Goal: Task Accomplishment & Management: Manage account settings

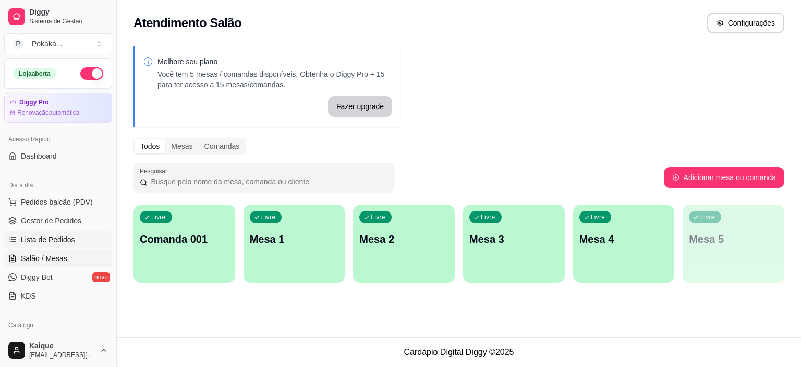
click at [55, 245] on link "Lista de Pedidos" at bounding box center [58, 239] width 108 height 17
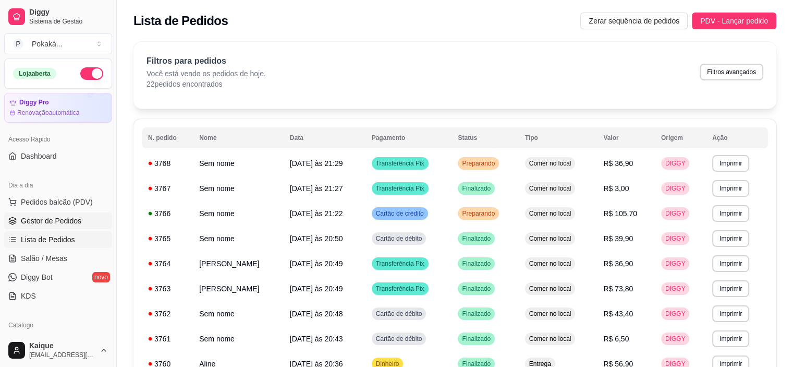
click at [77, 221] on span "Gestor de Pedidos" at bounding box center [51, 220] width 61 height 10
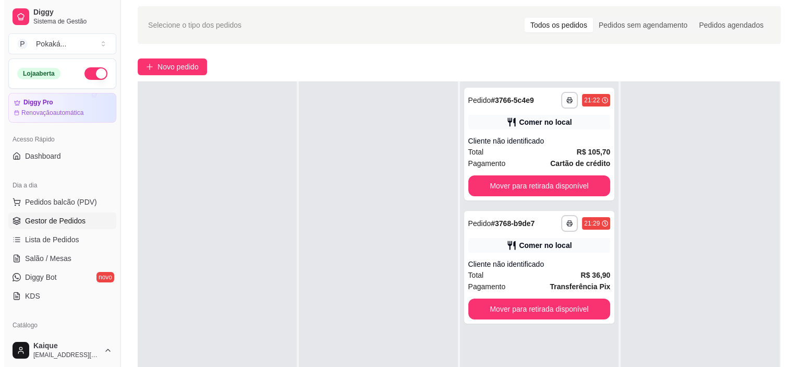
scroll to position [52, 0]
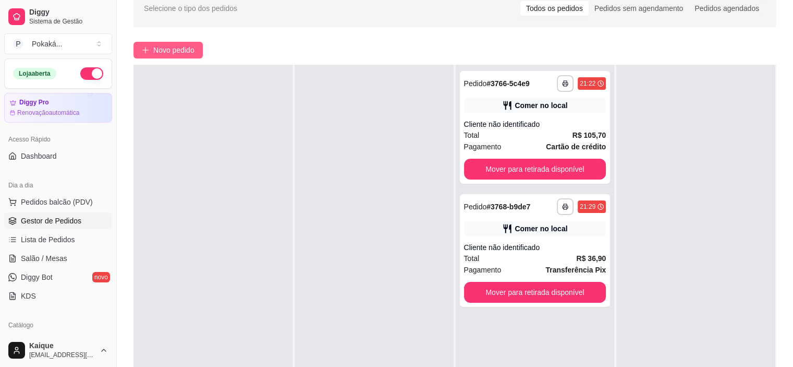
click at [179, 52] on span "Novo pedido" at bounding box center [173, 49] width 41 height 11
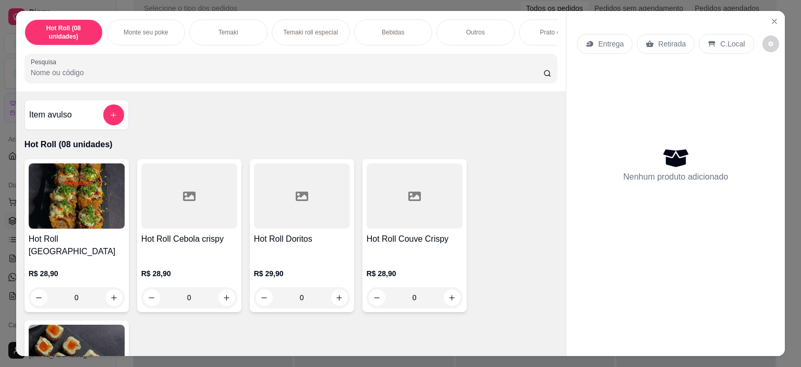
click at [144, 28] on p "Monte seu poke" at bounding box center [146, 32] width 44 height 8
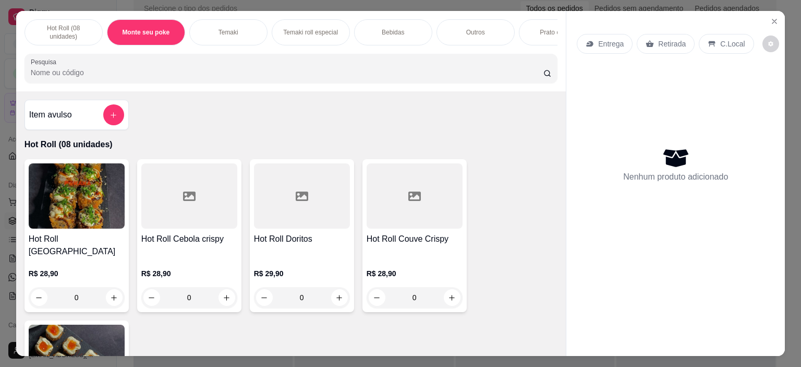
scroll to position [26, 0]
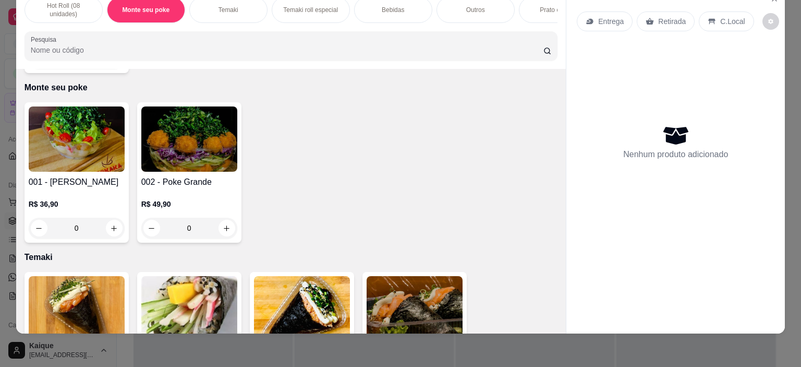
click at [116, 219] on div "0" at bounding box center [77, 228] width 96 height 21
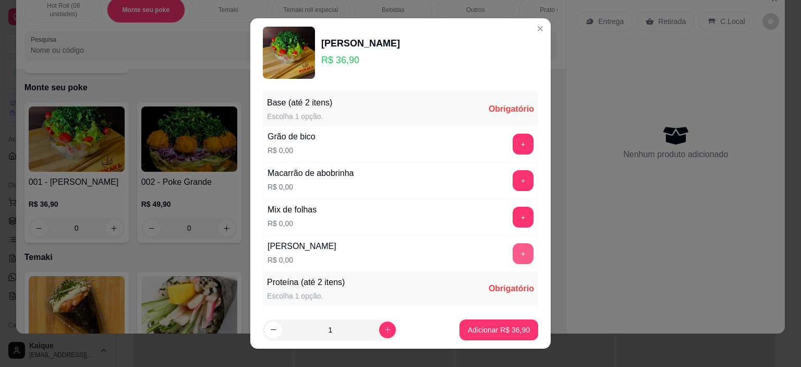
click at [513, 252] on button "+" at bounding box center [523, 253] width 21 height 21
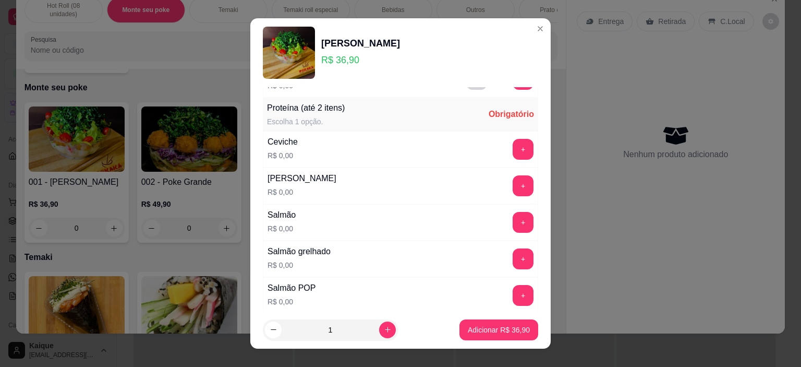
scroll to position [209, 0]
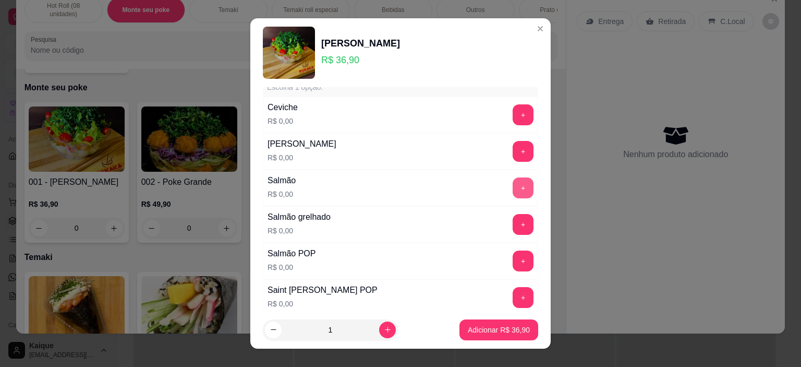
click at [513, 189] on button "+" at bounding box center [523, 187] width 21 height 21
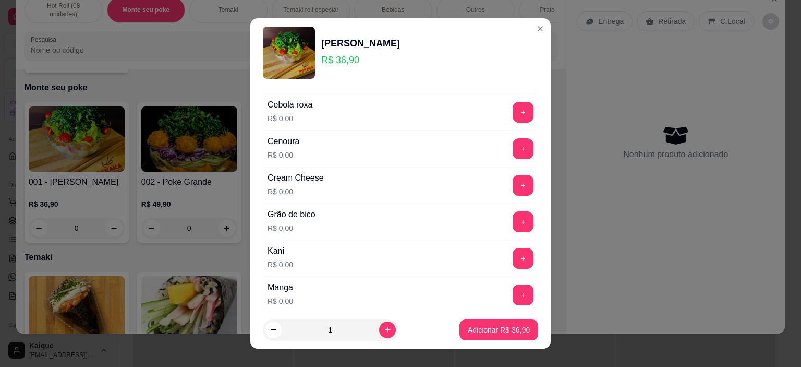
scroll to position [626, 0]
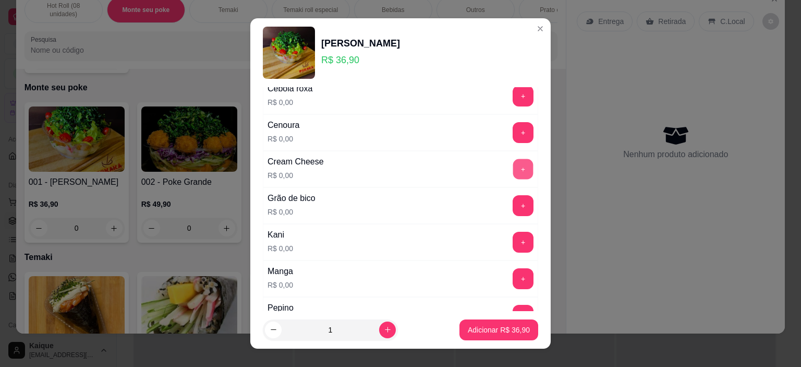
click at [513, 175] on button "+" at bounding box center [523, 169] width 20 height 20
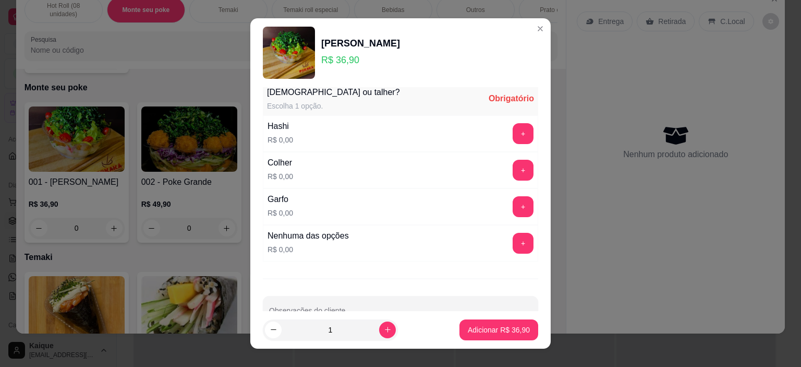
scroll to position [2034, 0]
click at [513, 123] on button "+" at bounding box center [523, 132] width 21 height 21
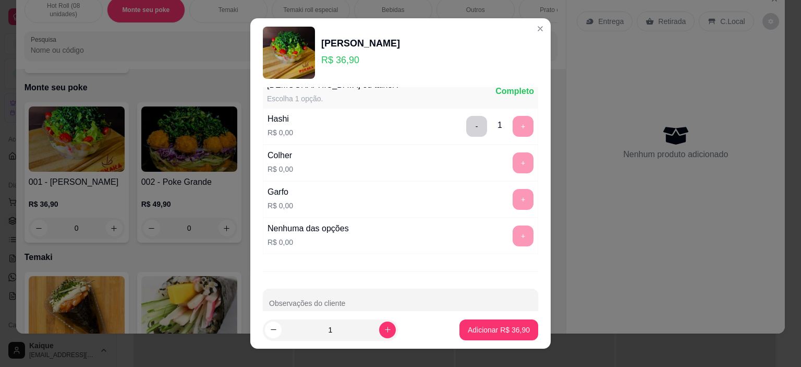
scroll to position [2051, 0]
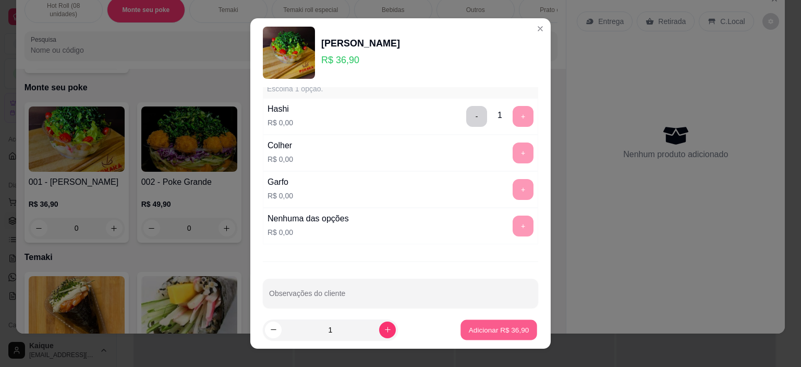
click at [519, 329] on button "Adicionar R$ 36,90" at bounding box center [499, 329] width 77 height 20
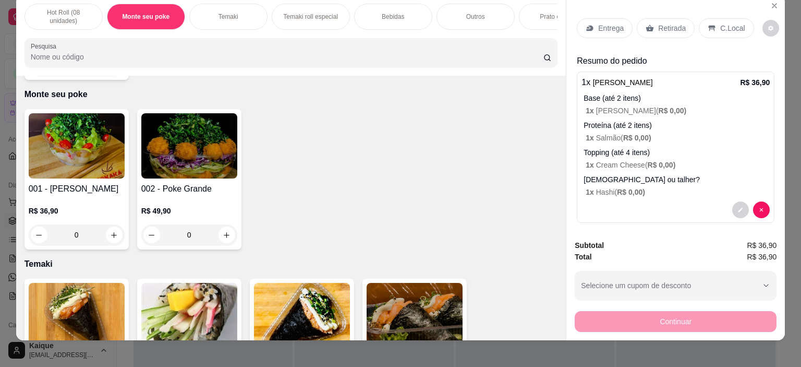
scroll to position [0, 0]
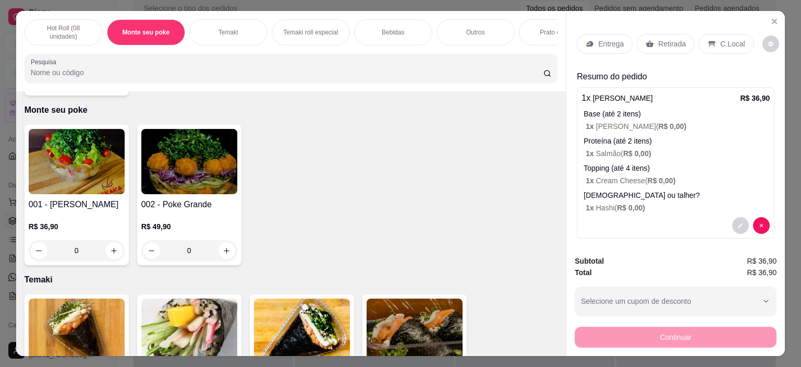
click at [726, 39] on p "C.Local" at bounding box center [732, 44] width 25 height 10
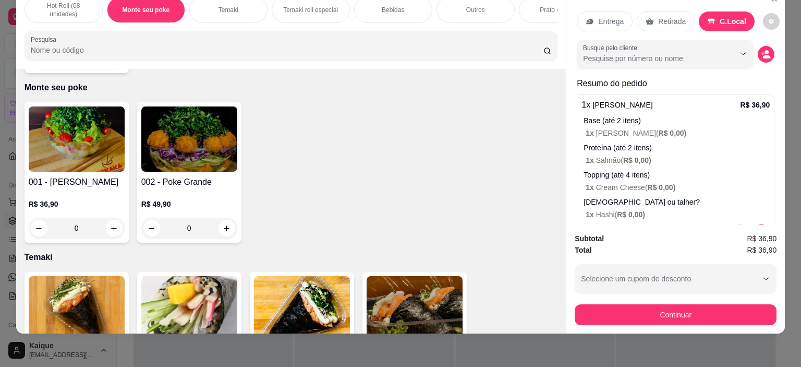
scroll to position [35, 0]
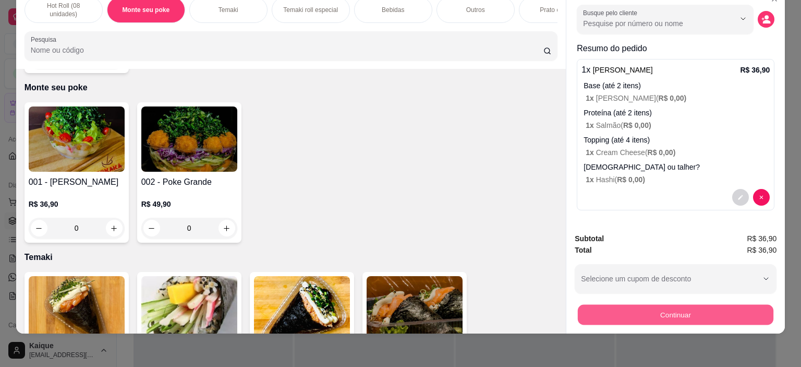
click at [757, 306] on button "Continuar" at bounding box center [676, 315] width 196 height 20
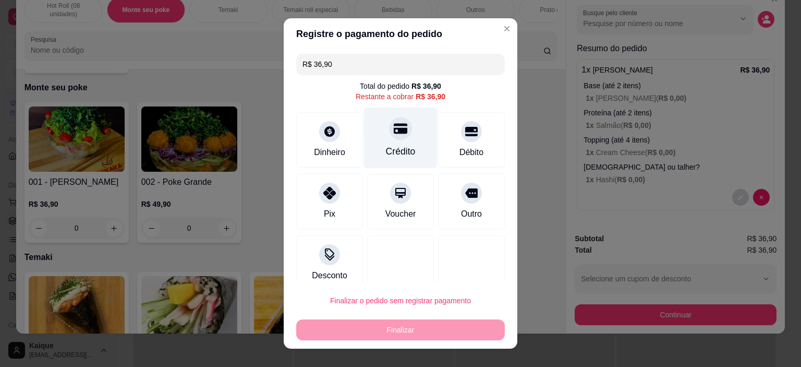
click at [385, 141] on div "Crédito" at bounding box center [401, 137] width 74 height 61
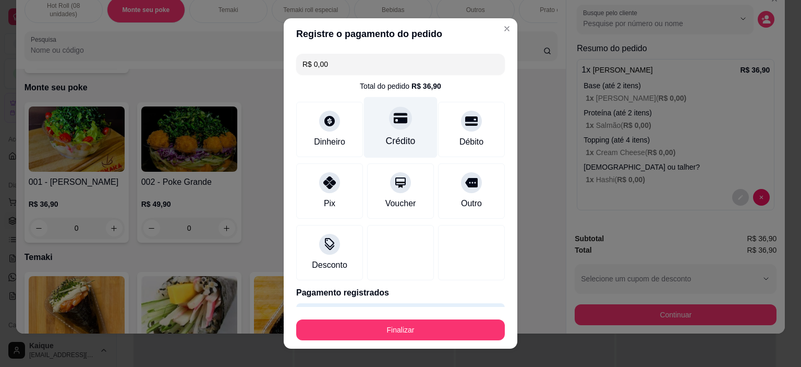
click at [392, 133] on div "Crédito" at bounding box center [401, 127] width 74 height 61
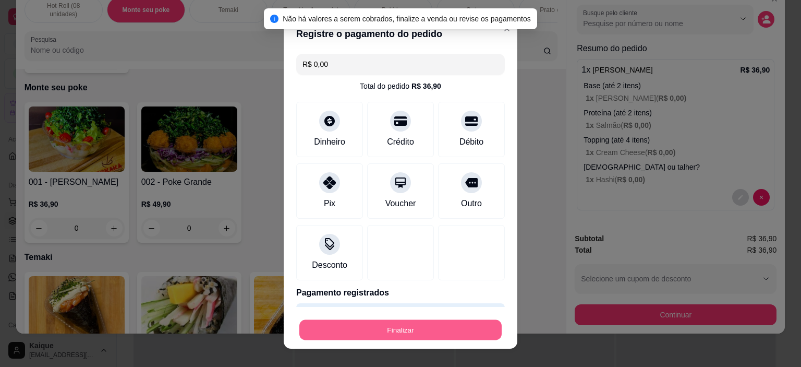
click at [463, 333] on button "Finalizar" at bounding box center [400, 329] width 202 height 20
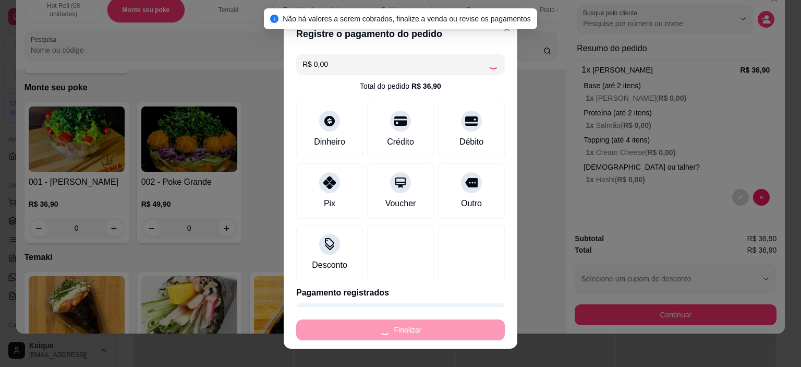
type input "-R$ 36,90"
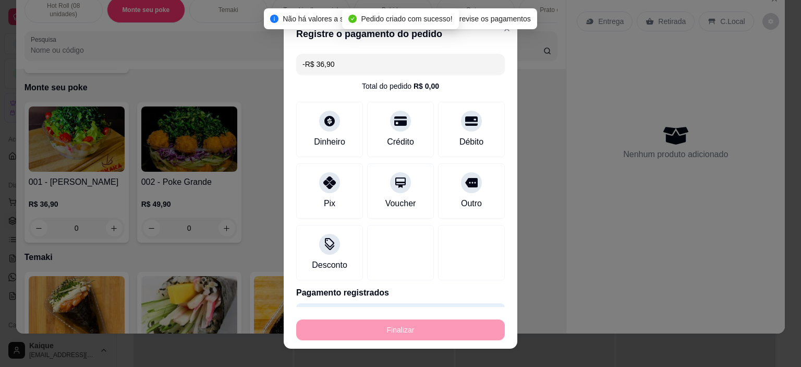
scroll to position [0, 0]
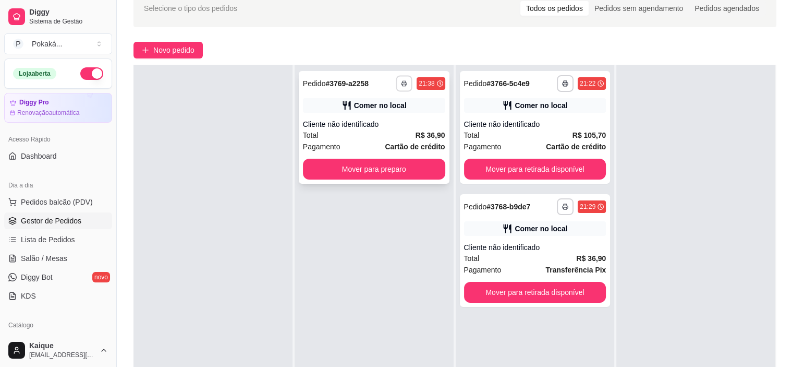
click at [402, 81] on icon "button" at bounding box center [405, 83] width 6 height 6
click at [369, 121] on button "Cozinha" at bounding box center [373, 120] width 76 height 17
click at [150, 47] on button "Novo pedido" at bounding box center [168, 50] width 69 height 17
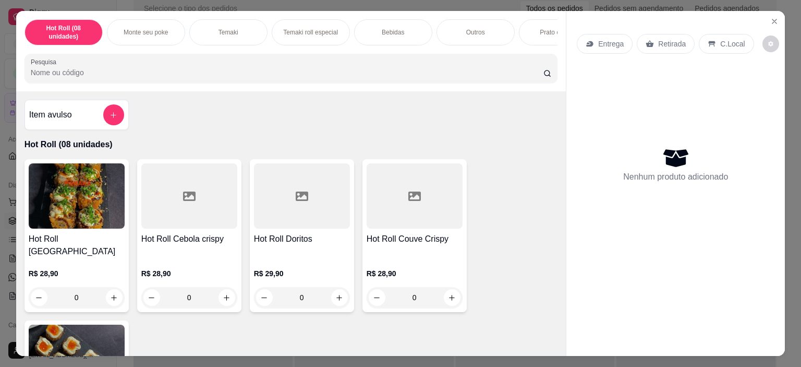
click at [146, 33] on div "Monte seu poke" at bounding box center [146, 32] width 78 height 26
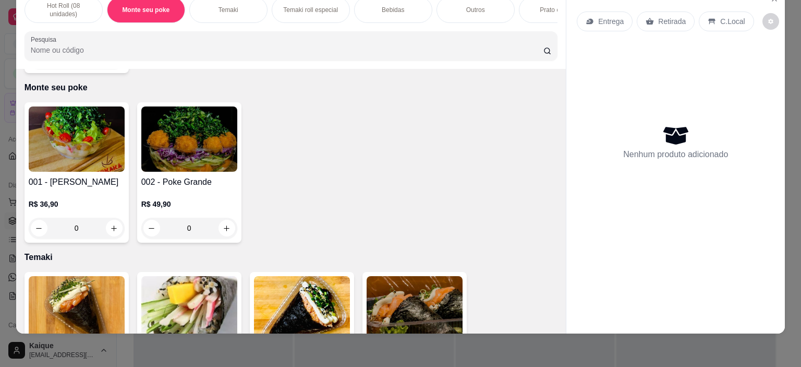
click at [113, 219] on div "0" at bounding box center [77, 228] width 96 height 21
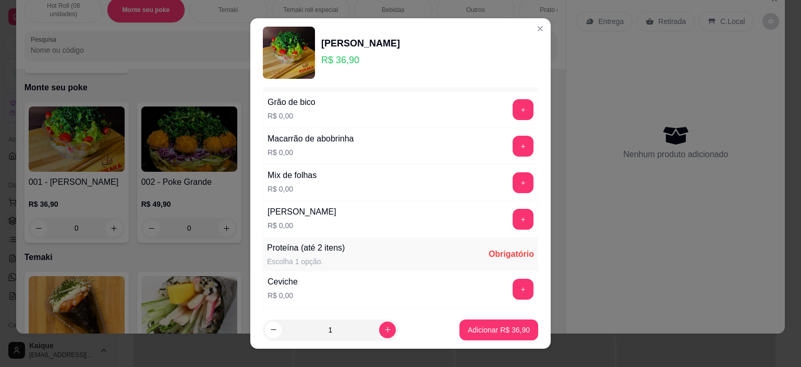
scroll to position [52, 0]
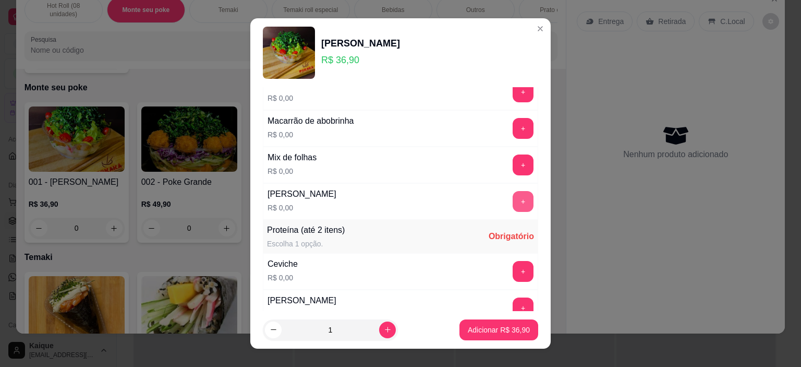
click at [513, 202] on button "+" at bounding box center [523, 201] width 21 height 21
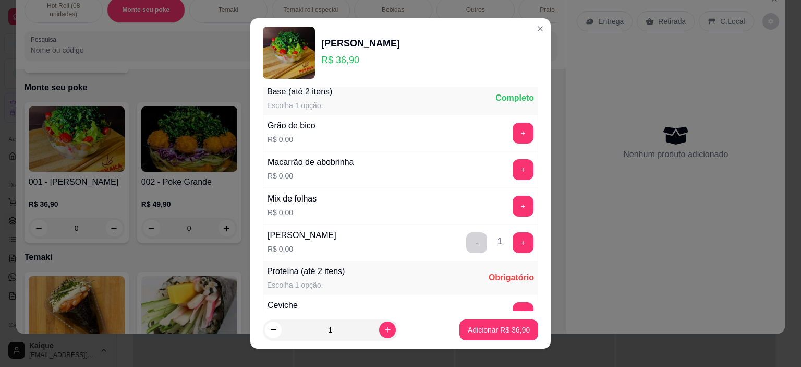
scroll to position [0, 0]
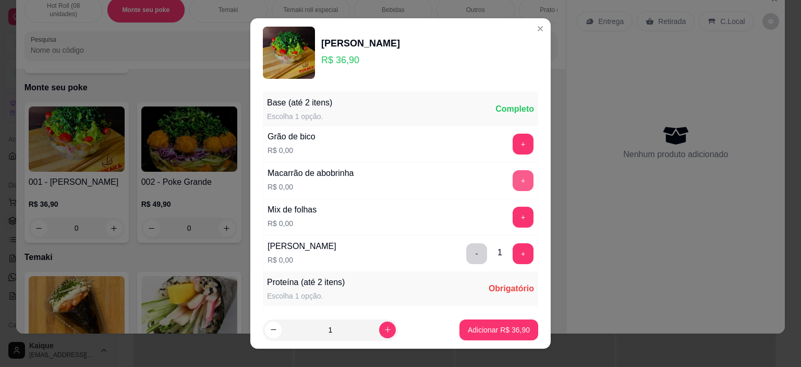
click at [513, 177] on button "+" at bounding box center [523, 180] width 21 height 21
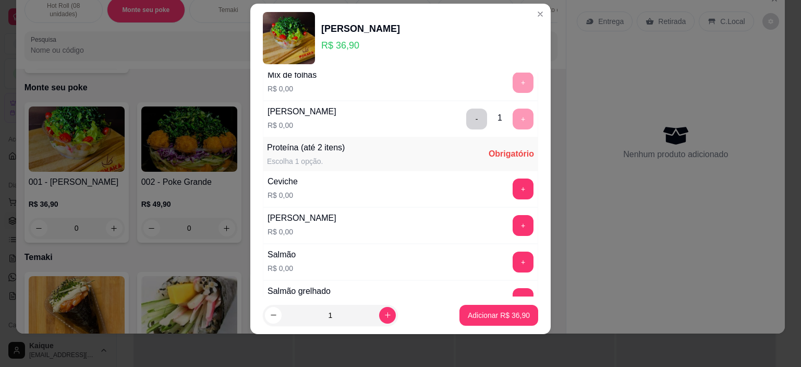
scroll to position [184, 0]
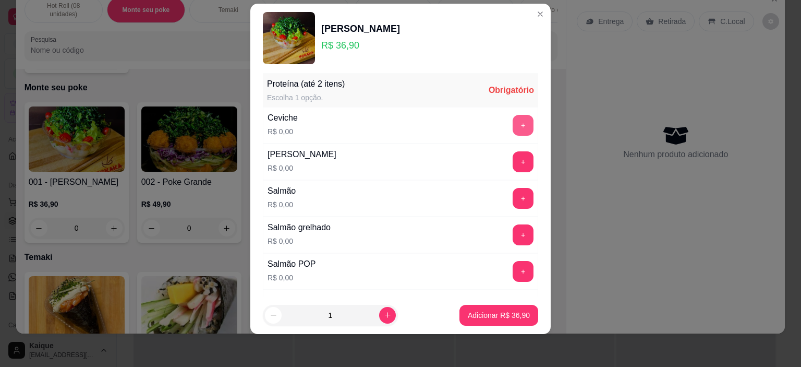
click at [513, 126] on button "+" at bounding box center [523, 125] width 21 height 21
click at [513, 194] on button "+" at bounding box center [523, 198] width 21 height 21
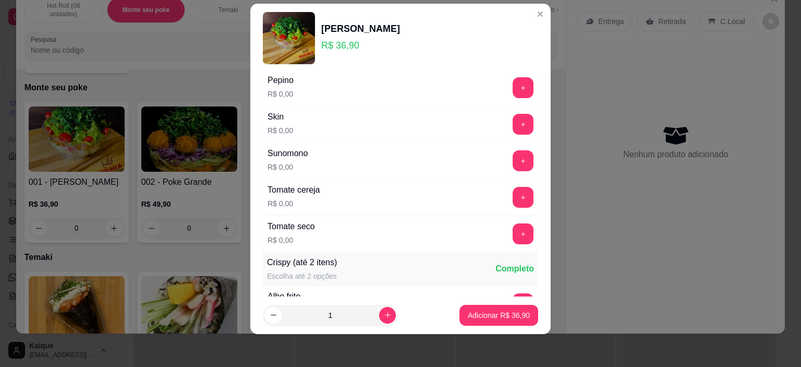
scroll to position [847, 0]
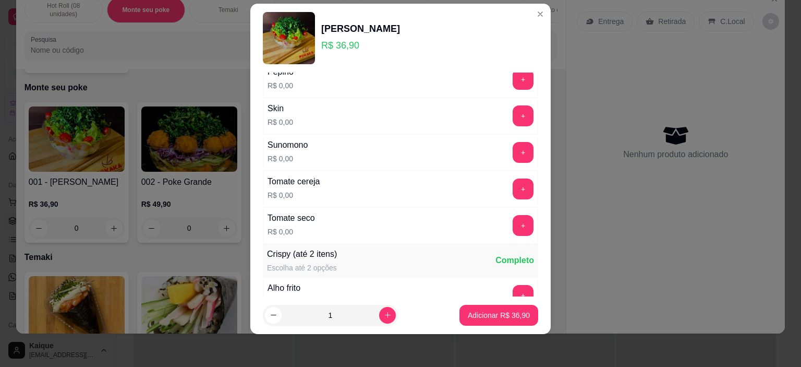
click at [520, 150] on div "Base (até 2 itens) Escolha 1 opção. Completo Grão de bico R$ 0,00 + Macarrão de…" at bounding box center [400, 185] width 300 height 224
click at [513, 148] on button "+" at bounding box center [523, 152] width 20 height 20
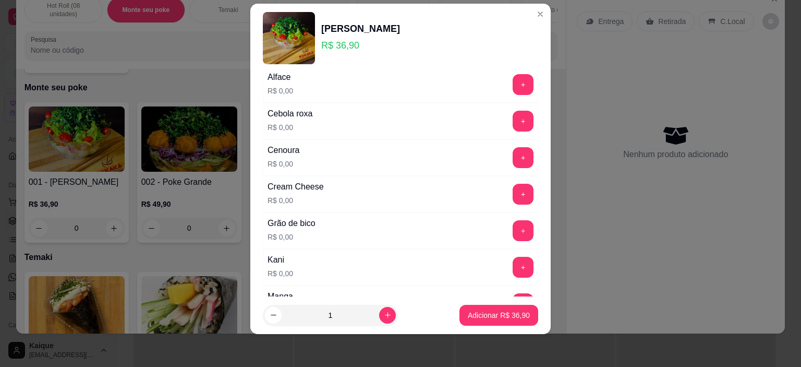
scroll to position [534, 0]
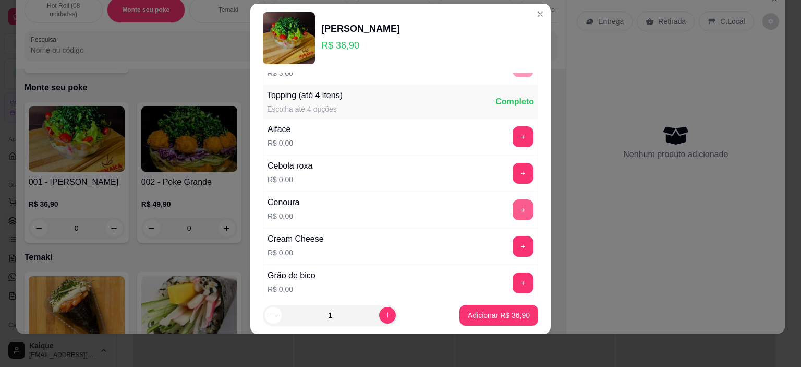
click at [513, 203] on button "+" at bounding box center [523, 209] width 21 height 21
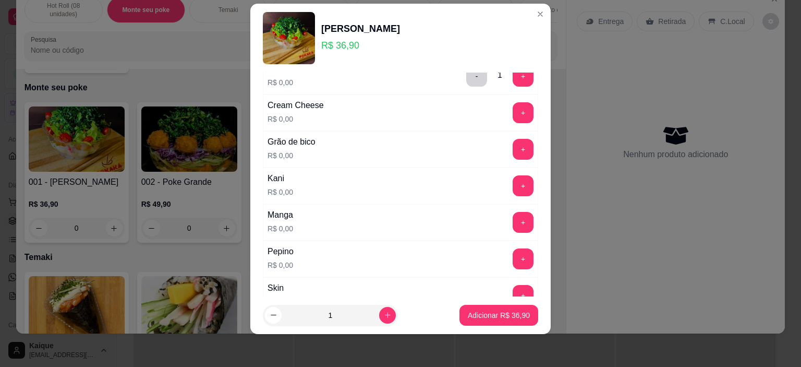
scroll to position [691, 0]
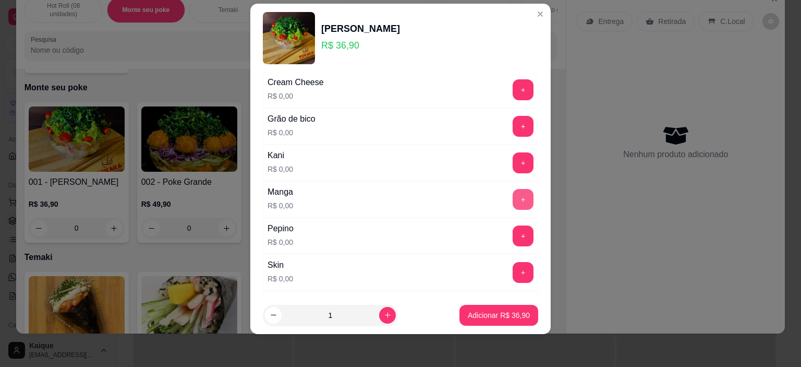
click at [513, 197] on button "+" at bounding box center [523, 199] width 21 height 21
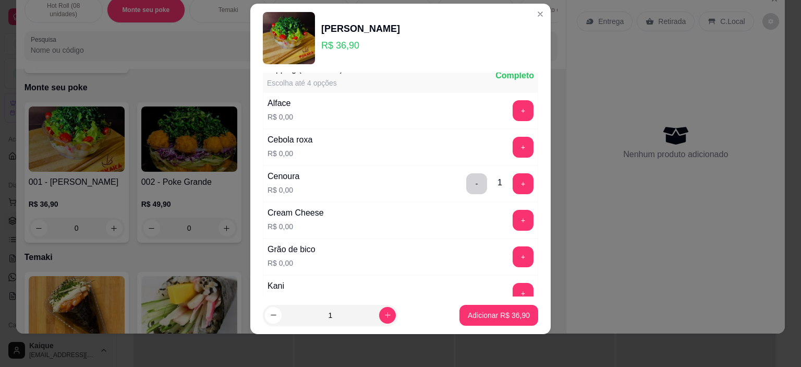
scroll to position [482, 0]
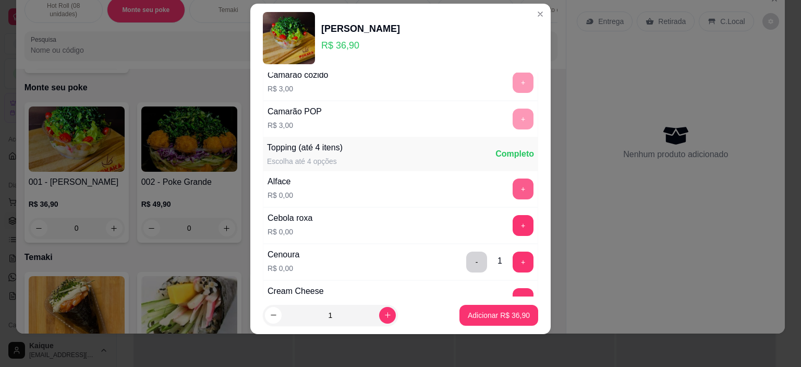
click at [513, 188] on button "+" at bounding box center [523, 188] width 21 height 21
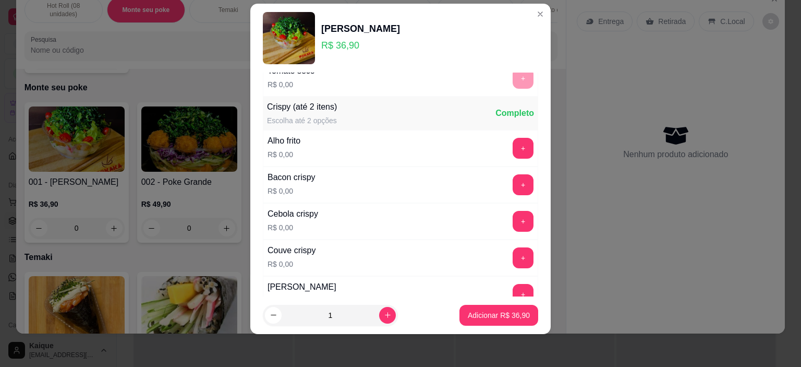
scroll to position [1013, 0]
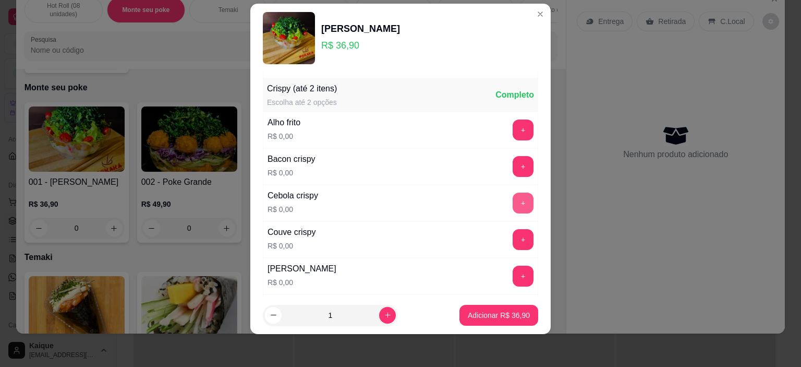
click at [513, 194] on button "+" at bounding box center [523, 202] width 21 height 21
click at [513, 229] on button "+" at bounding box center [523, 239] width 21 height 21
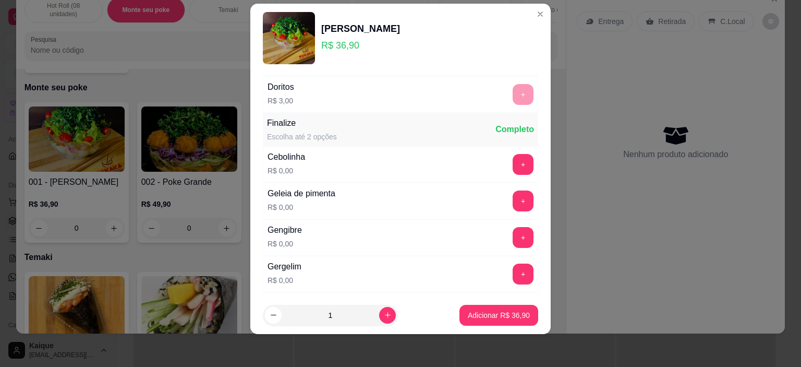
scroll to position [1300, 0]
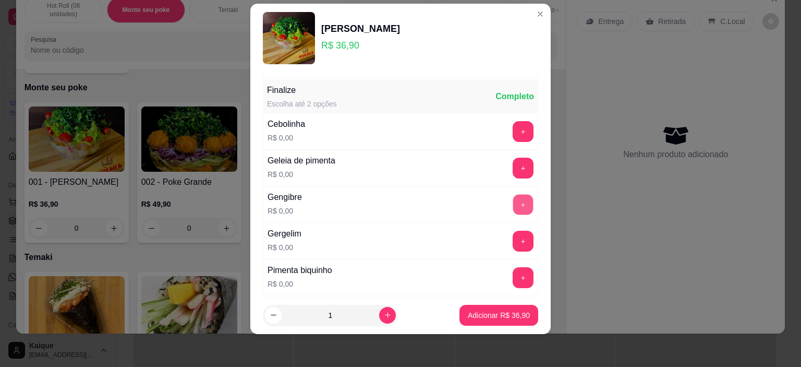
click at [513, 198] on button "+" at bounding box center [523, 205] width 20 height 20
click at [513, 126] on button "+" at bounding box center [523, 131] width 21 height 21
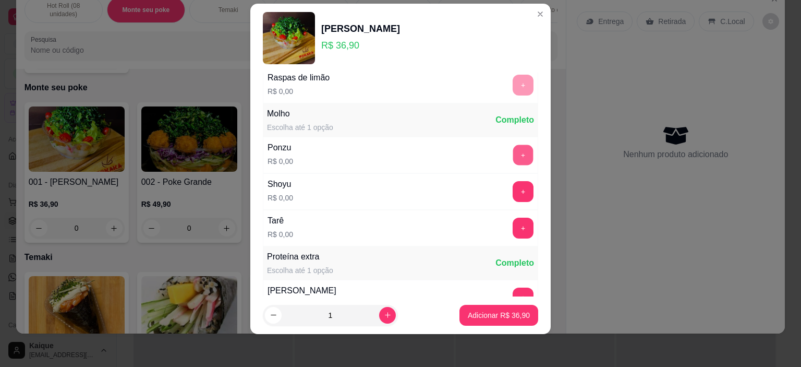
click at [513, 146] on button "+" at bounding box center [523, 155] width 20 height 20
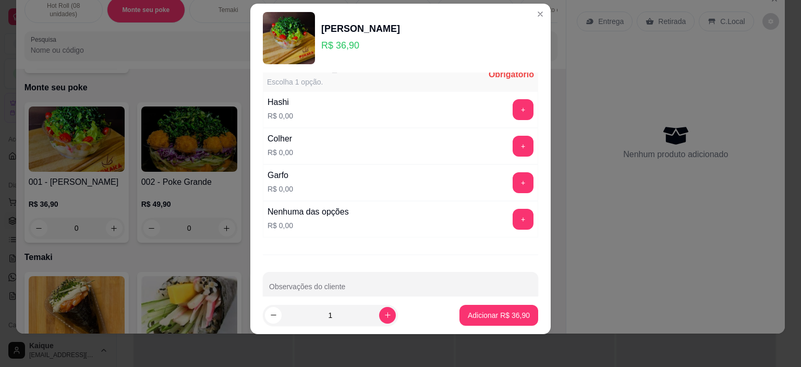
scroll to position [2051, 0]
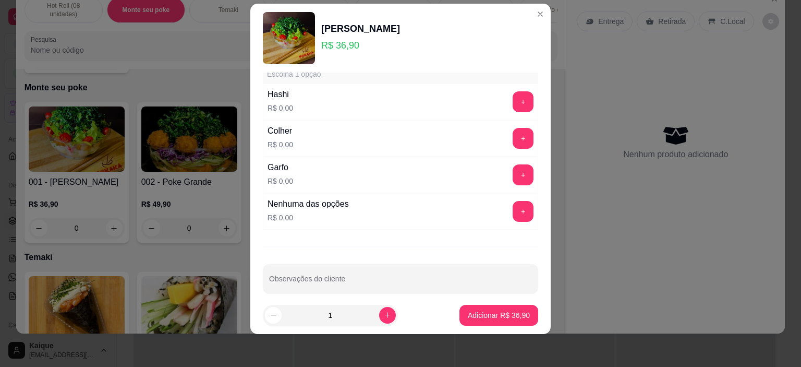
click at [514, 164] on div "+" at bounding box center [523, 174] width 29 height 21
click at [513, 165] on button "+" at bounding box center [523, 175] width 20 height 20
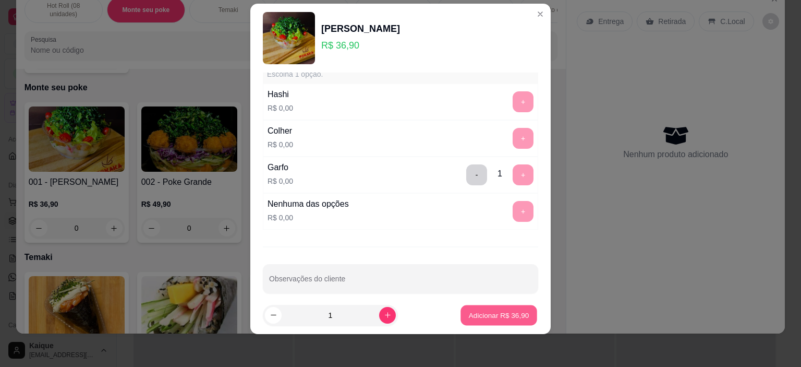
click at [513, 316] on p "Adicionar R$ 36,90" at bounding box center [499, 315] width 61 height 10
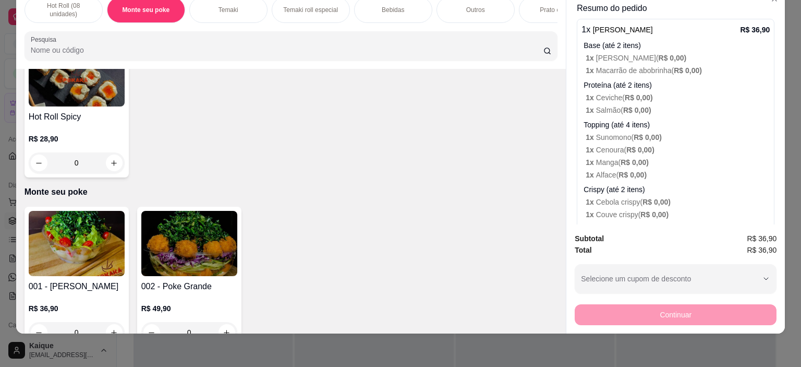
scroll to position [0, 0]
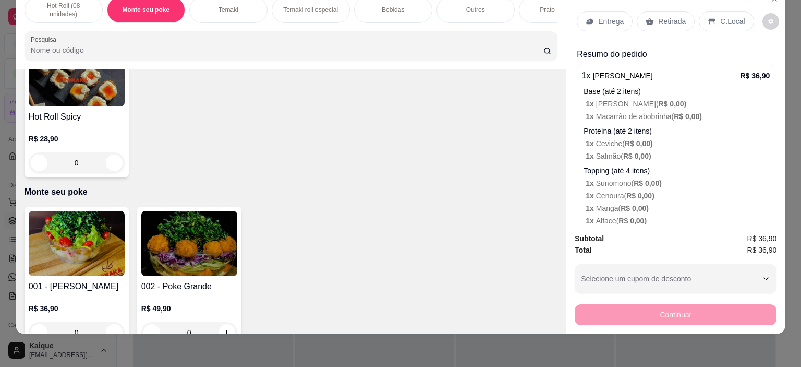
click at [711, 18] on div "C.Local" at bounding box center [726, 21] width 55 height 20
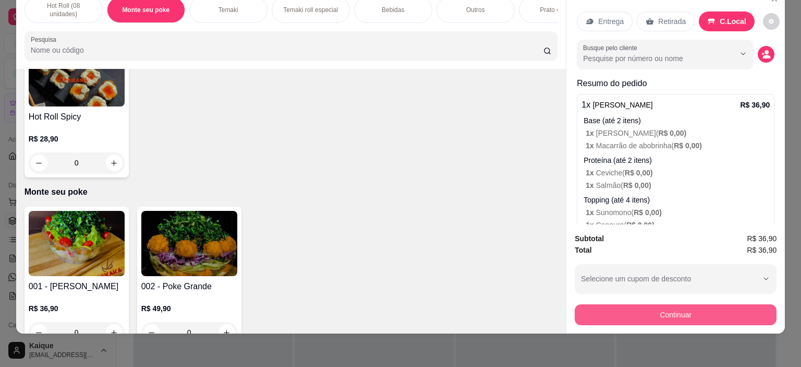
click at [725, 310] on button "Continuar" at bounding box center [676, 314] width 202 height 21
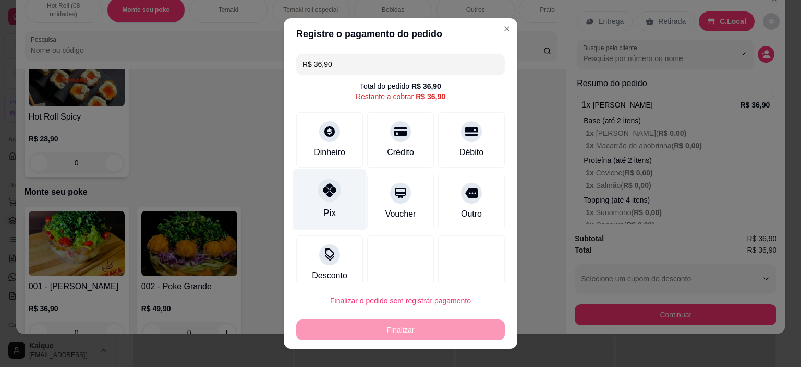
click at [327, 196] on icon at bounding box center [330, 190] width 14 height 14
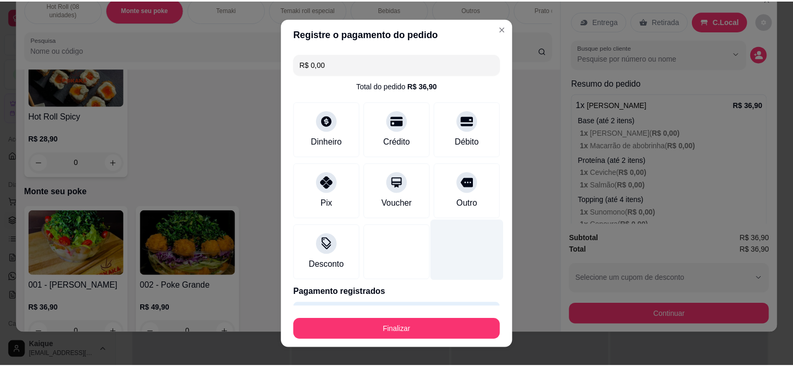
scroll to position [31, 0]
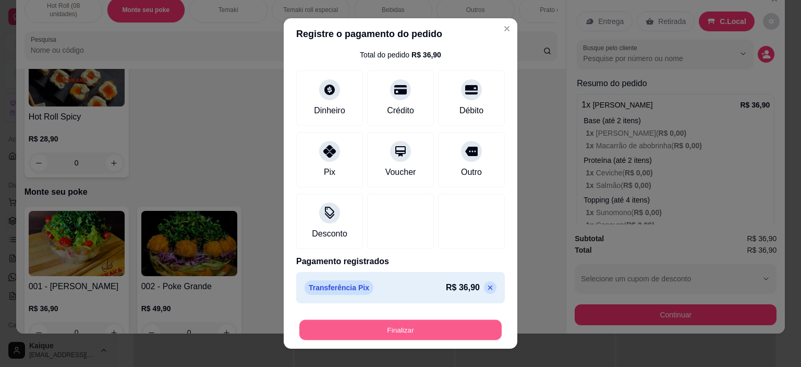
click at [454, 321] on button "Finalizar" at bounding box center [400, 329] width 202 height 20
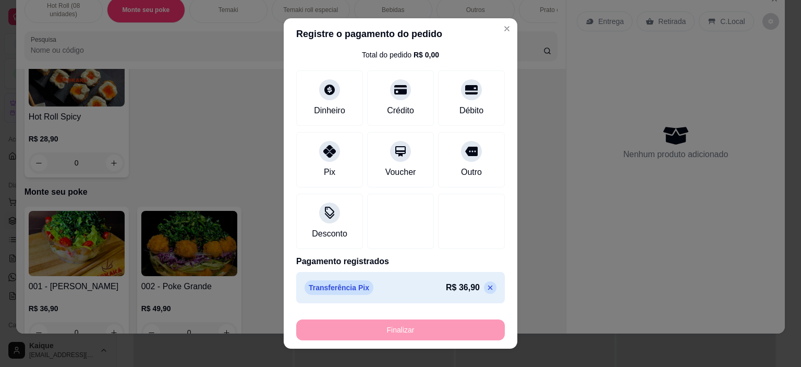
type input "-R$ 36,90"
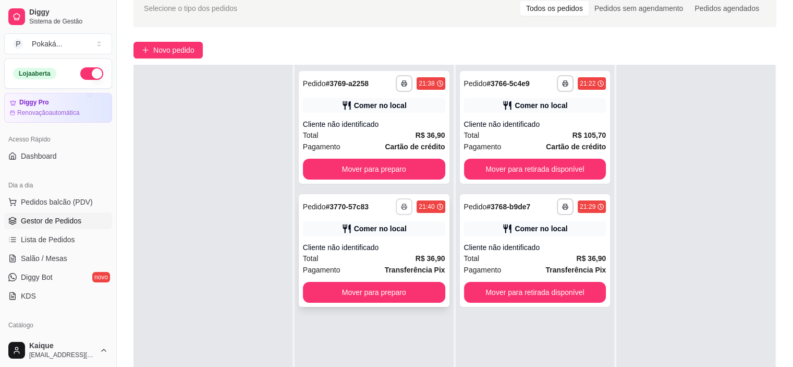
click at [401, 208] on icon "button" at bounding box center [404, 206] width 6 height 6
click at [396, 244] on button "Cozinha" at bounding box center [373, 243] width 76 height 17
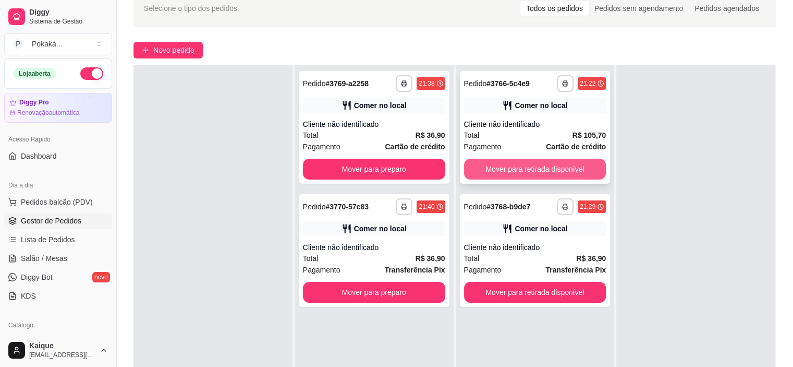
click at [540, 166] on button "Mover para retirada disponível" at bounding box center [535, 169] width 142 height 21
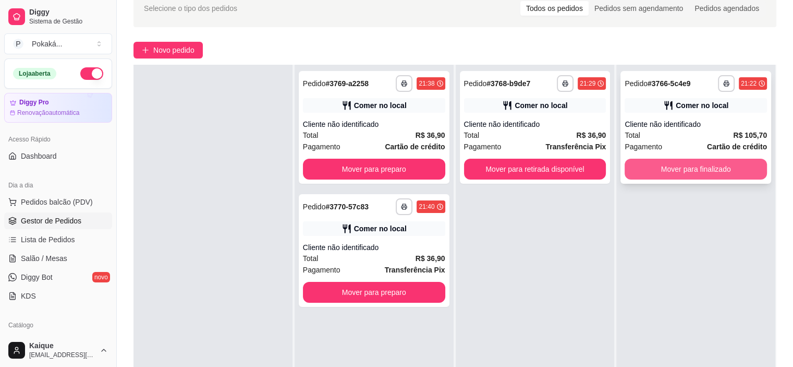
click at [708, 172] on button "Mover para finalizado" at bounding box center [696, 169] width 142 height 21
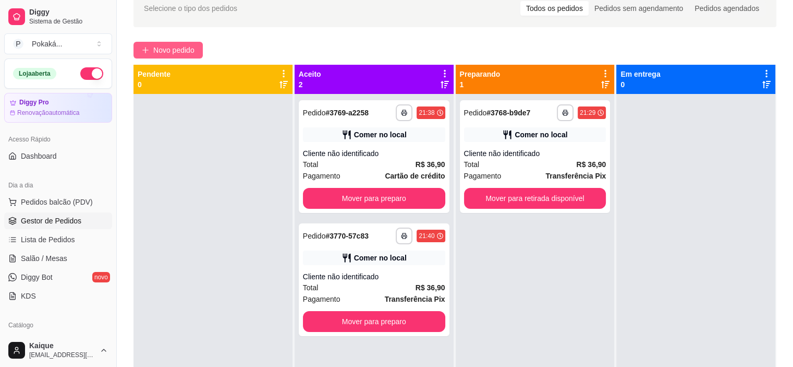
click at [177, 45] on span "Novo pedido" at bounding box center [173, 49] width 41 height 11
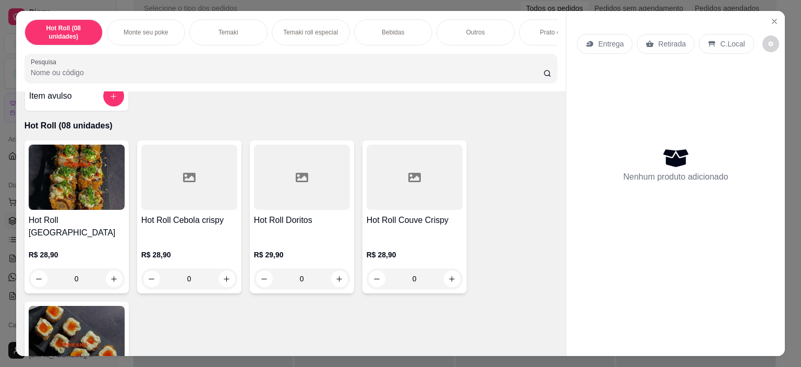
scroll to position [52, 0]
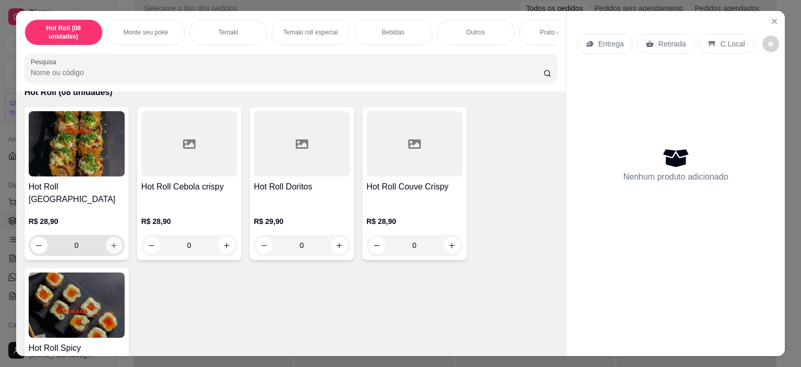
click at [110, 242] on icon "increase-product-quantity" at bounding box center [114, 246] width 8 height 8
type input "1"
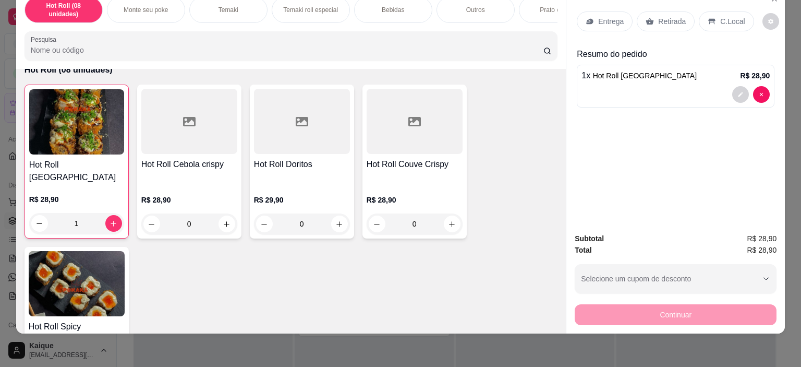
scroll to position [0, 0]
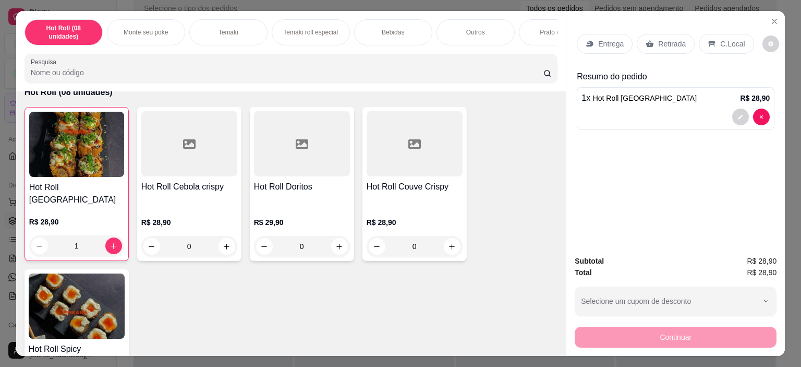
click at [713, 39] on div "C.Local" at bounding box center [726, 44] width 55 height 20
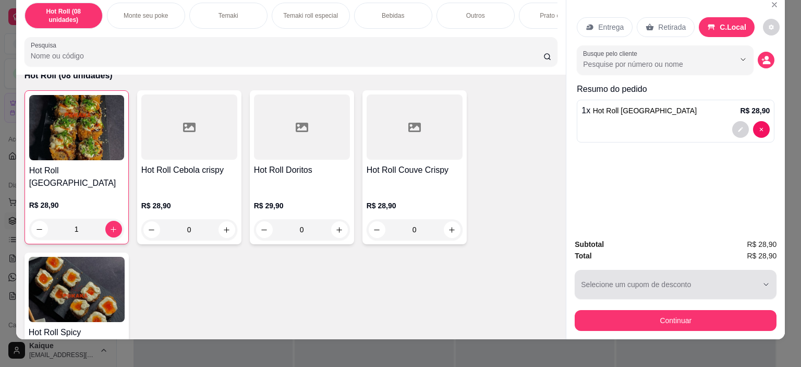
scroll to position [26, 0]
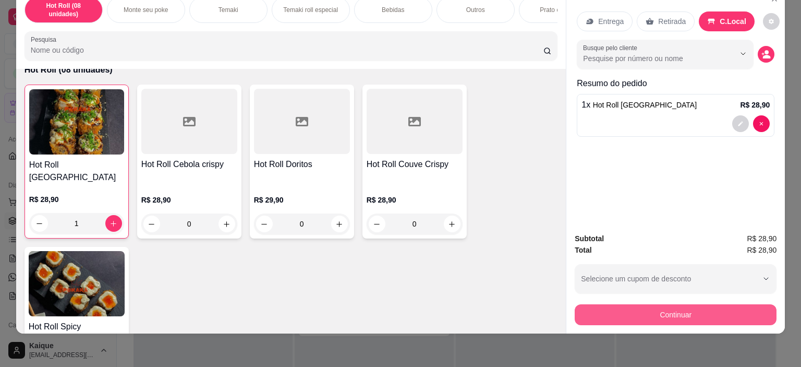
click at [726, 307] on button "Continuar" at bounding box center [676, 314] width 202 height 21
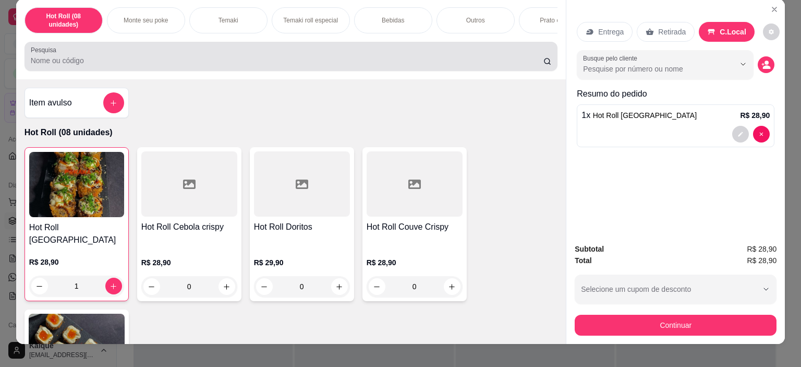
scroll to position [0, 0]
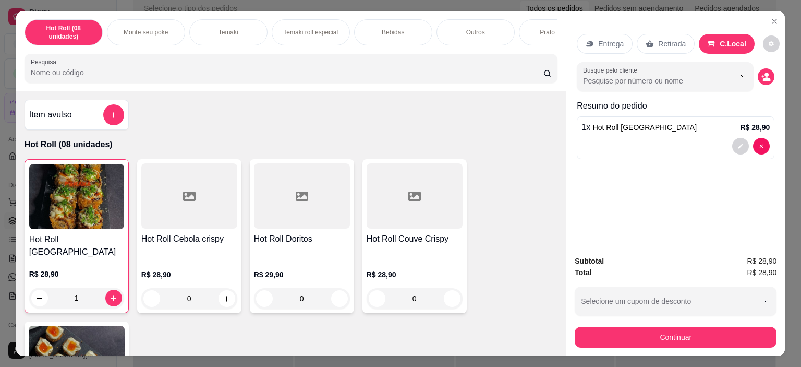
click at [405, 29] on div "Bebidas" at bounding box center [393, 32] width 78 height 26
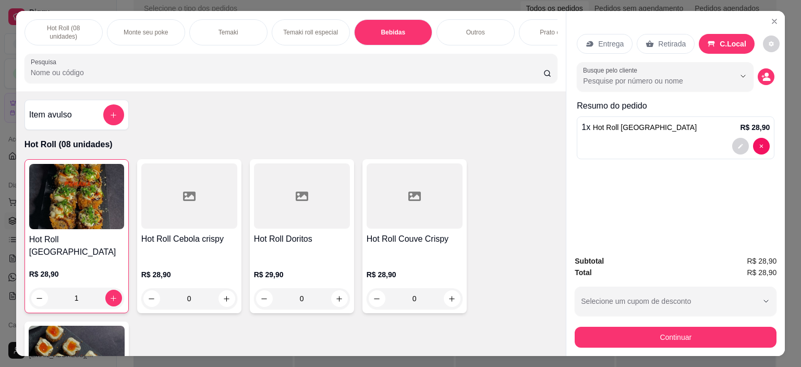
scroll to position [26, 0]
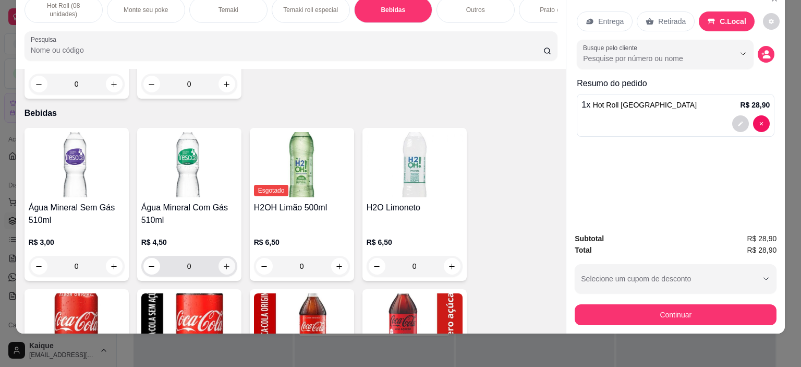
click at [227, 258] on button "increase-product-quantity" at bounding box center [227, 266] width 17 height 17
type input "1"
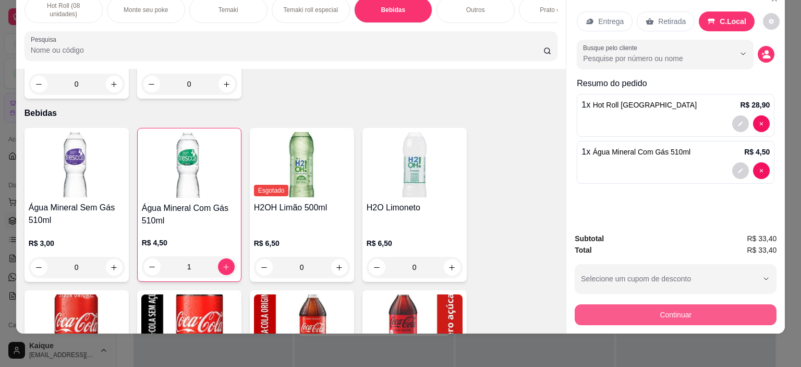
click at [741, 310] on button "Continuar" at bounding box center [676, 314] width 202 height 21
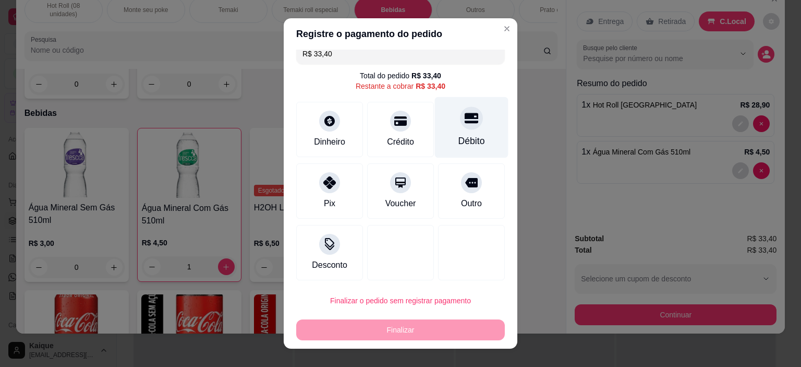
scroll to position [13, 0]
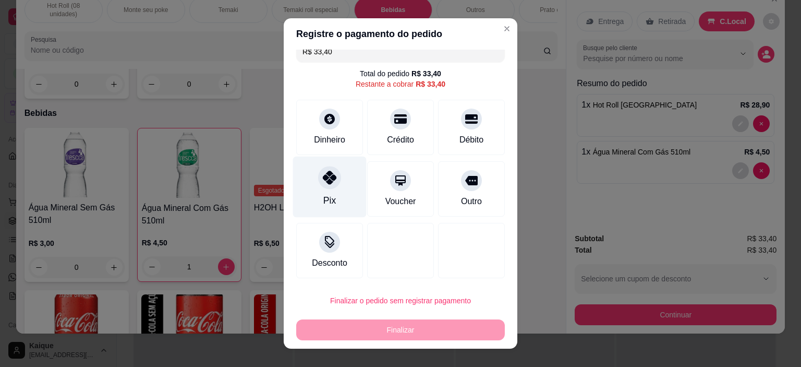
click at [328, 198] on div "Pix" at bounding box center [329, 201] width 13 height 14
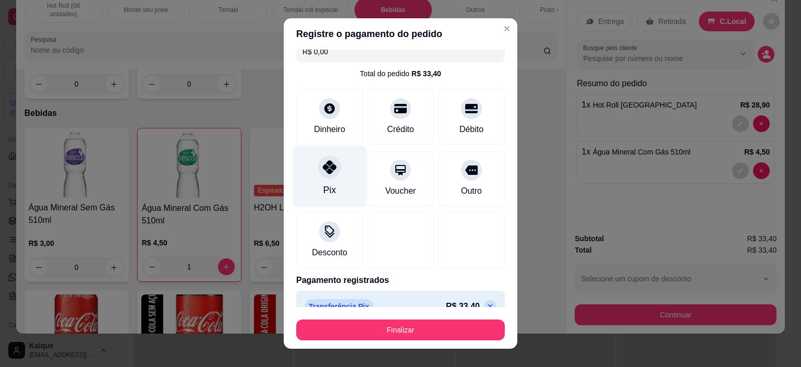
type input "R$ 0,00"
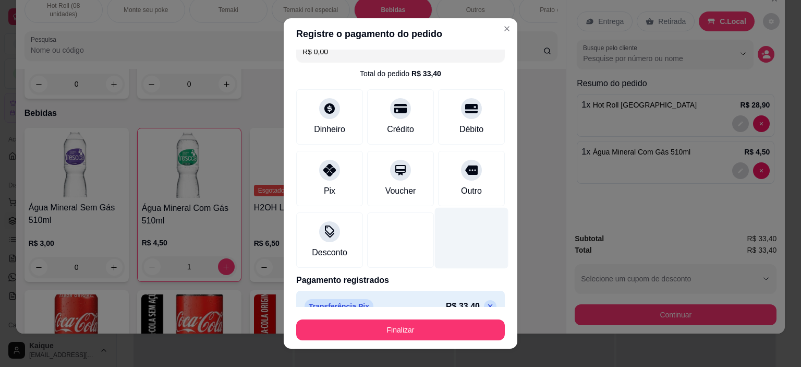
scroll to position [31, 0]
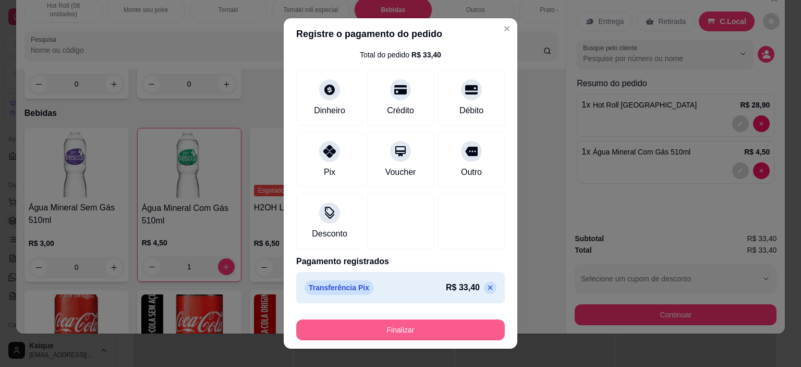
click at [443, 329] on button "Finalizar" at bounding box center [400, 329] width 209 height 21
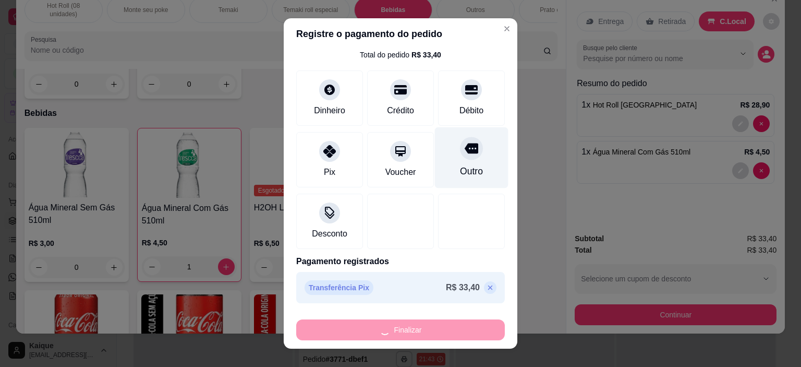
type input "0"
type input "-R$ 33,40"
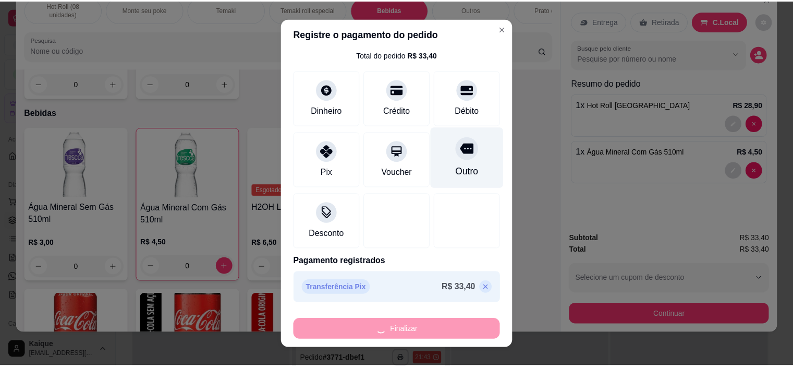
scroll to position [1196, 0]
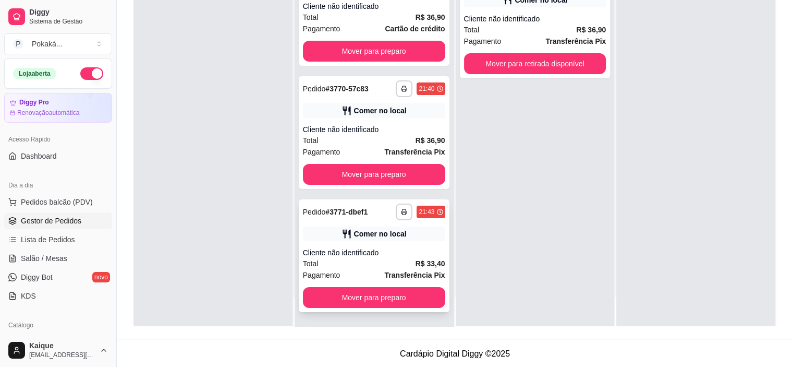
scroll to position [159, 0]
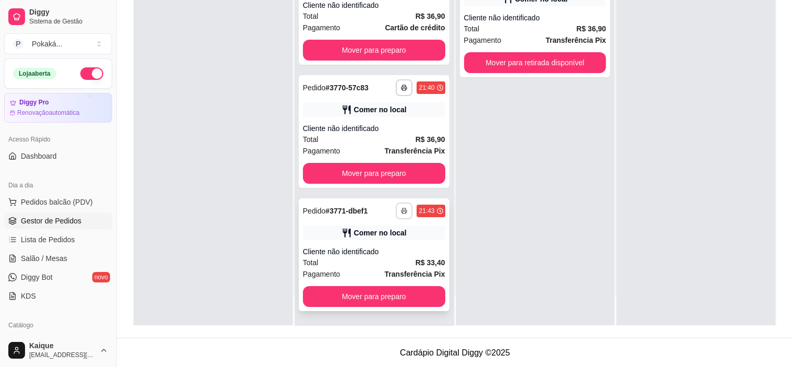
click at [396, 214] on button "button" at bounding box center [404, 210] width 17 height 17
click at [378, 250] on button "Cozinha" at bounding box center [366, 246] width 76 height 17
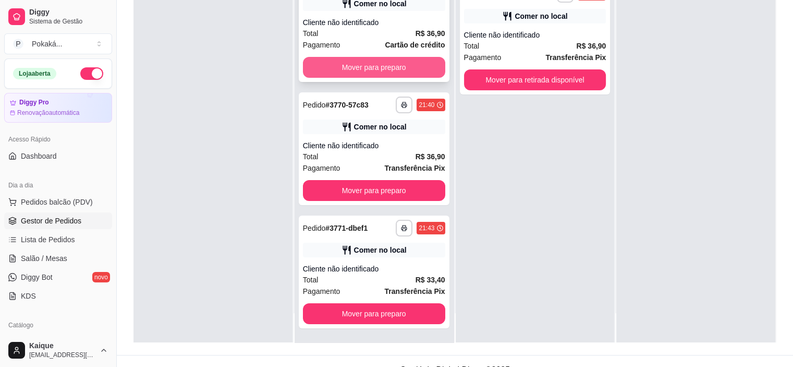
scroll to position [156, 0]
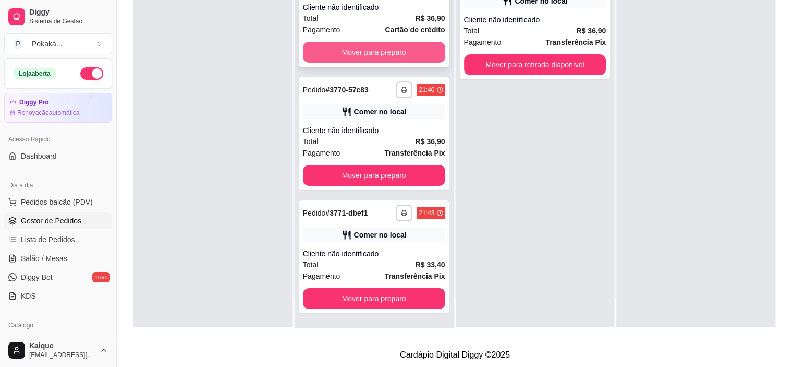
click at [391, 49] on button "Mover para preparo" at bounding box center [374, 52] width 142 height 21
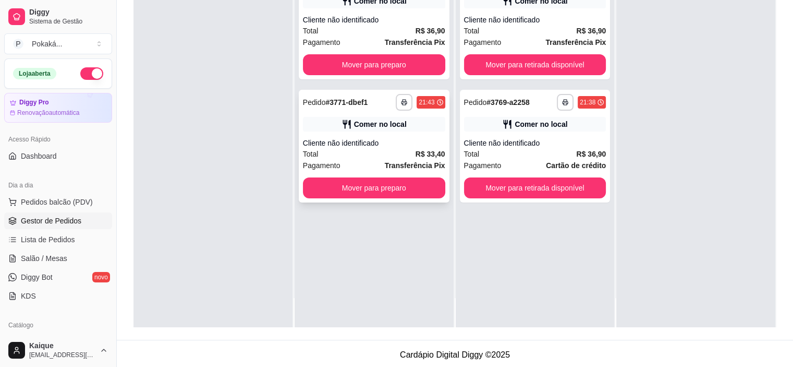
scroll to position [0, 0]
click at [407, 189] on button "Mover para preparo" at bounding box center [374, 188] width 138 height 20
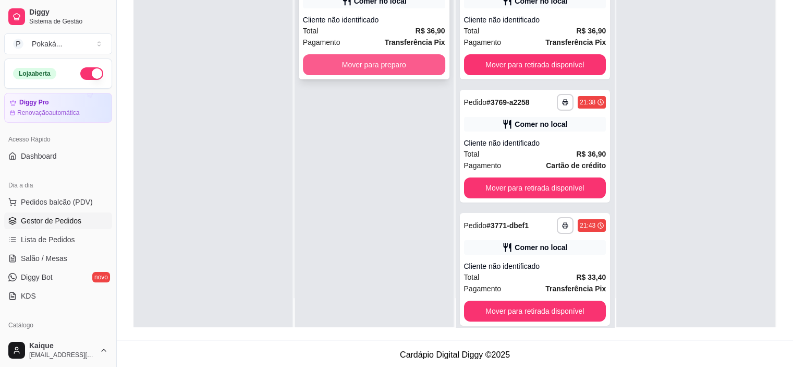
click at [383, 67] on button "Mover para preparo" at bounding box center [374, 64] width 142 height 21
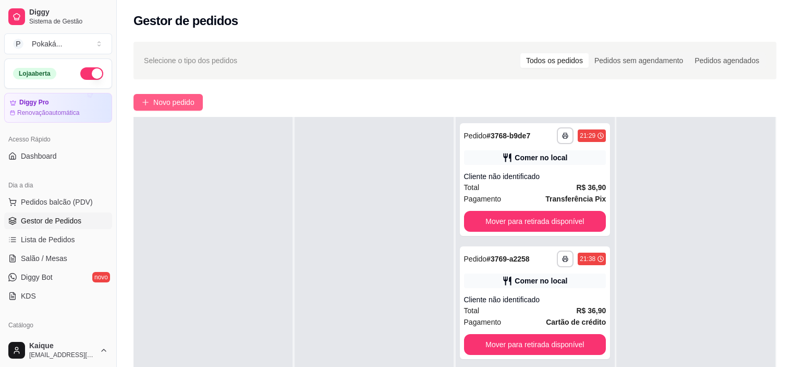
click at [182, 102] on span "Novo pedido" at bounding box center [173, 102] width 41 height 11
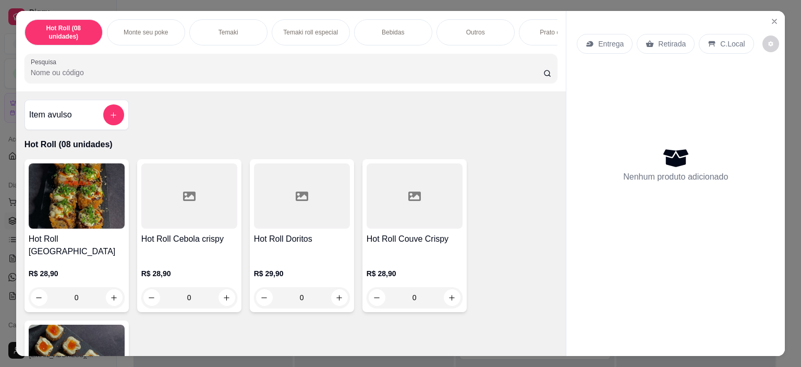
click at [131, 28] on p "Monte seu poke" at bounding box center [146, 32] width 44 height 8
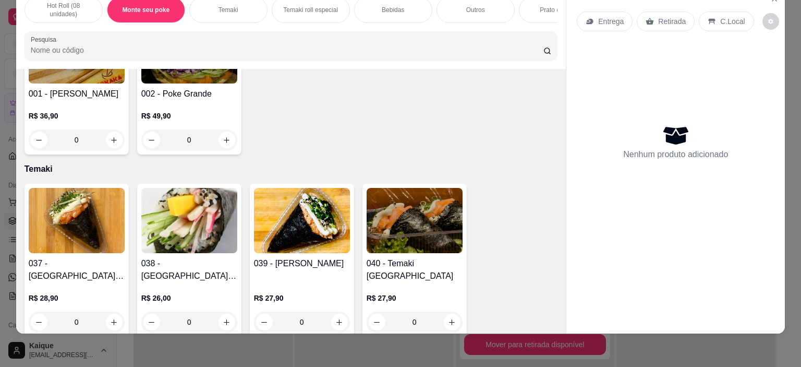
scroll to position [469, 0]
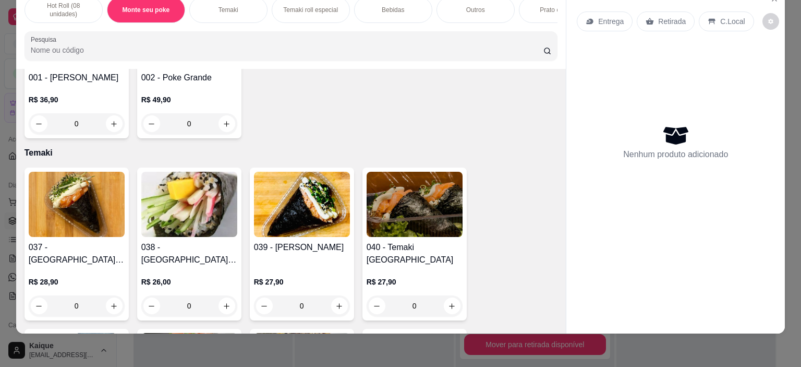
click at [222, 113] on div "0" at bounding box center [189, 123] width 96 height 21
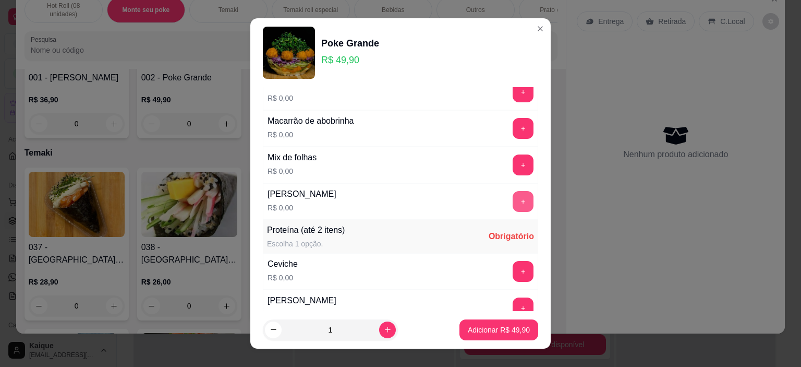
click at [513, 196] on button "+" at bounding box center [523, 201] width 21 height 21
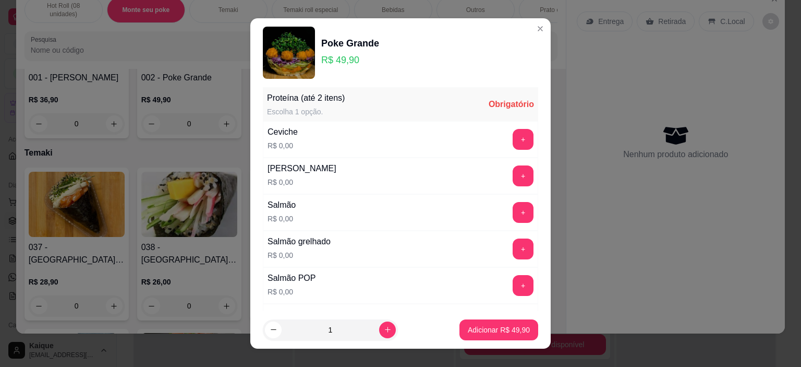
scroll to position [209, 0]
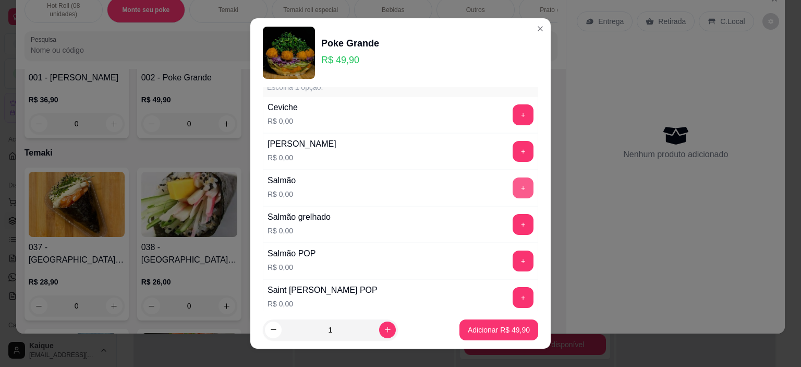
click at [513, 184] on button "+" at bounding box center [523, 187] width 21 height 21
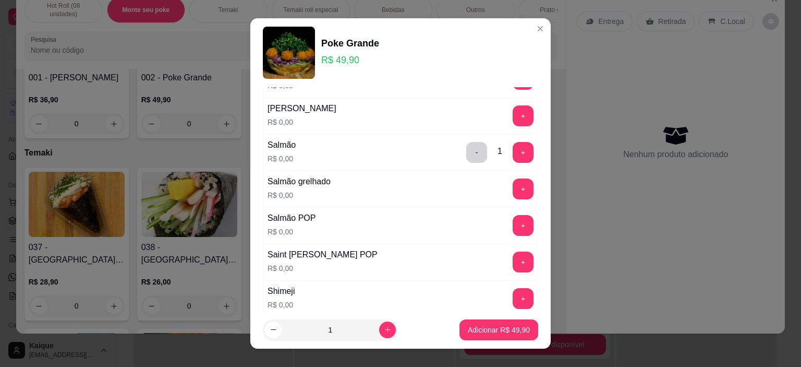
scroll to position [261, 0]
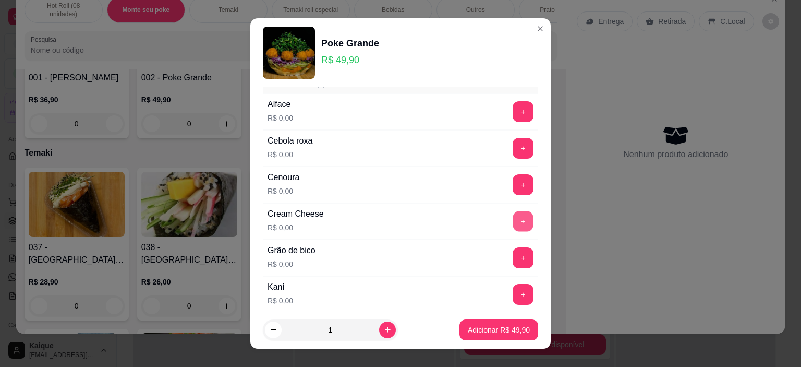
click at [513, 214] on button "+" at bounding box center [523, 221] width 20 height 20
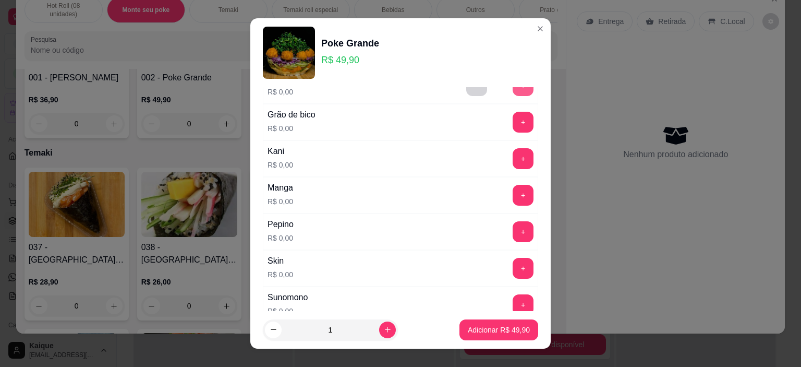
scroll to position [782, 0]
click at [513, 225] on button "+" at bounding box center [523, 231] width 21 height 21
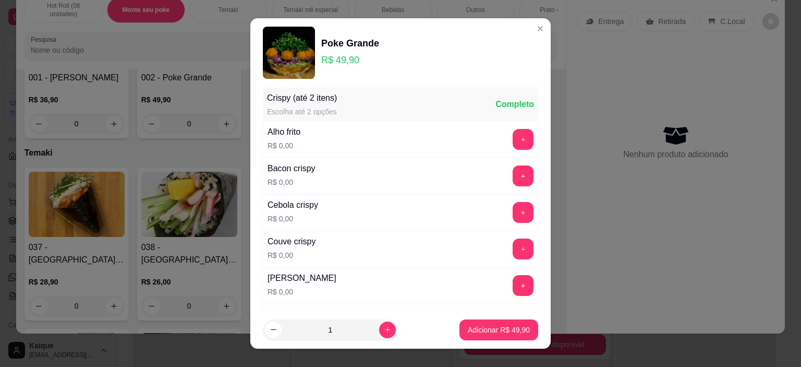
scroll to position [991, 0]
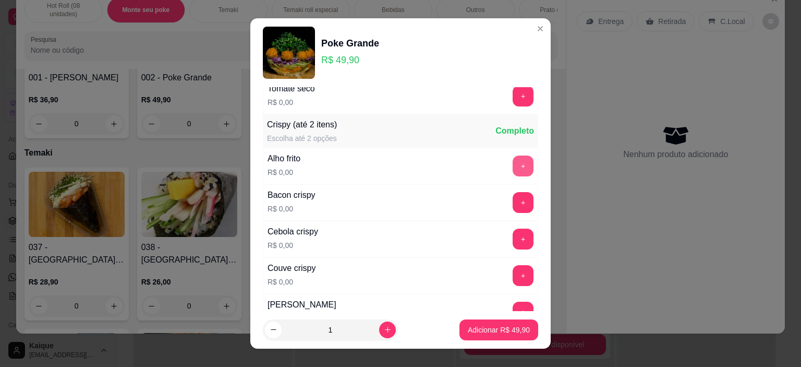
click at [513, 166] on button "+" at bounding box center [523, 165] width 21 height 21
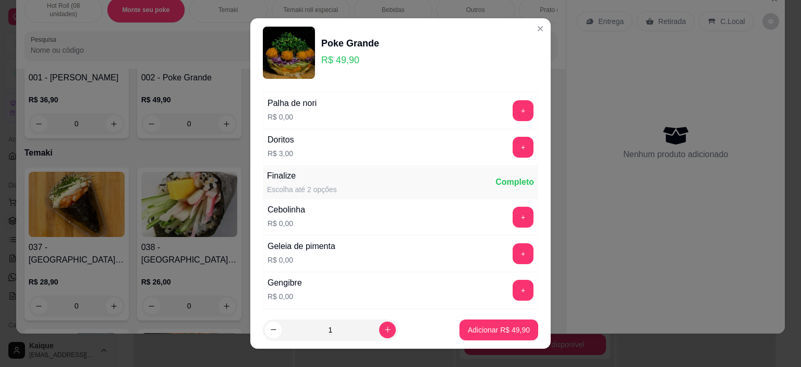
scroll to position [1252, 0]
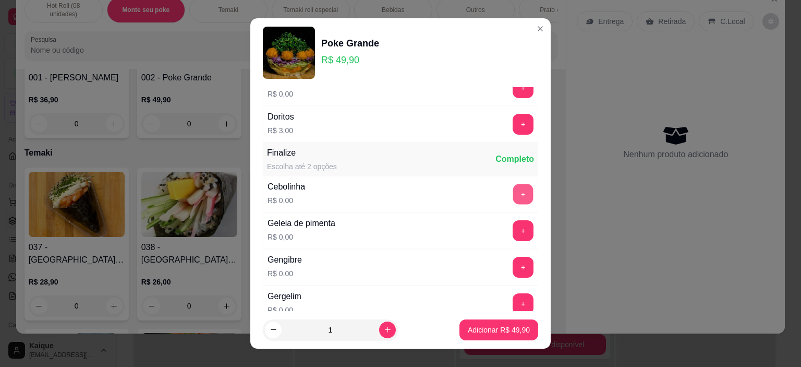
click at [513, 184] on button "+" at bounding box center [523, 194] width 20 height 20
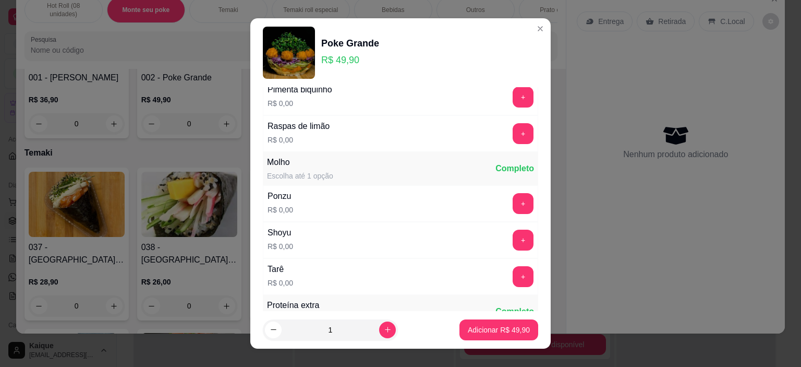
scroll to position [1513, 0]
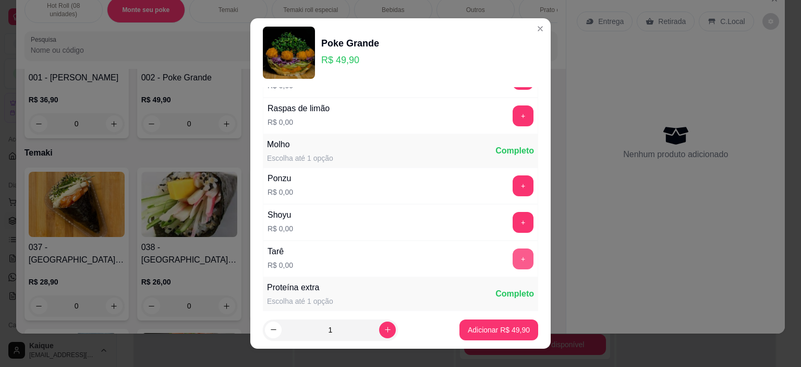
click at [513, 256] on button "+" at bounding box center [523, 258] width 21 height 21
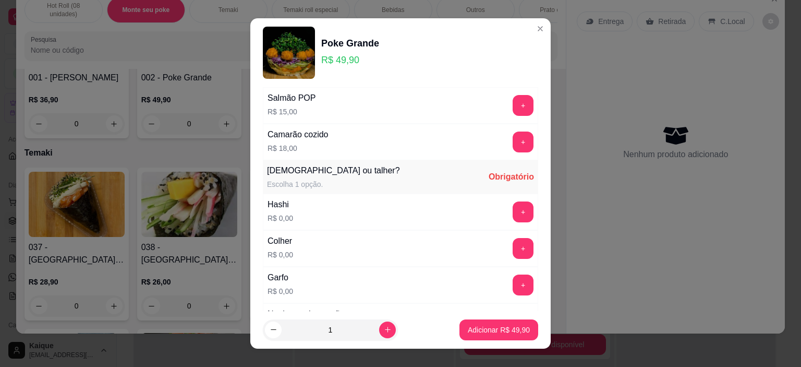
scroll to position [1982, 0]
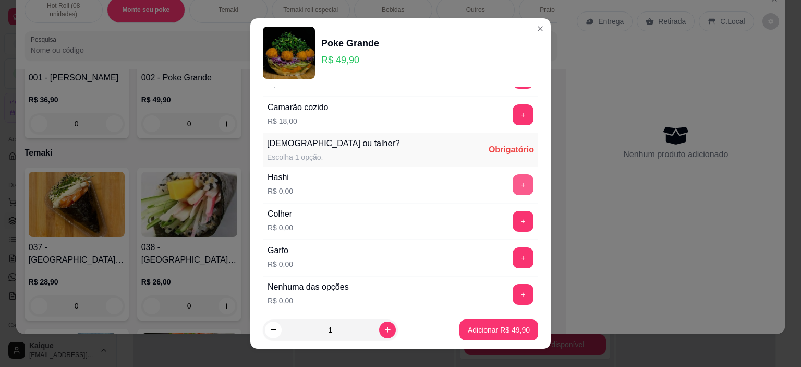
click at [513, 174] on button "+" at bounding box center [523, 184] width 21 height 21
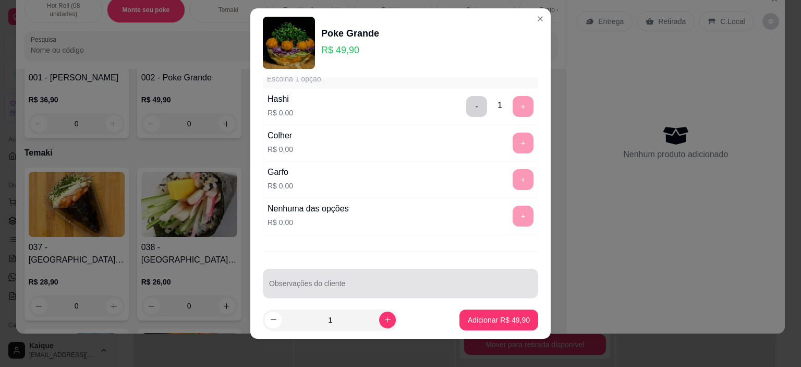
scroll to position [15, 0]
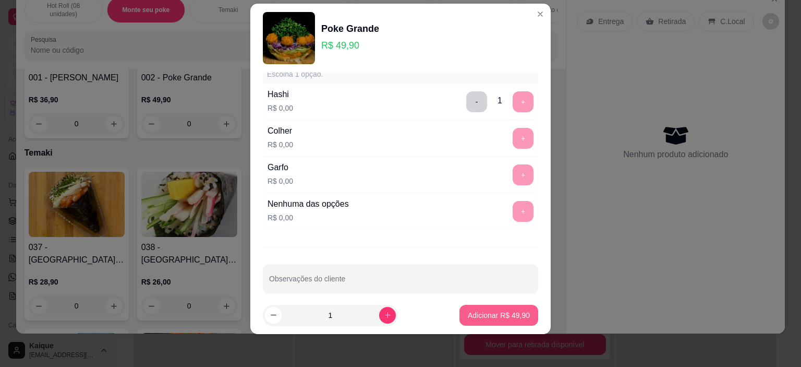
click at [503, 319] on p "Adicionar R$ 49,90" at bounding box center [499, 315] width 62 height 10
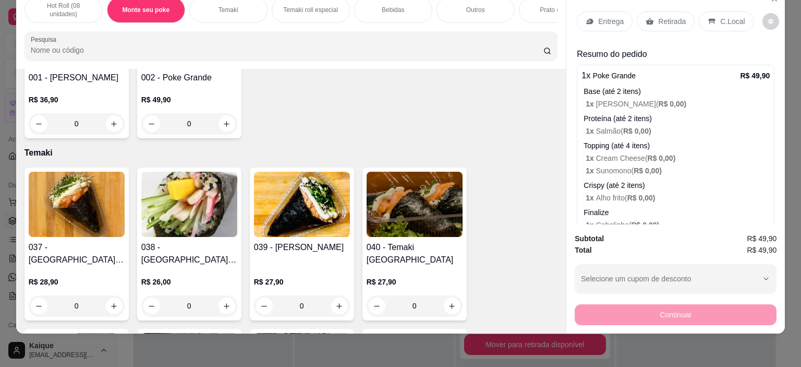
scroll to position [0, 0]
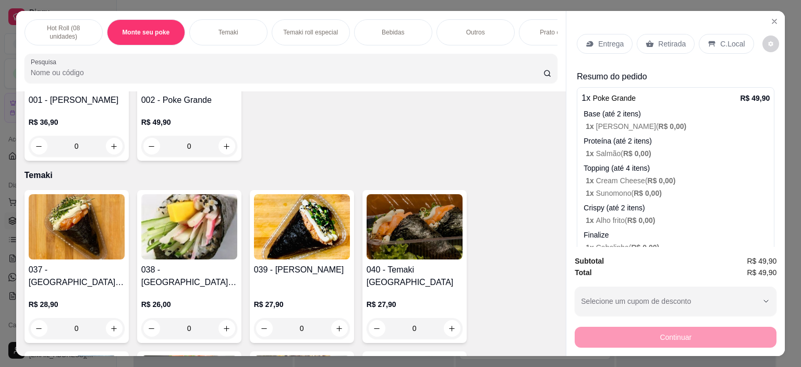
click at [720, 39] on p "C.Local" at bounding box center [732, 44] width 25 height 10
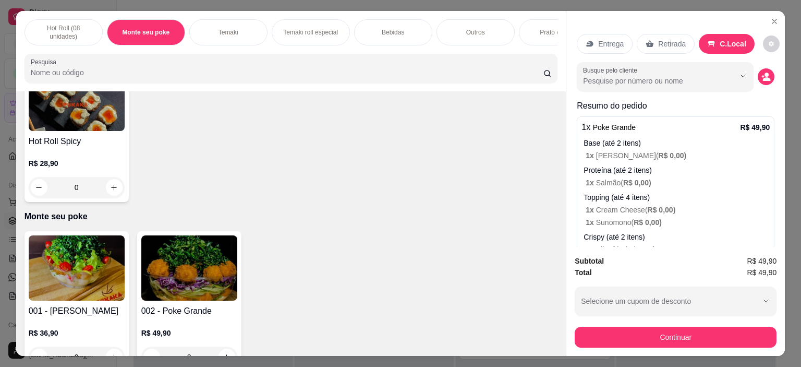
scroll to position [261, 0]
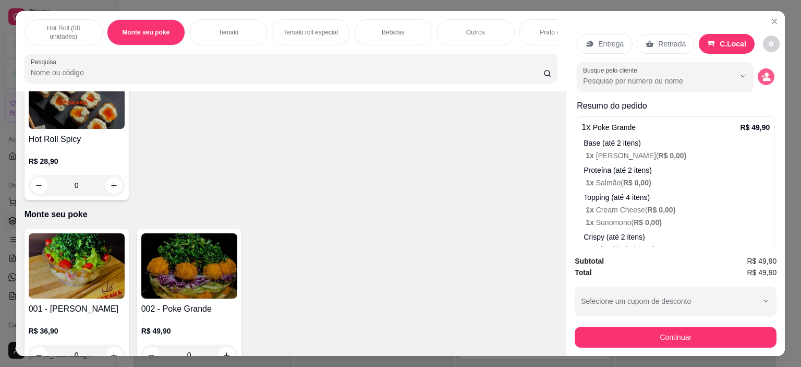
click at [762, 72] on icon "decrease-product-quantity" at bounding box center [766, 76] width 9 height 9
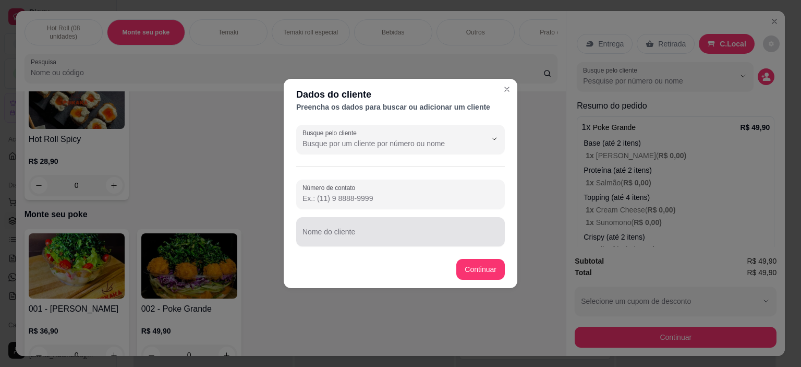
click at [367, 235] on input "Nome do cliente" at bounding box center [401, 236] width 196 height 10
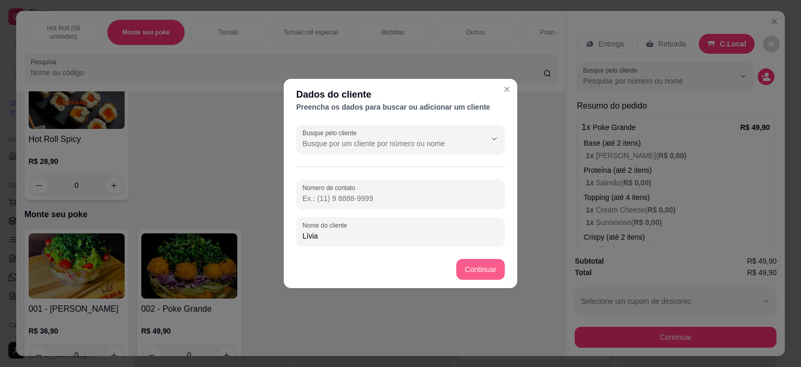
type input "Lívia"
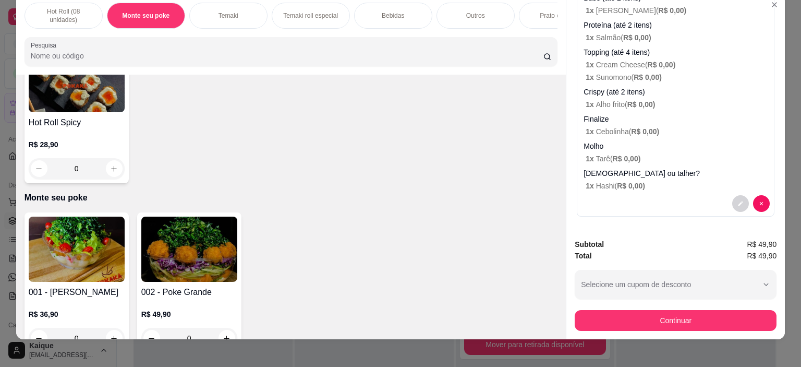
scroll to position [26, 0]
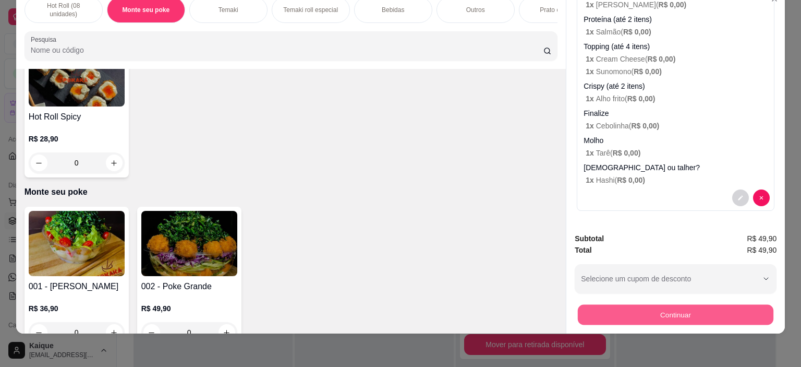
click at [703, 305] on button "Continuar" at bounding box center [676, 315] width 196 height 20
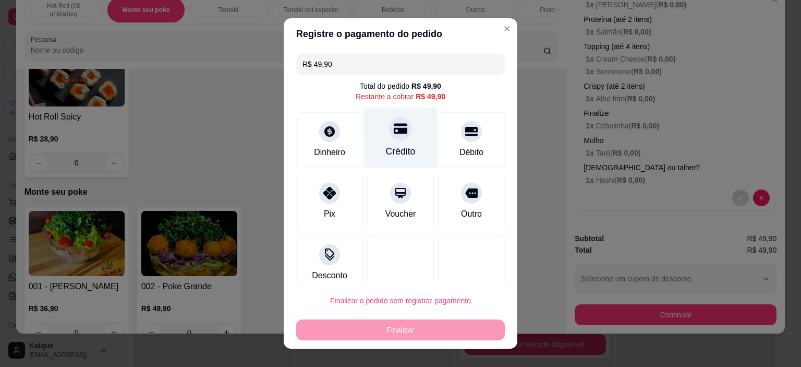
click at [402, 127] on div "Crédito" at bounding box center [401, 137] width 74 height 61
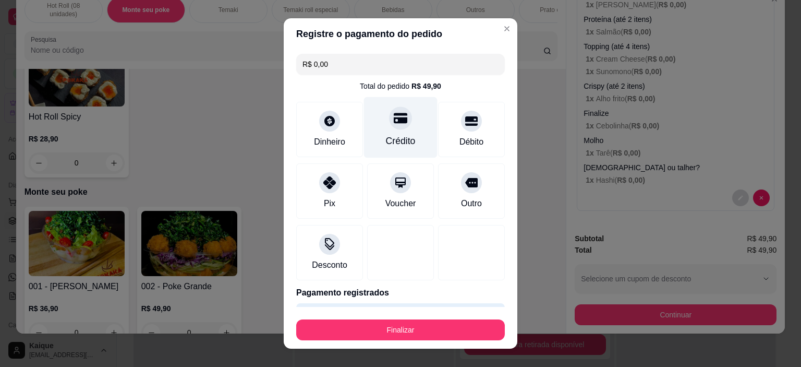
click at [402, 127] on div "Crédito" at bounding box center [401, 127] width 74 height 61
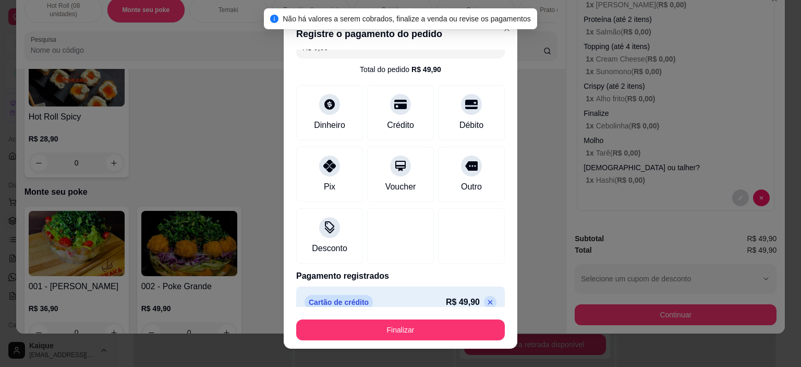
scroll to position [31, 0]
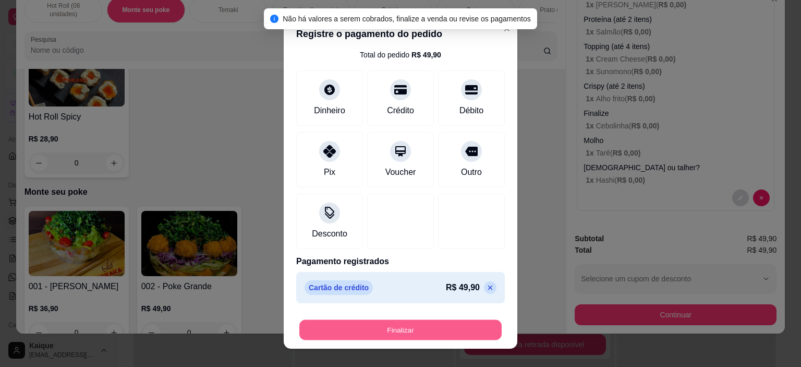
click at [449, 330] on button "Finalizar" at bounding box center [400, 329] width 202 height 20
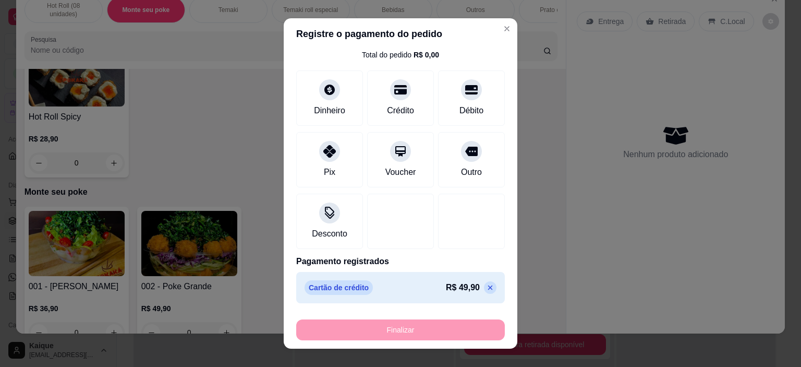
type input "-R$ 49,90"
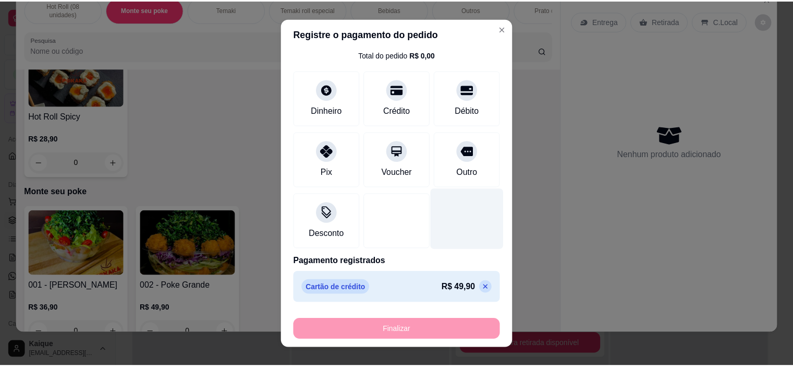
scroll to position [0, 0]
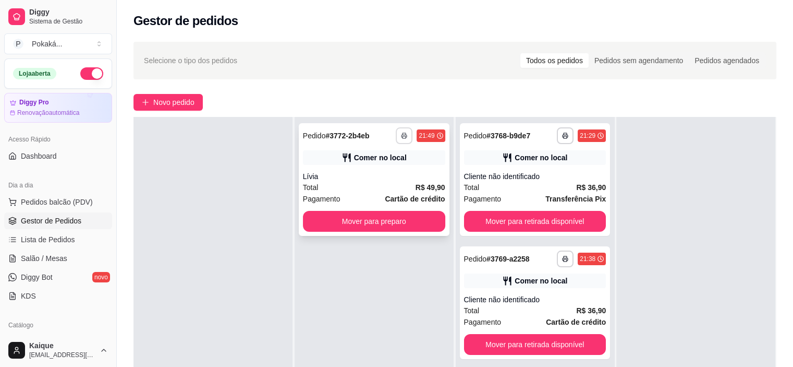
click at [396, 133] on button "button" at bounding box center [404, 135] width 17 height 17
click at [397, 172] on button "Cozinha" at bounding box center [373, 172] width 76 height 17
click at [380, 223] on button "Mover para preparo" at bounding box center [374, 221] width 142 height 21
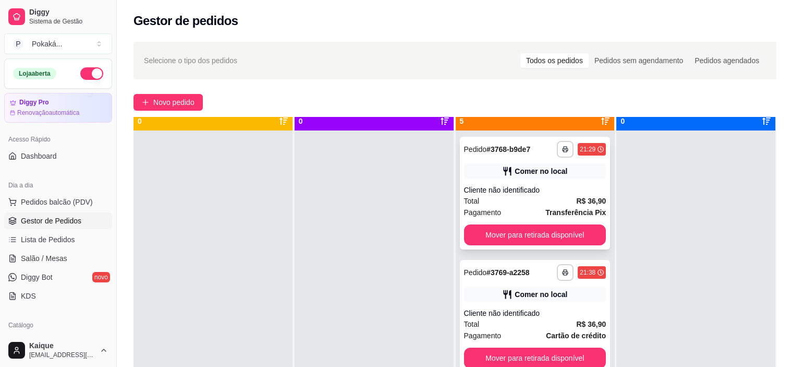
scroll to position [29, 0]
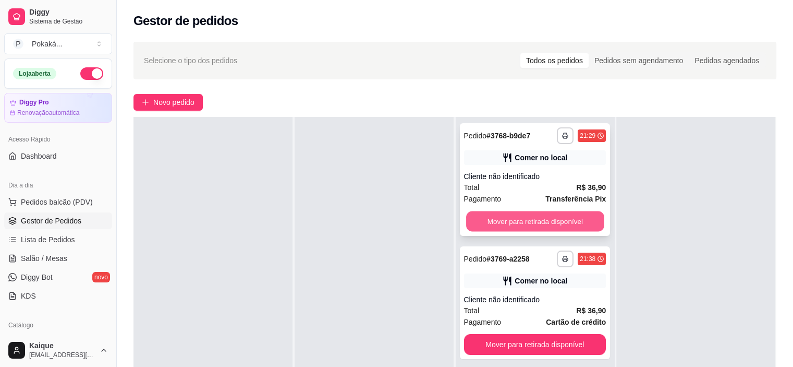
click at [506, 219] on button "Mover para retirada disponível" at bounding box center [535, 221] width 138 height 20
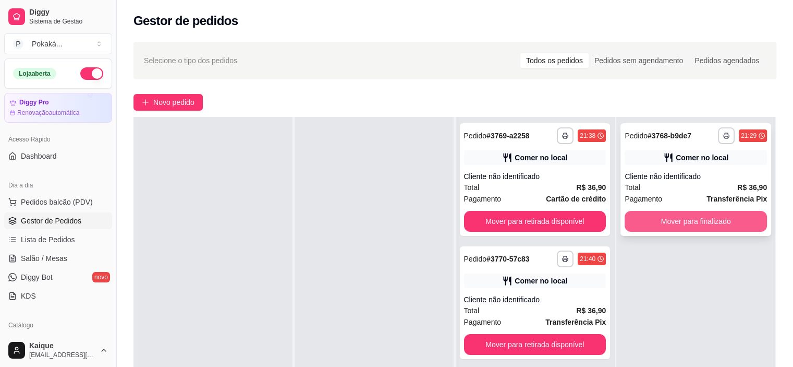
click at [718, 226] on button "Mover para finalizado" at bounding box center [696, 221] width 142 height 21
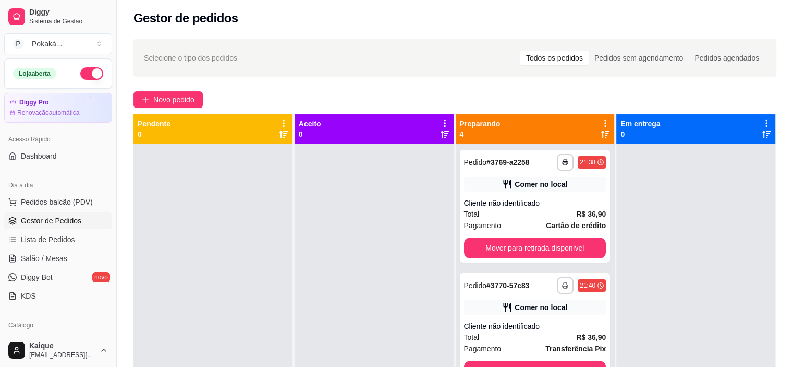
scroll to position [2, 0]
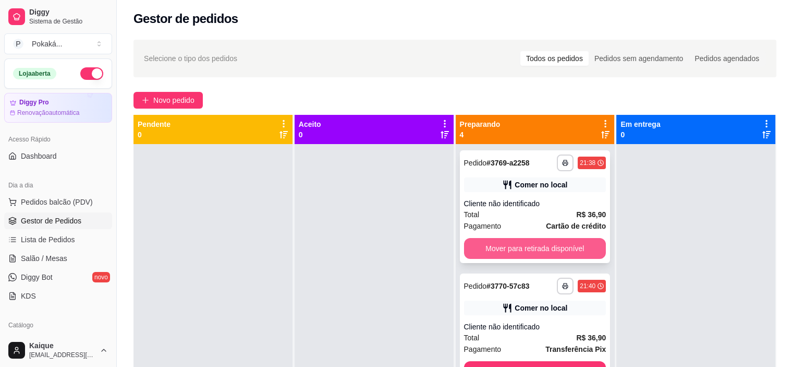
click at [559, 246] on button "Mover para retirada disponível" at bounding box center [535, 248] width 142 height 21
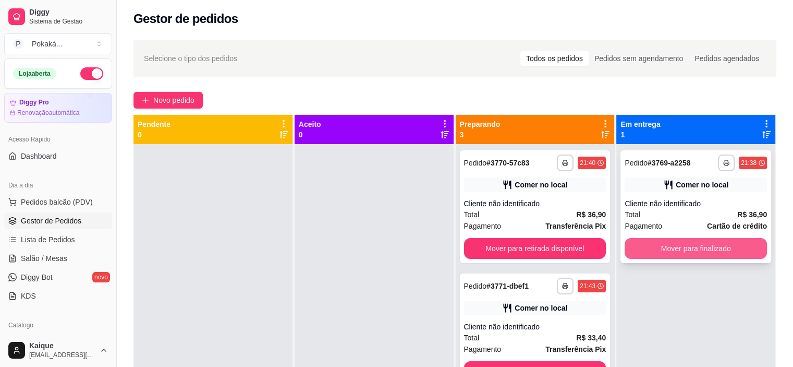
click at [692, 247] on button "Mover para finalizado" at bounding box center [696, 248] width 142 height 21
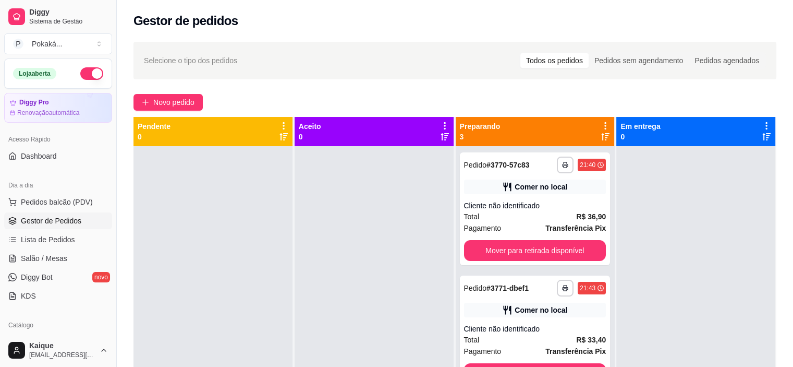
scroll to position [0, 0]
click at [65, 238] on span "Lista de Pedidos" at bounding box center [48, 239] width 54 height 10
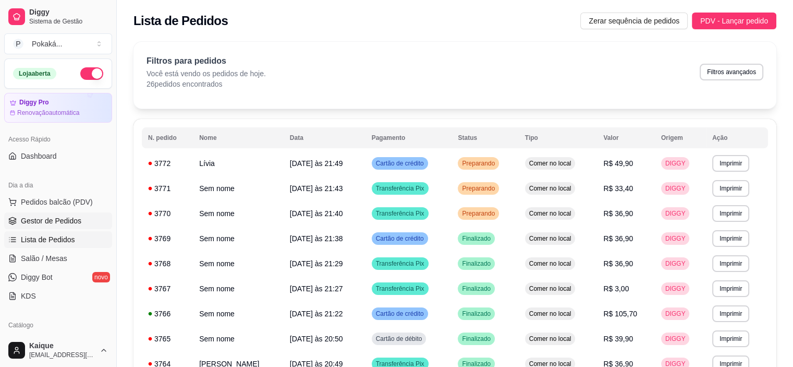
click at [63, 223] on span "Gestor de Pedidos" at bounding box center [51, 220] width 61 height 10
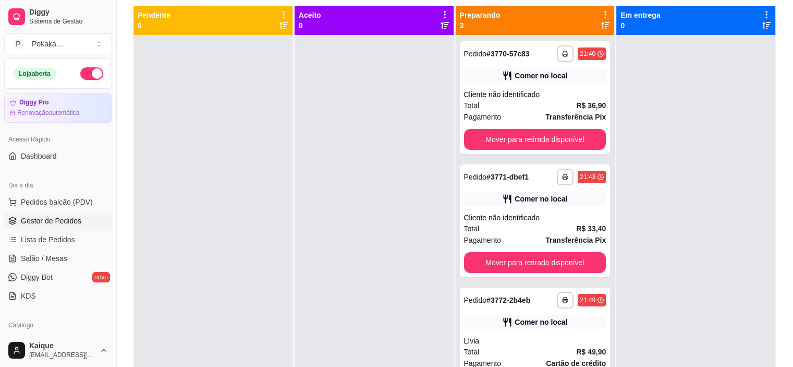
scroll to position [54, 0]
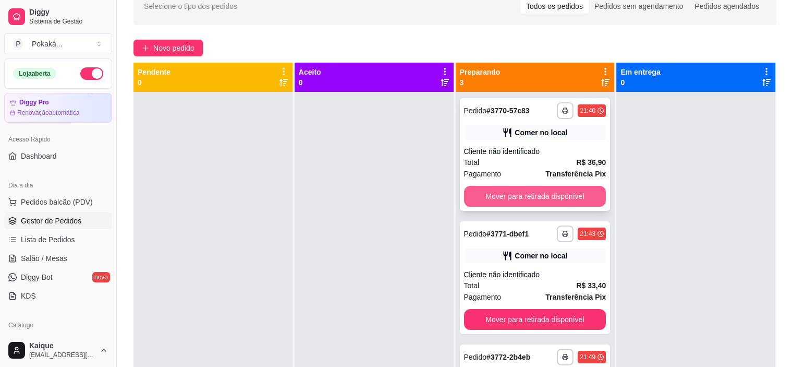
click at [551, 197] on button "Mover para retirada disponível" at bounding box center [535, 196] width 142 height 21
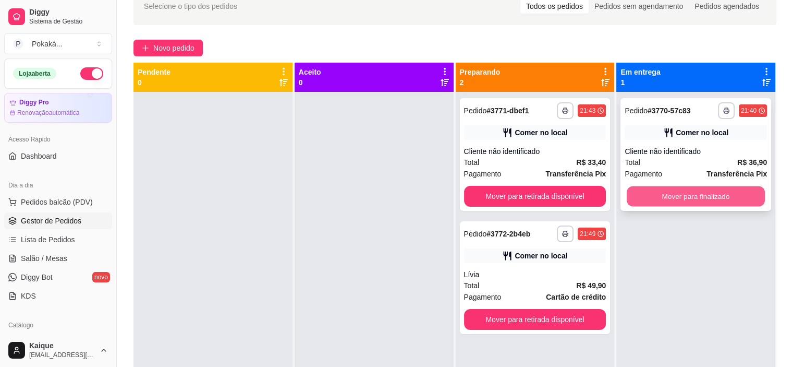
click at [698, 196] on button "Mover para finalizado" at bounding box center [696, 196] width 138 height 20
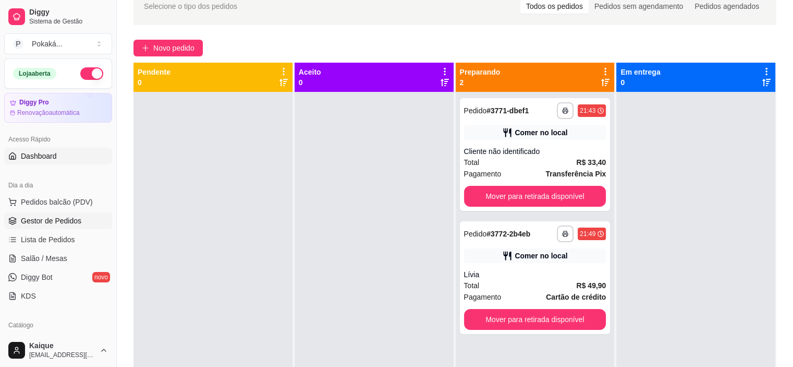
click at [77, 160] on link "Dashboard" at bounding box center [58, 156] width 108 height 17
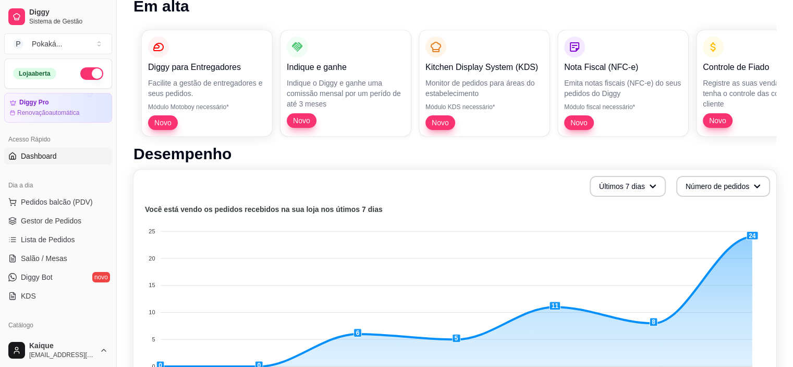
scroll to position [209, 0]
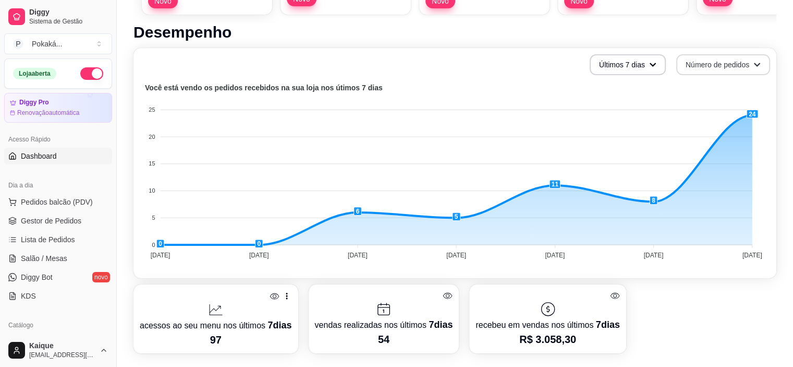
click at [752, 63] on button "Número de pedidos" at bounding box center [724, 64] width 94 height 21
click at [765, 110] on span "Total em reais de pedidos" at bounding box center [724, 107] width 88 height 10
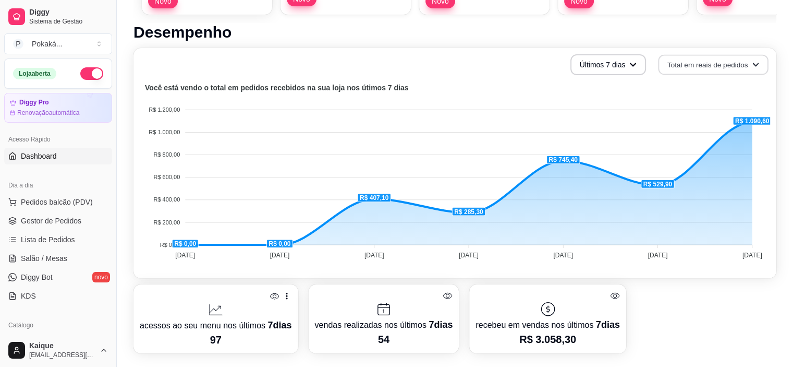
click at [735, 64] on button "Total em reais de pedidos" at bounding box center [714, 65] width 110 height 20
click at [746, 85] on span "Número de pedidos" at bounding box center [714, 90] width 88 height 10
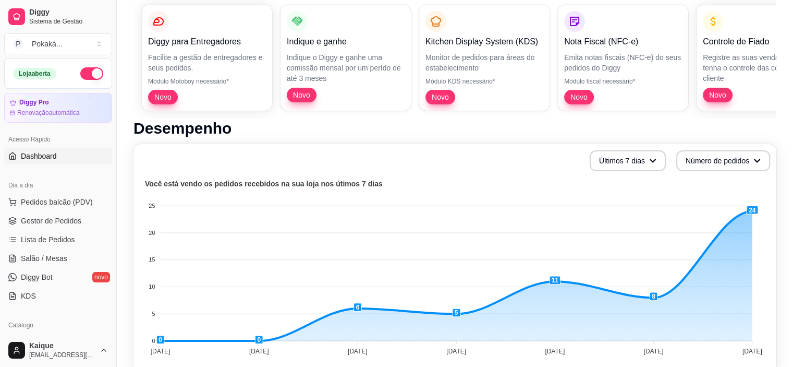
scroll to position [156, 0]
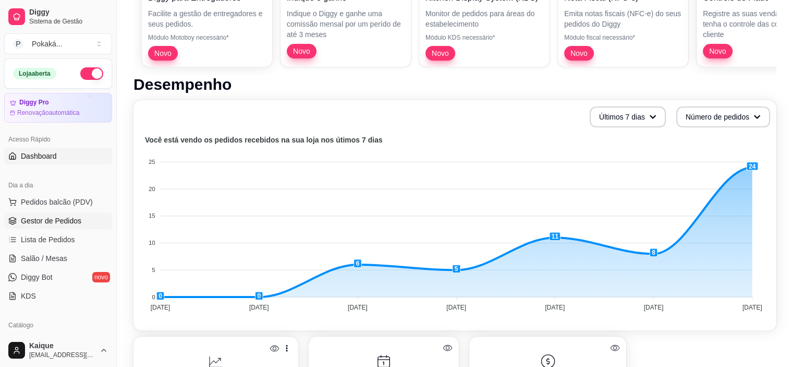
click at [74, 222] on span "Gestor de Pedidos" at bounding box center [51, 220] width 61 height 10
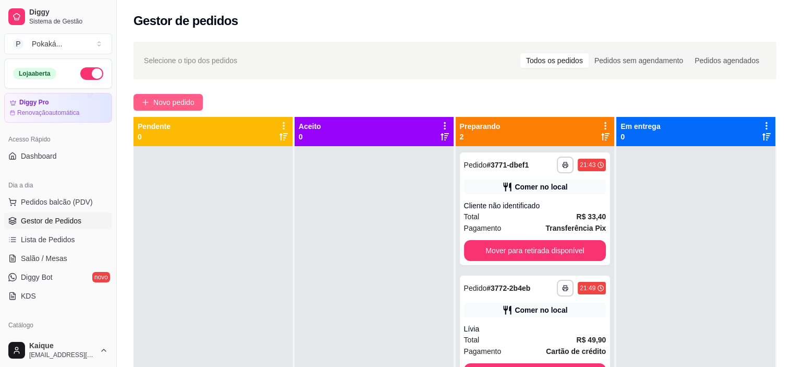
click at [171, 104] on span "Novo pedido" at bounding box center [173, 102] width 41 height 11
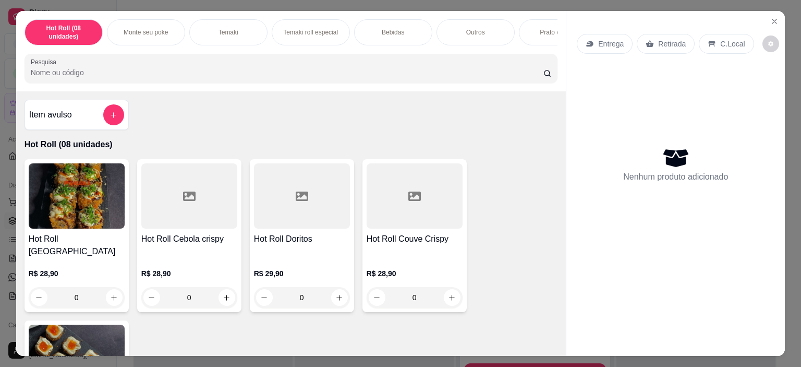
click at [151, 31] on p "Monte seu poke" at bounding box center [146, 32] width 44 height 8
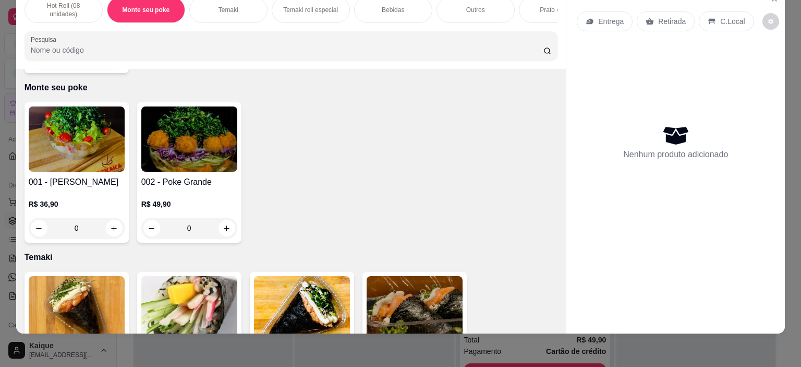
click at [115, 218] on div "0" at bounding box center [77, 228] width 96 height 21
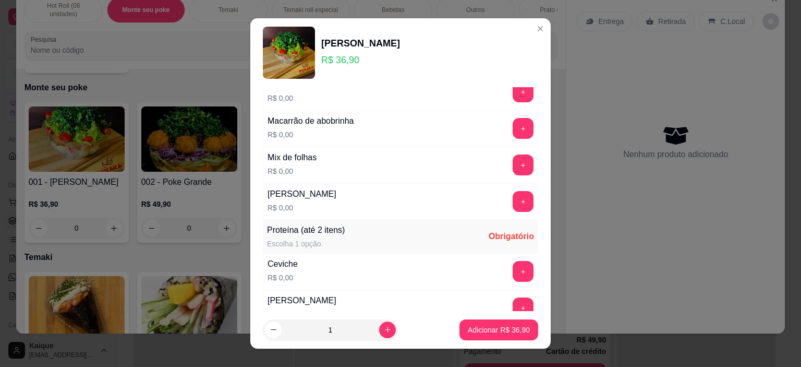
scroll to position [104, 0]
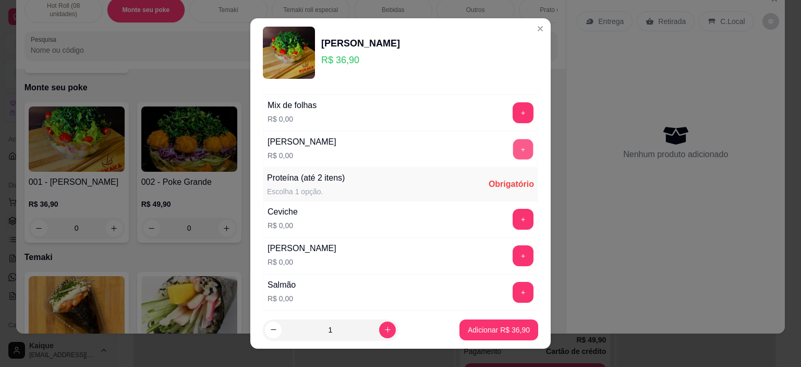
click at [513, 150] on button "+" at bounding box center [523, 149] width 20 height 20
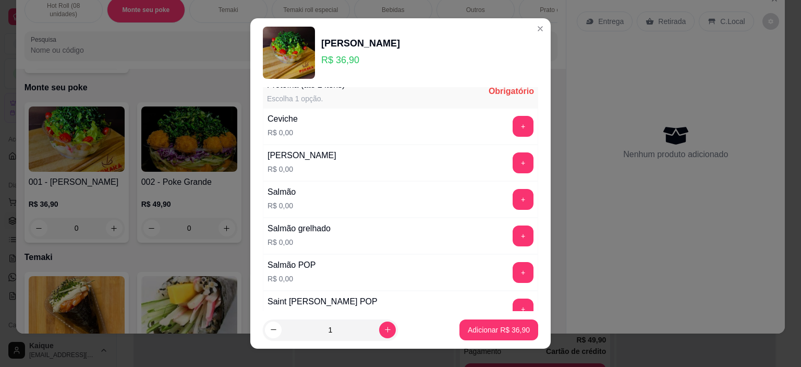
scroll to position [209, 0]
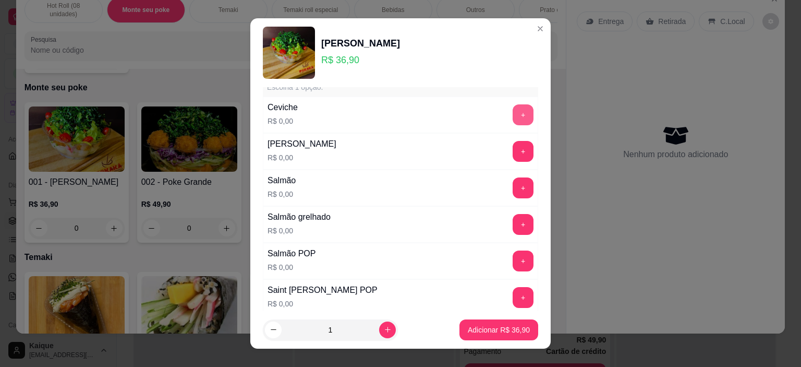
click at [513, 116] on button "+" at bounding box center [523, 114] width 21 height 21
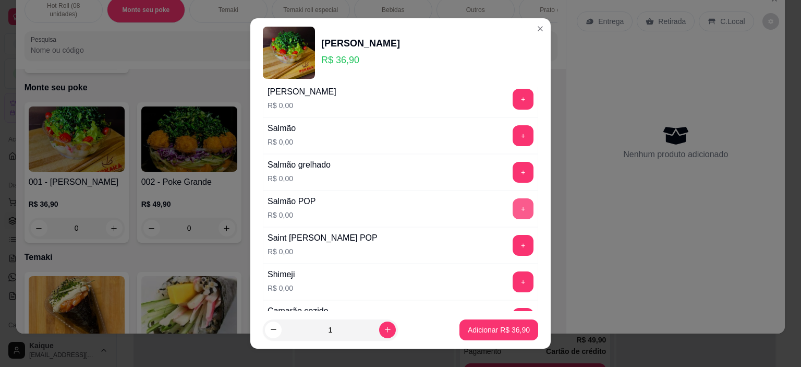
click at [513, 210] on button "+" at bounding box center [523, 208] width 21 height 21
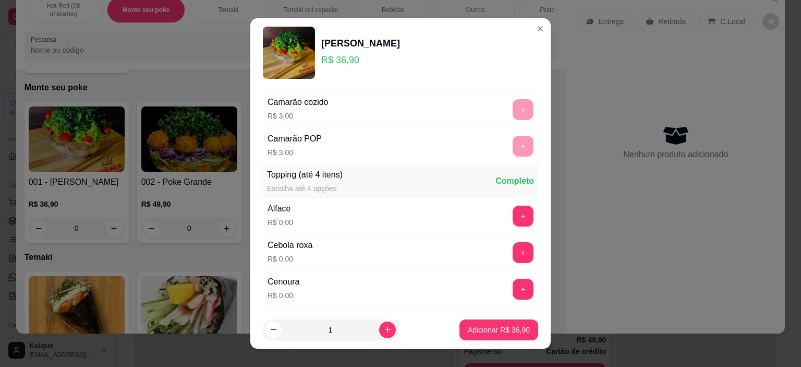
scroll to position [574, 0]
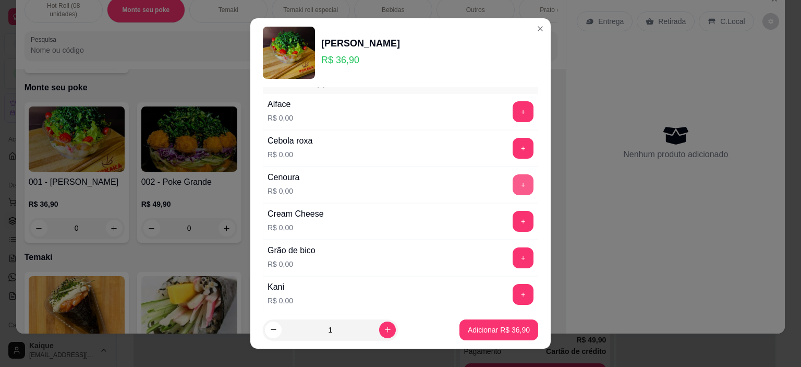
click at [513, 177] on button "+" at bounding box center [523, 184] width 21 height 21
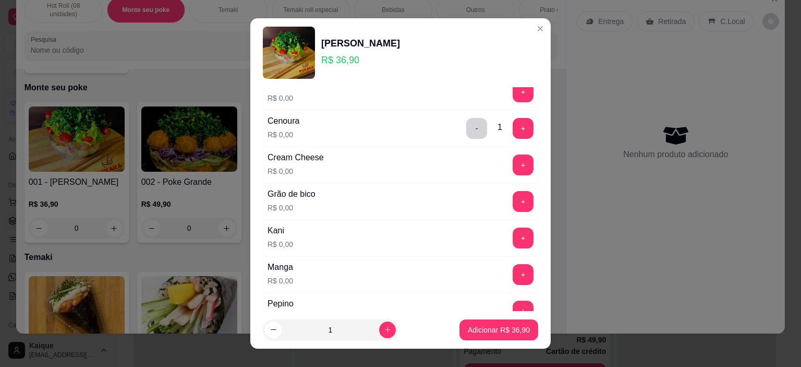
scroll to position [626, 0]
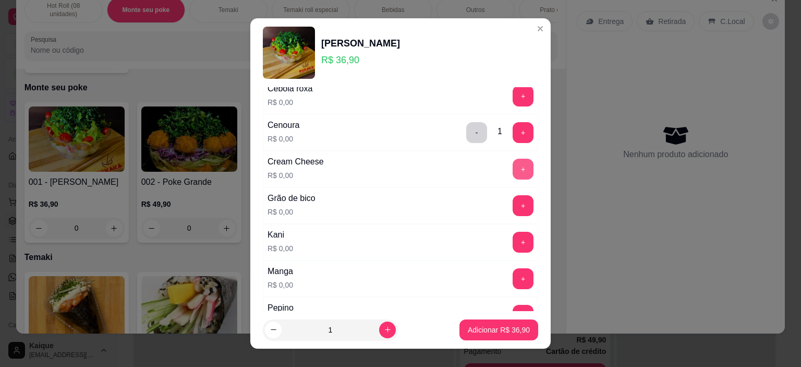
click at [513, 166] on button "+" at bounding box center [523, 169] width 21 height 21
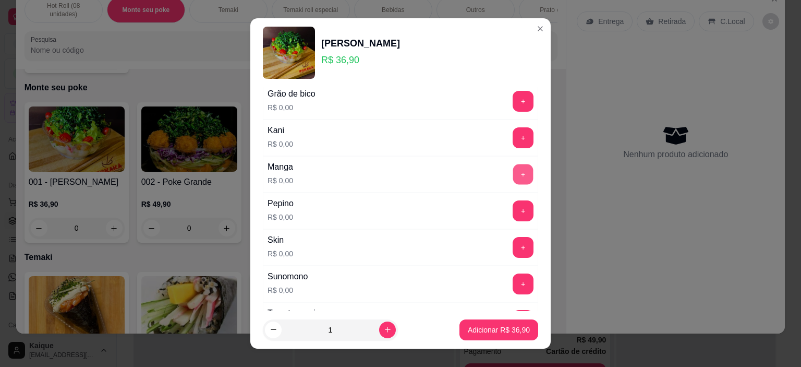
click at [513, 173] on button "+" at bounding box center [523, 174] width 20 height 20
click at [513, 204] on button "+" at bounding box center [523, 211] width 20 height 20
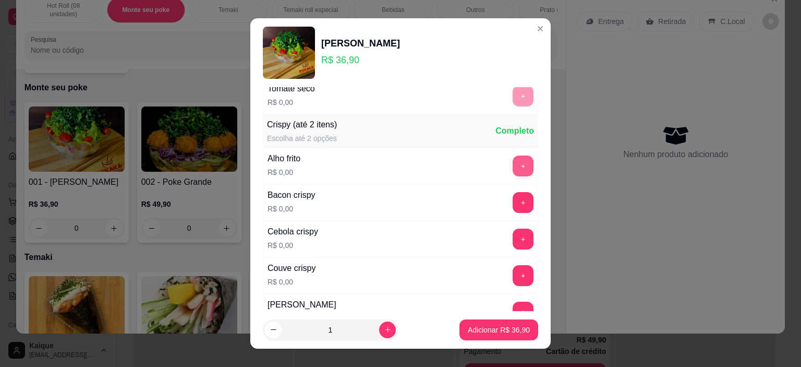
scroll to position [1043, 0]
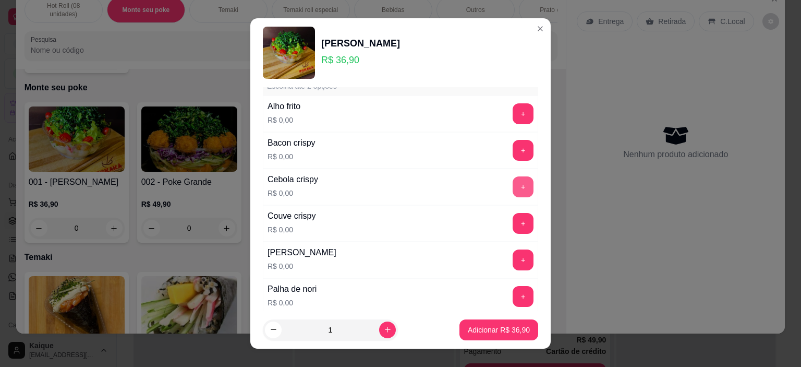
click at [513, 180] on button "+" at bounding box center [523, 186] width 21 height 21
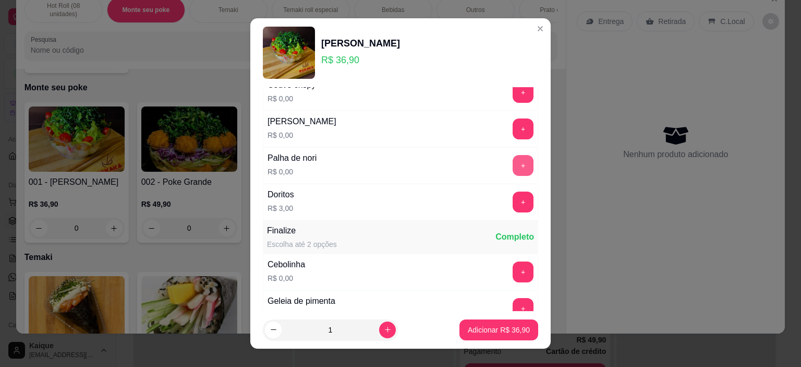
scroll to position [1200, 0]
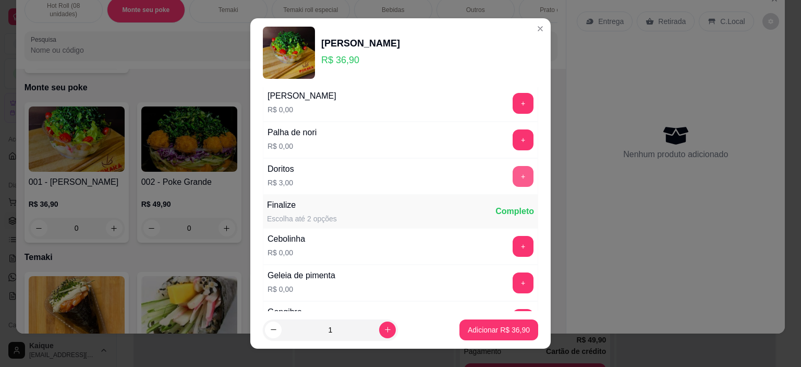
click at [513, 166] on button "+" at bounding box center [523, 176] width 21 height 21
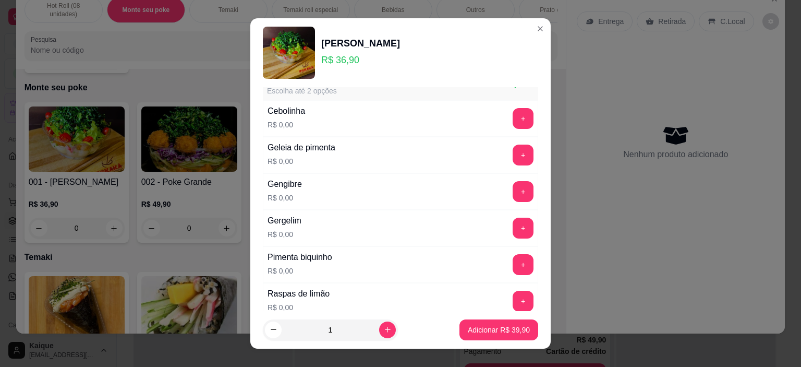
scroll to position [1304, 0]
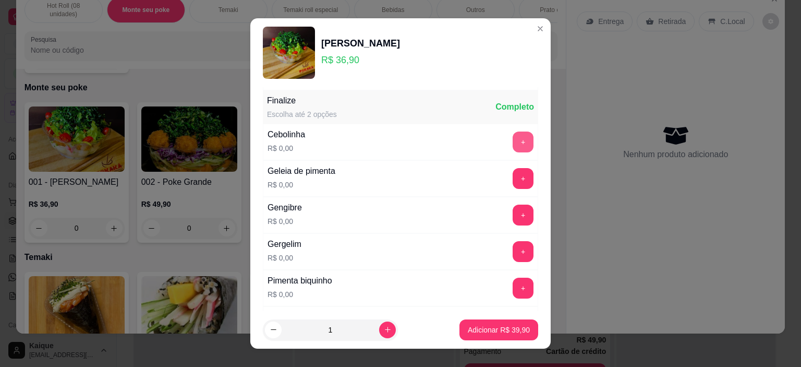
click at [513, 136] on button "+" at bounding box center [523, 141] width 21 height 21
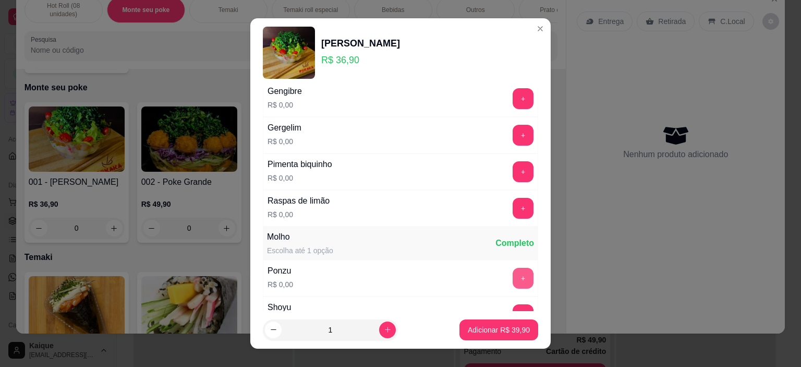
scroll to position [1408, 0]
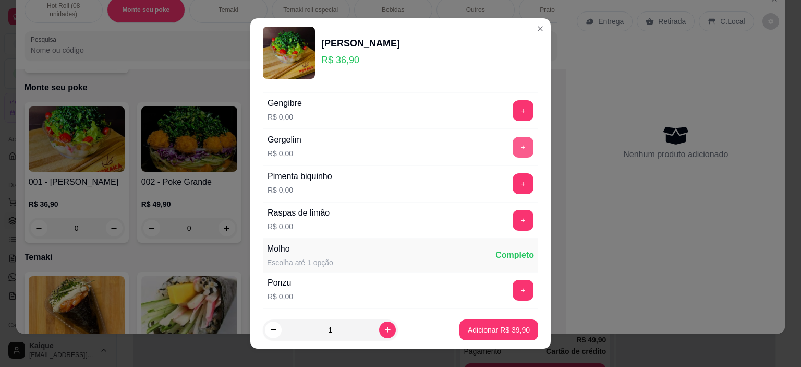
click at [513, 139] on button "+" at bounding box center [523, 147] width 21 height 21
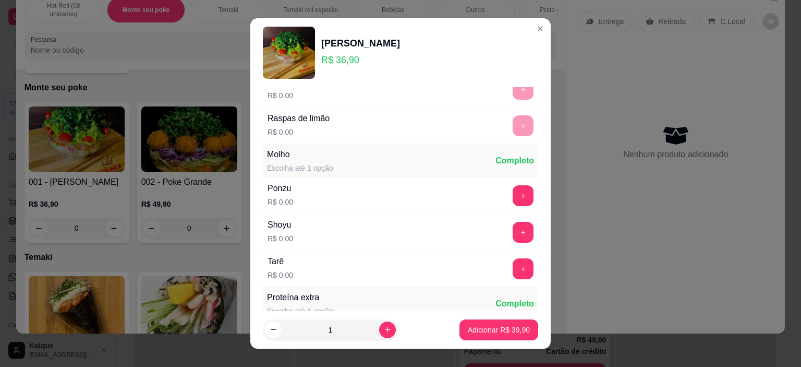
scroll to position [1513, 0]
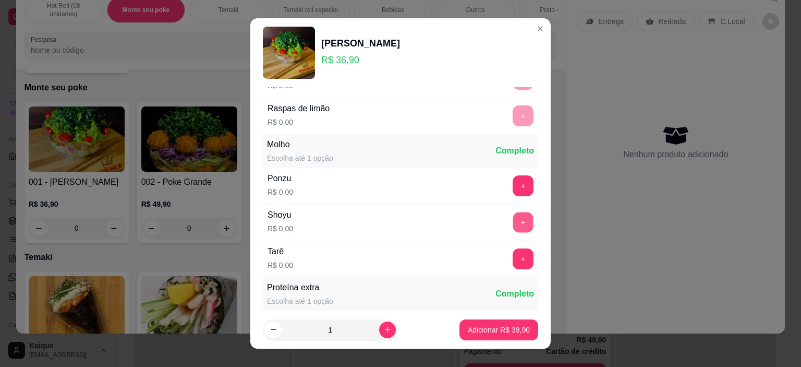
click at [513, 212] on button "+" at bounding box center [523, 222] width 20 height 20
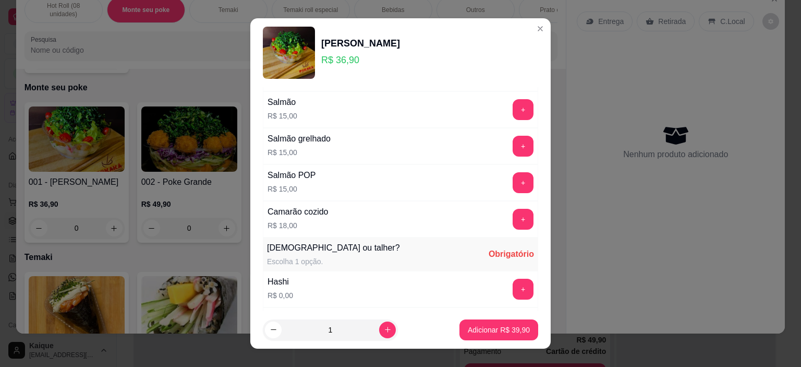
scroll to position [1982, 0]
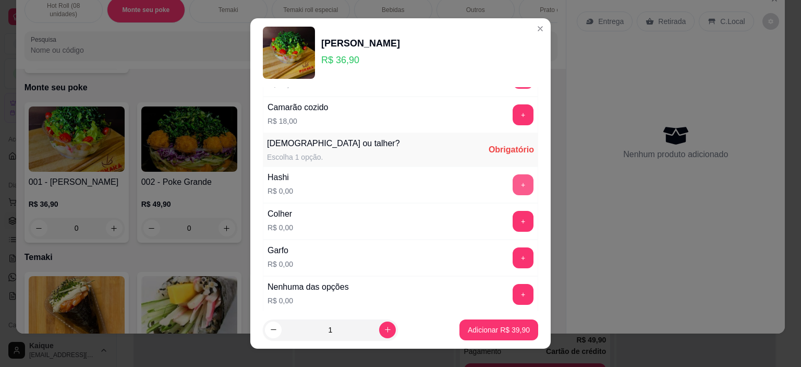
click at [513, 174] on button "+" at bounding box center [523, 184] width 21 height 21
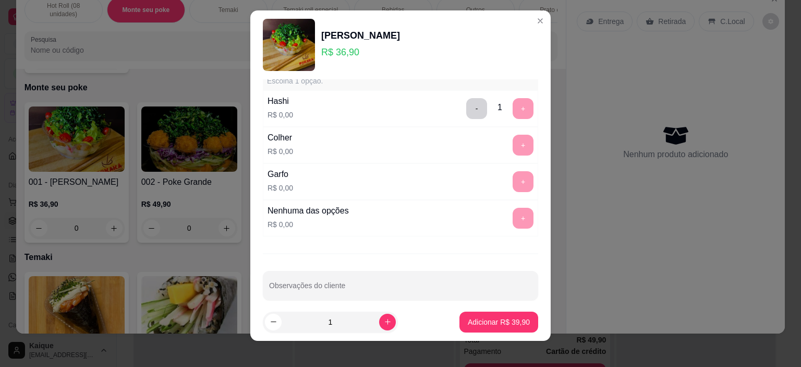
scroll to position [15, 0]
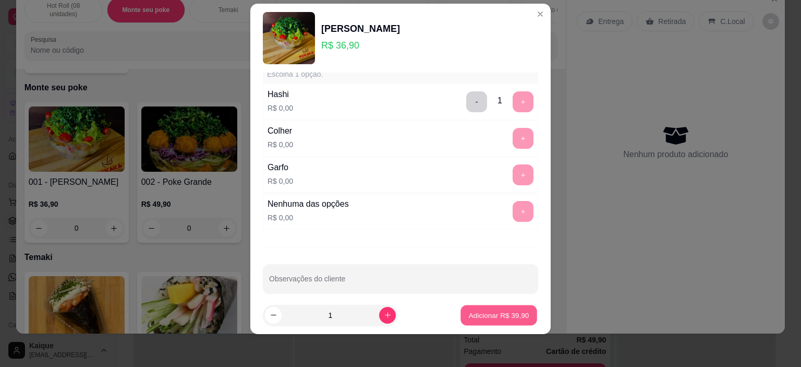
click at [512, 317] on p "Adicionar R$ 39,90" at bounding box center [499, 315] width 61 height 10
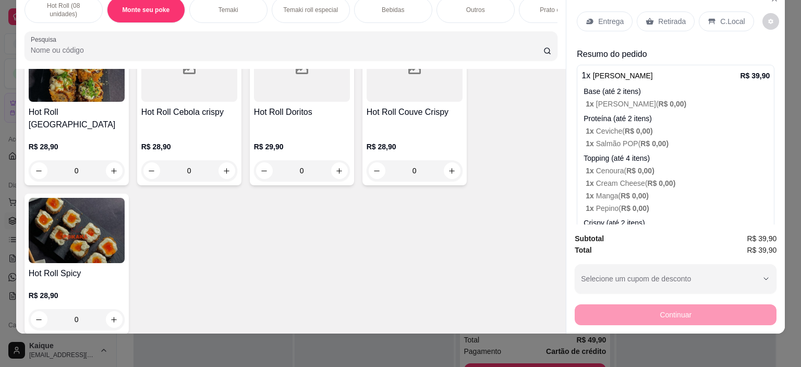
click at [405, 6] on div "Bebidas" at bounding box center [393, 10] width 78 height 26
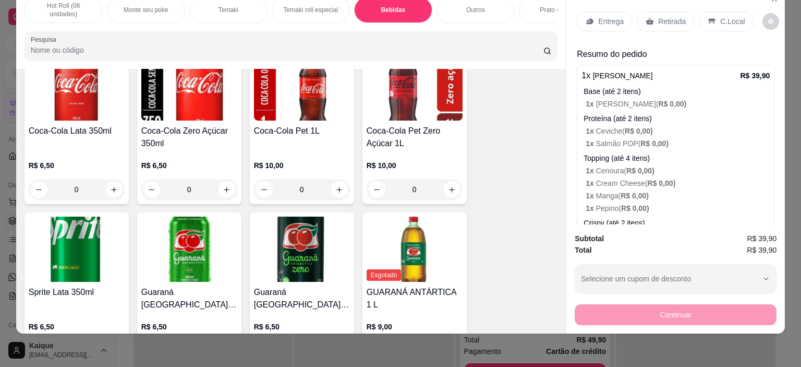
scroll to position [1456, 0]
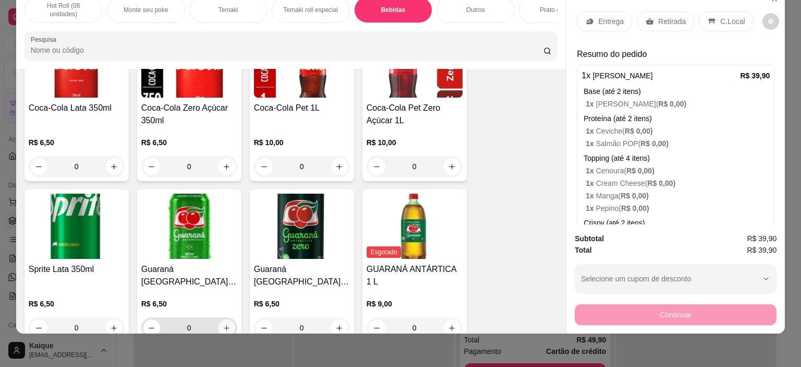
click at [225, 324] on icon "increase-product-quantity" at bounding box center [227, 328] width 8 height 8
type input "1"
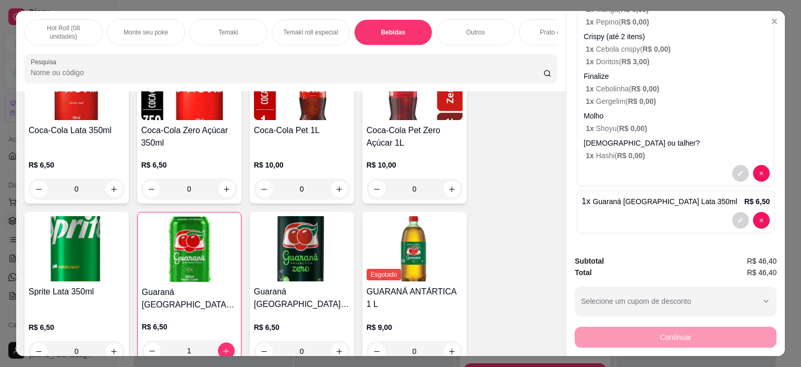
scroll to position [70, 0]
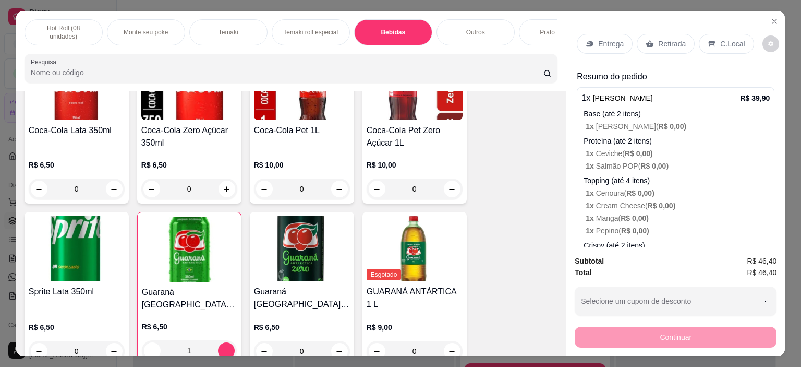
click at [658, 40] on p "Retirada" at bounding box center [672, 44] width 28 height 10
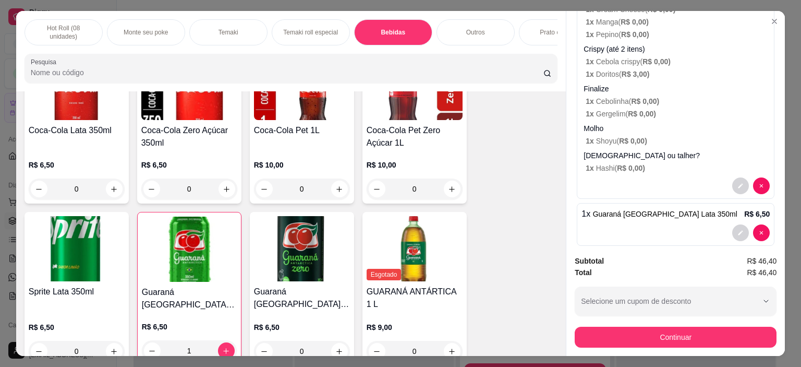
scroll to position [238, 0]
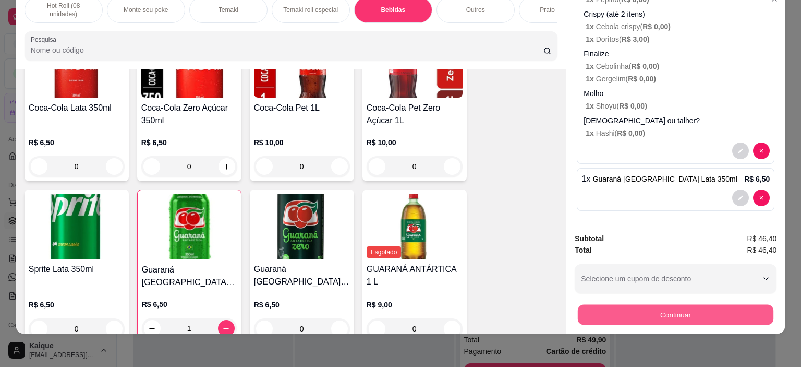
click at [751, 308] on button "Continuar" at bounding box center [676, 315] width 196 height 20
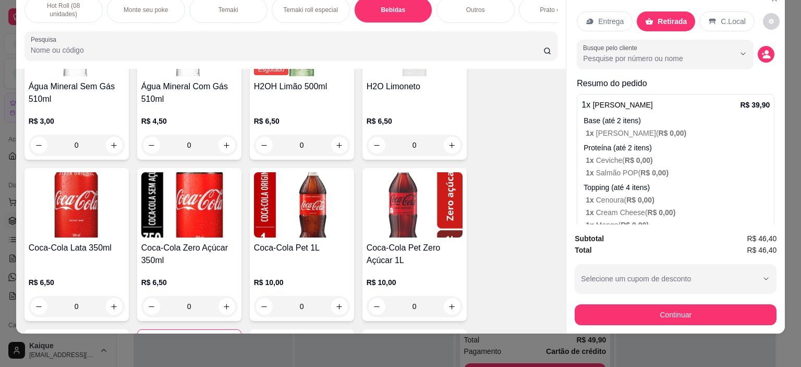
scroll to position [1248, 0]
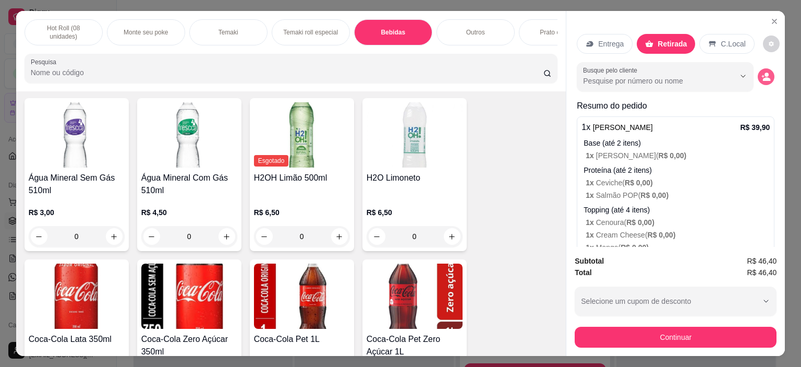
click at [765, 73] on circle "decrease-product-quantity" at bounding box center [767, 75] width 4 height 4
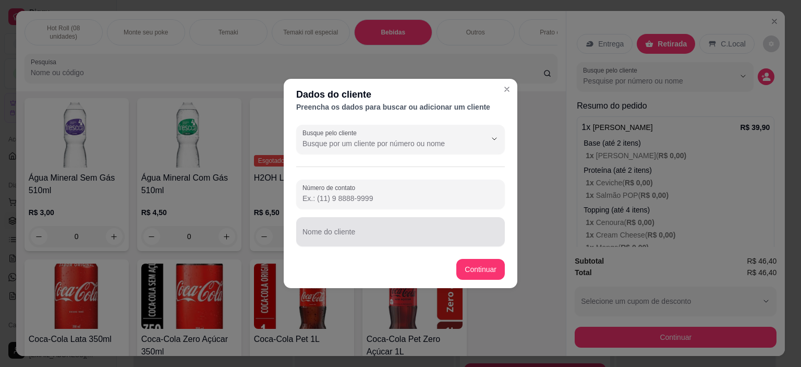
click at [420, 240] on input "Nome do cliente" at bounding box center [401, 236] width 196 height 10
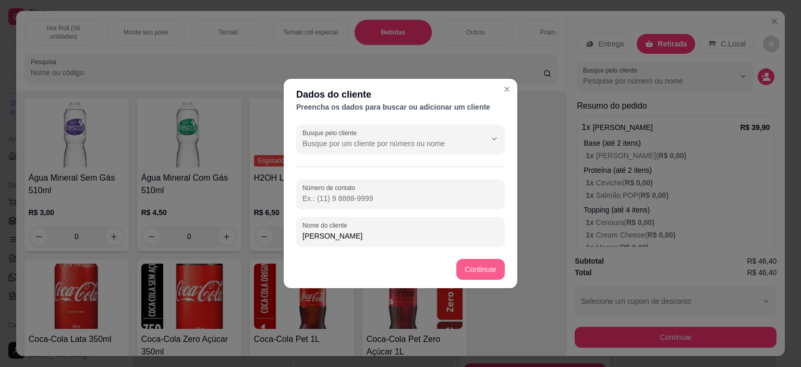
type input "[PERSON_NAME]"
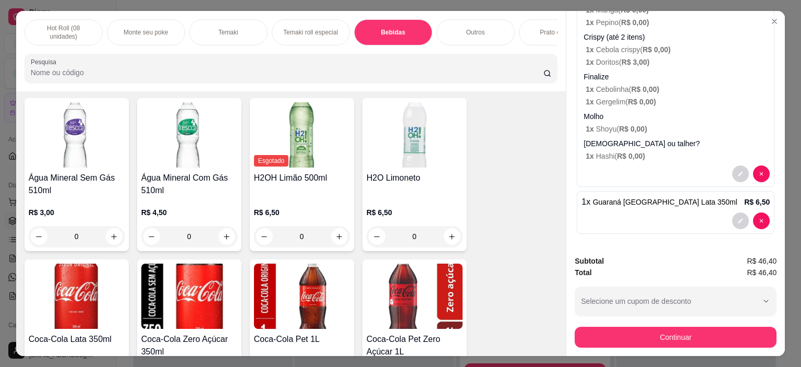
scroll to position [254, 0]
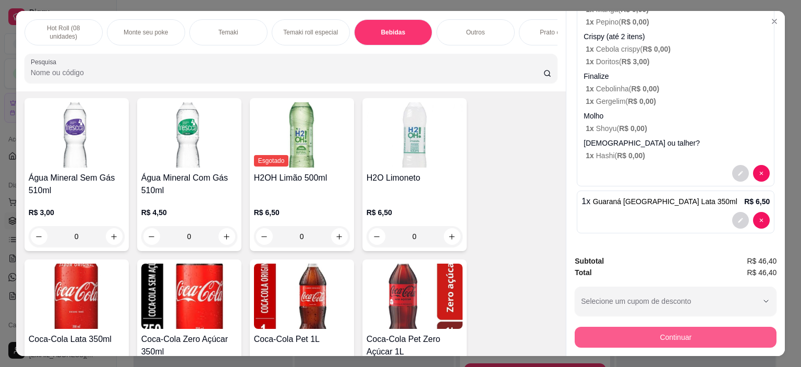
click at [729, 332] on button "Continuar" at bounding box center [676, 337] width 202 height 21
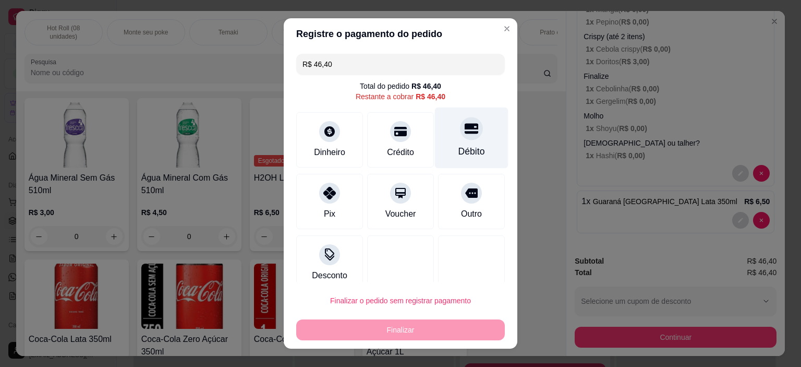
click at [465, 133] on icon at bounding box center [472, 129] width 14 height 14
type input "R$ 0,00"
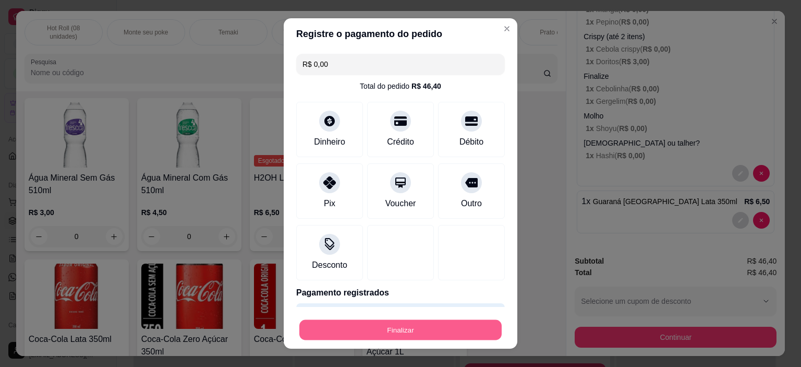
click at [426, 334] on button "Finalizar" at bounding box center [400, 329] width 202 height 20
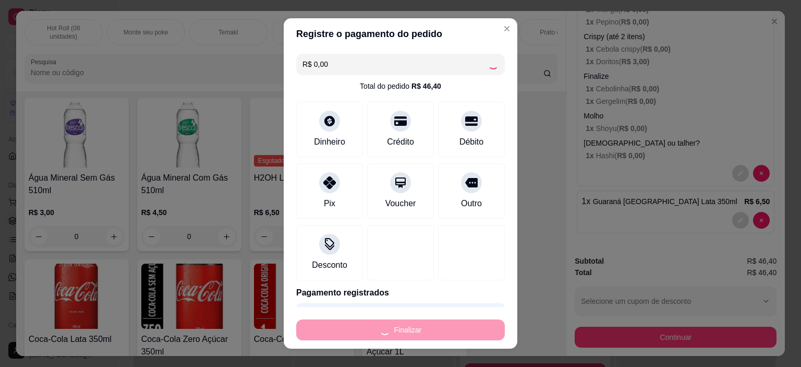
type input "0"
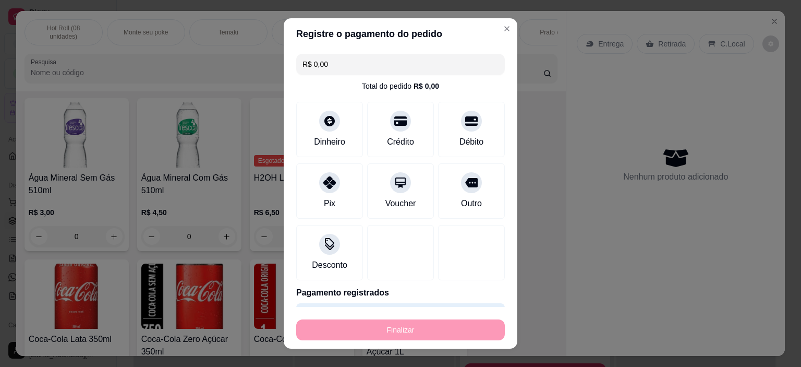
type input "-R$ 46,40"
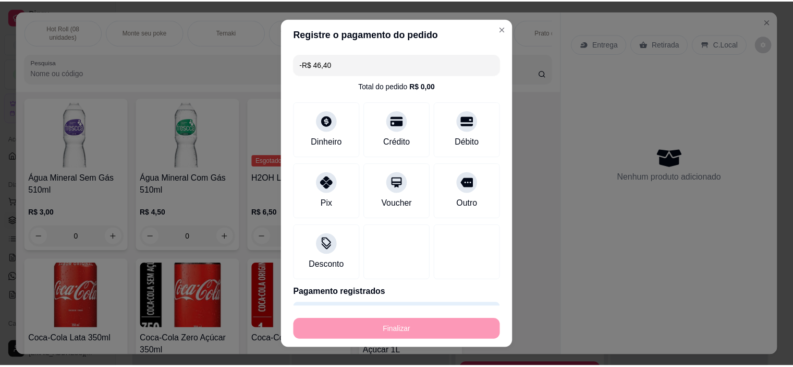
scroll to position [0, 0]
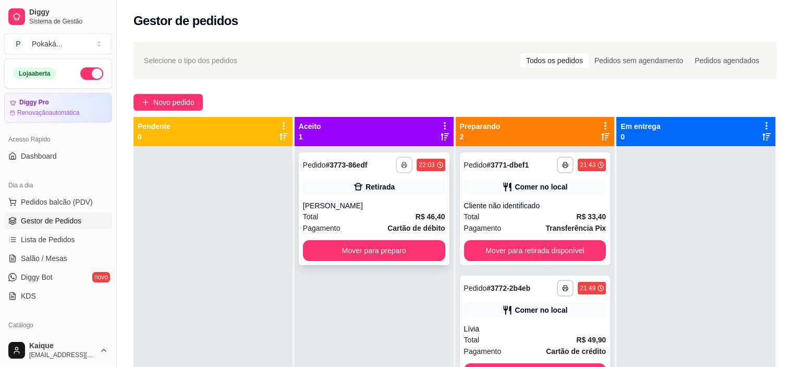
click at [407, 165] on button "button" at bounding box center [404, 164] width 17 height 17
click at [389, 204] on button "Cozinha" at bounding box center [373, 201] width 76 height 17
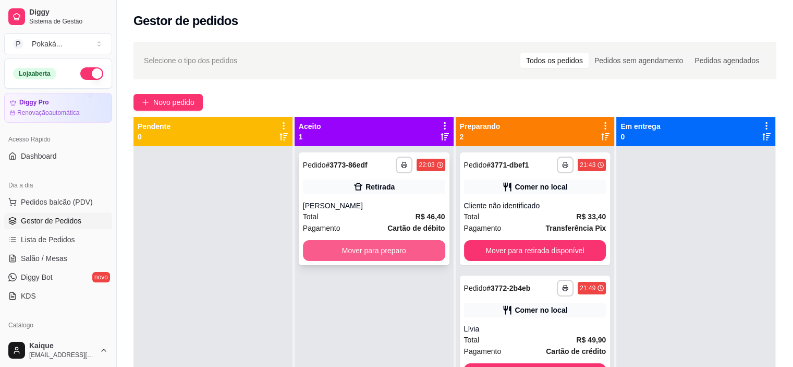
click at [425, 247] on button "Mover para preparo" at bounding box center [374, 250] width 142 height 21
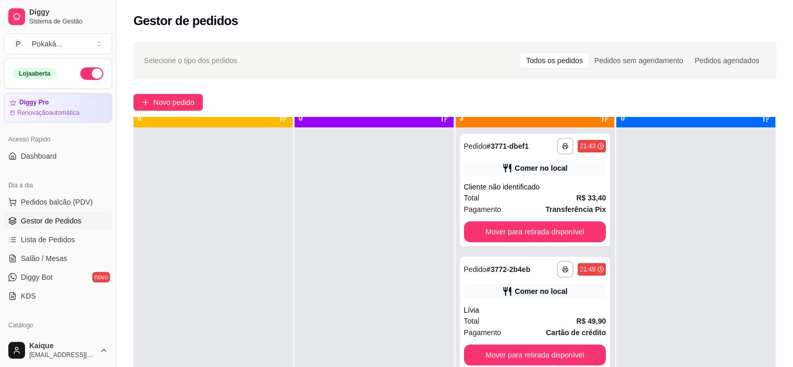
scroll to position [29, 0]
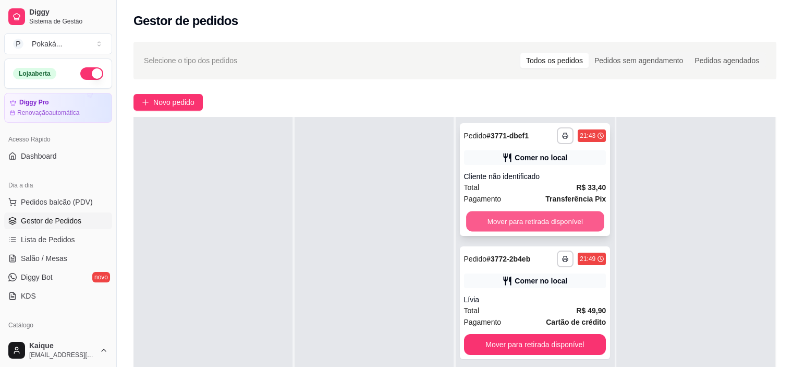
click at [556, 215] on button "Mover para retirada disponível" at bounding box center [535, 221] width 138 height 20
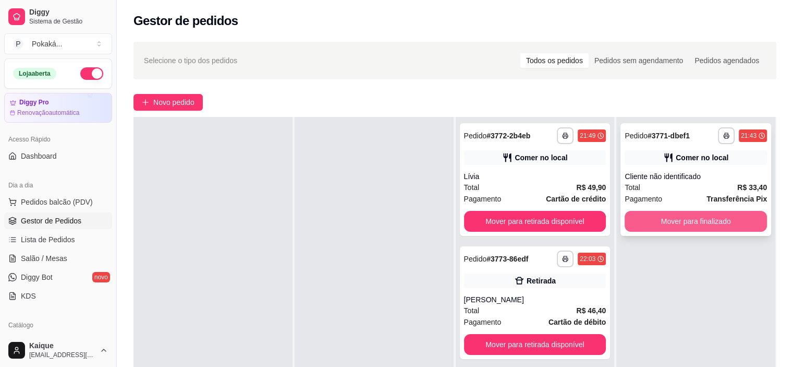
click at [704, 225] on button "Mover para finalizado" at bounding box center [696, 221] width 142 height 21
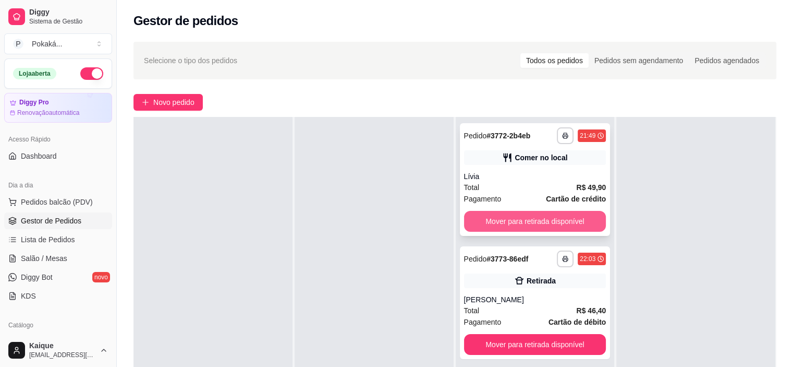
scroll to position [104, 0]
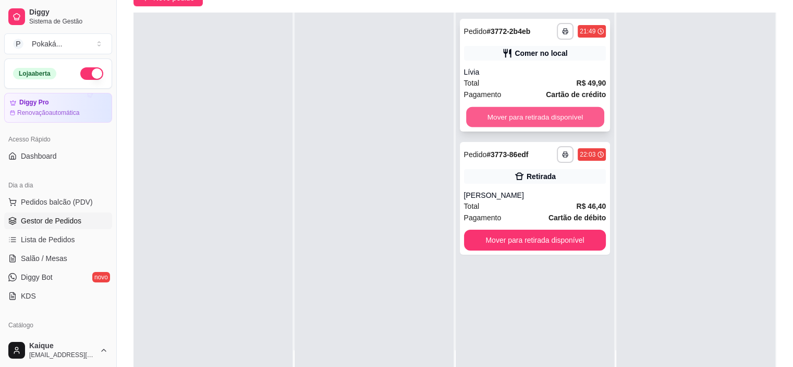
click at [546, 118] on button "Mover para retirada disponível" at bounding box center [535, 117] width 138 height 20
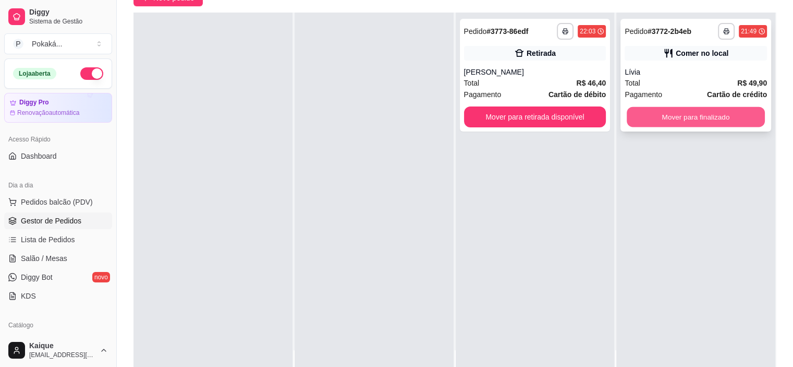
click at [671, 114] on button "Mover para finalizado" at bounding box center [696, 117] width 138 height 20
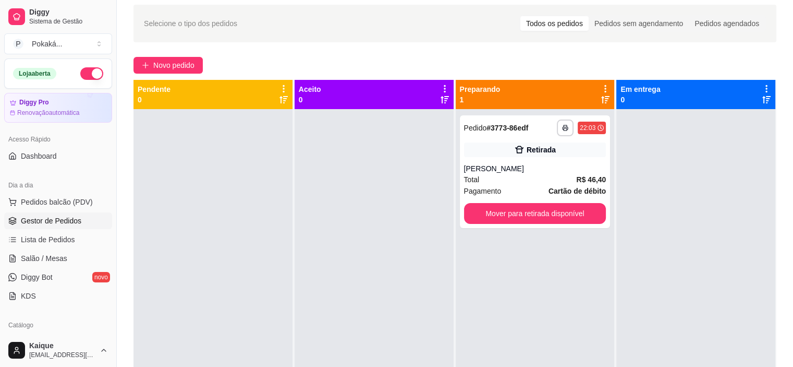
scroll to position [0, 0]
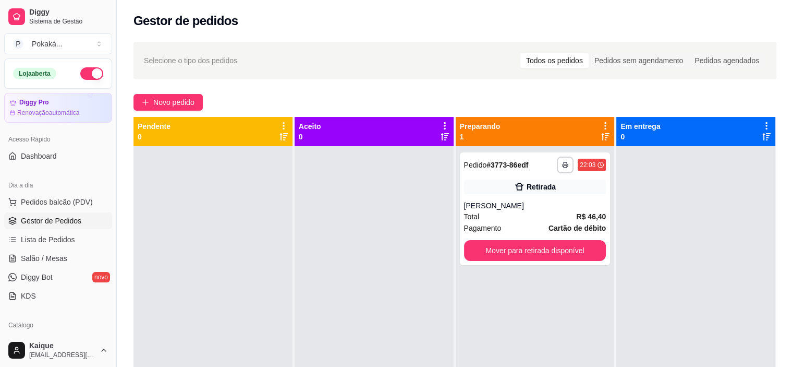
click at [80, 75] on button "button" at bounding box center [91, 73] width 23 height 13
click at [188, 106] on span "Novo pedido" at bounding box center [173, 102] width 41 height 11
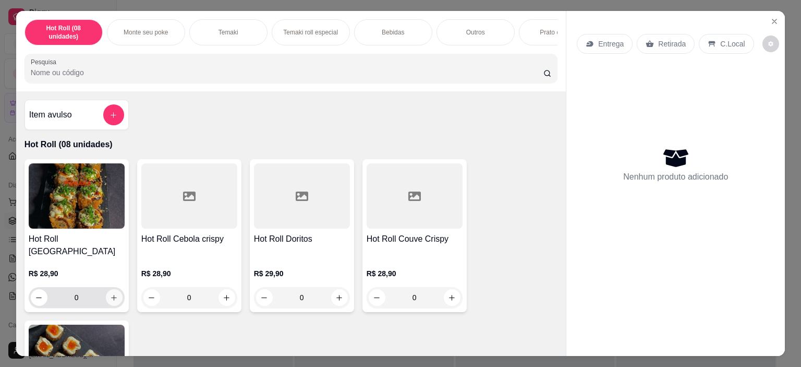
click at [115, 292] on button "increase-product-quantity" at bounding box center [114, 297] width 17 height 17
type input "1"
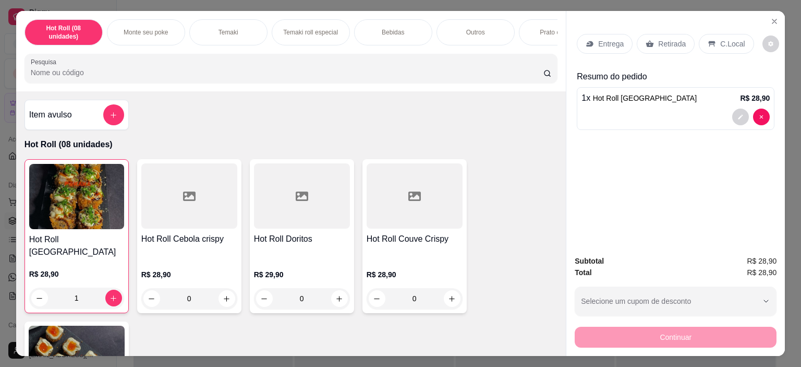
click at [725, 335] on div "Continuar" at bounding box center [676, 335] width 202 height 23
click at [726, 39] on p "C.Local" at bounding box center [732, 44] width 25 height 10
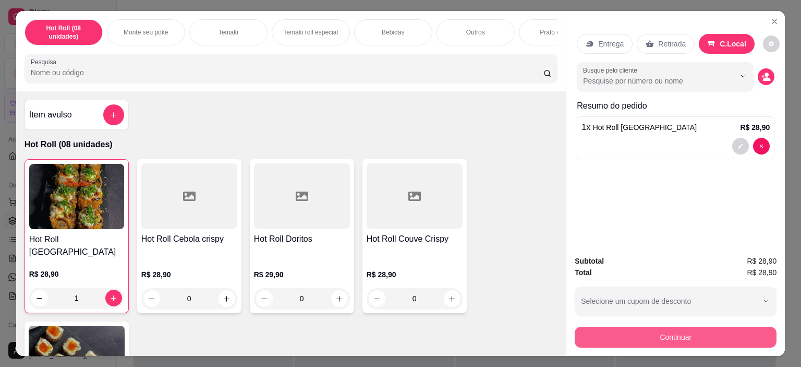
click at [730, 333] on button "Continuar" at bounding box center [676, 337] width 202 height 21
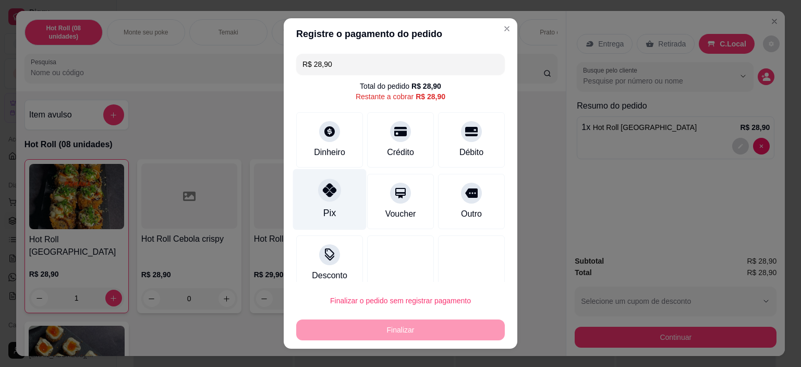
click at [341, 211] on div "Pix" at bounding box center [330, 199] width 74 height 61
type input "R$ 0,00"
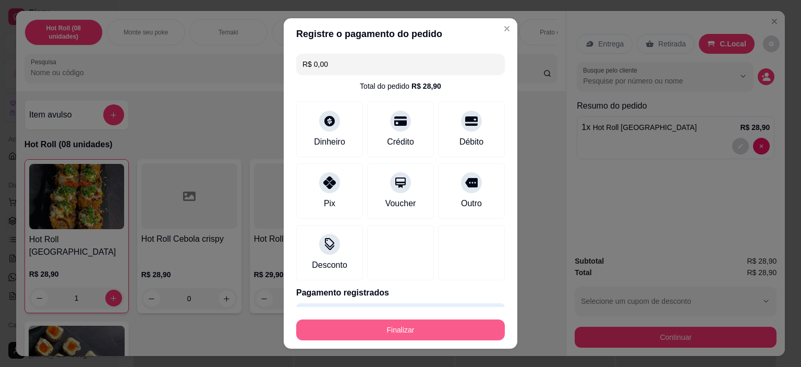
click at [442, 333] on button "Finalizar" at bounding box center [400, 329] width 209 height 21
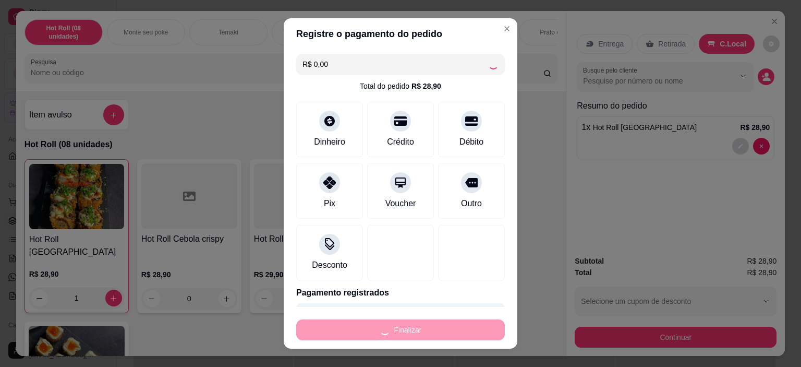
type input "0"
type input "-R$ 28,90"
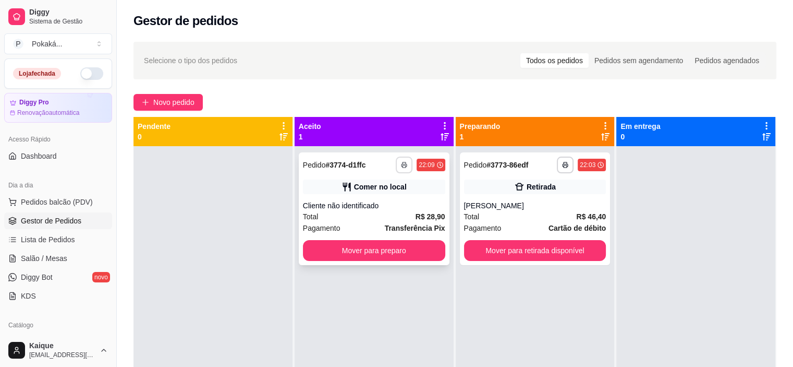
click at [405, 162] on button "button" at bounding box center [404, 164] width 17 height 17
click at [399, 201] on button "Cozinha" at bounding box center [373, 201] width 76 height 17
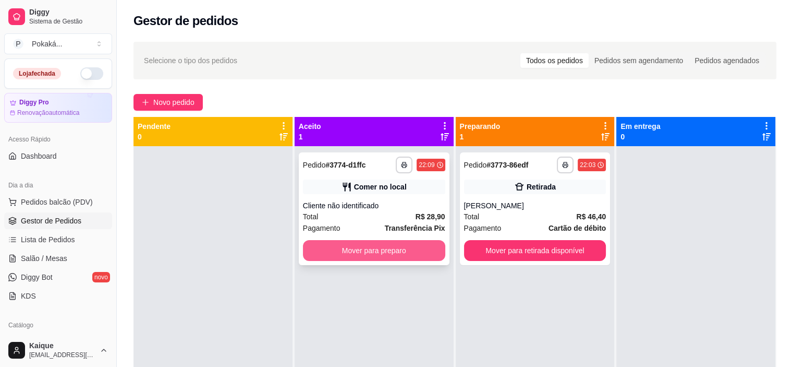
click at [401, 252] on button "Mover para preparo" at bounding box center [374, 250] width 142 height 21
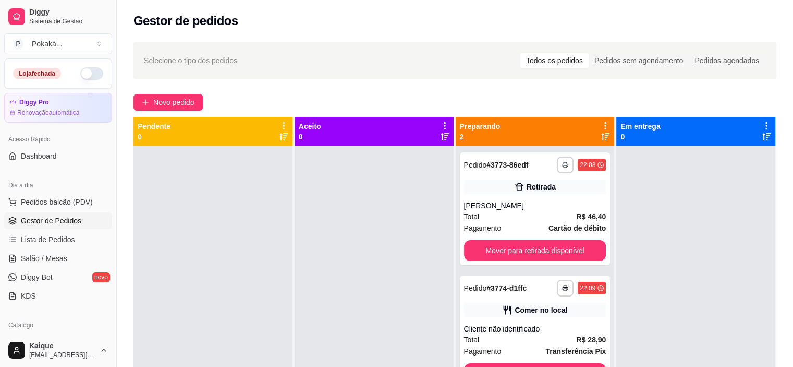
click at [375, 87] on div "**********" at bounding box center [455, 265] width 677 height 461
click at [400, 100] on div "Novo pedido" at bounding box center [455, 102] width 643 height 17
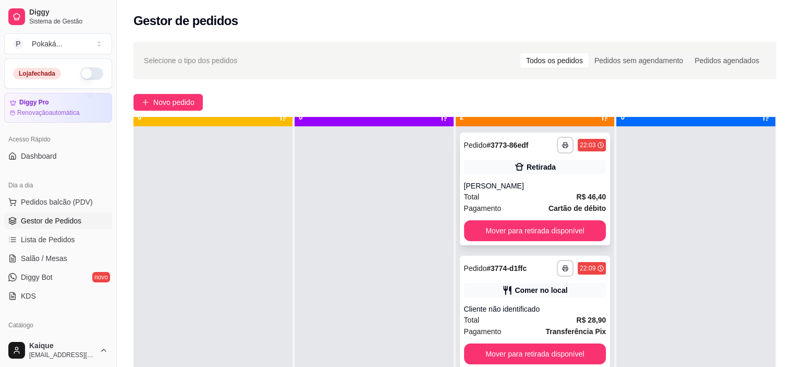
scroll to position [29, 0]
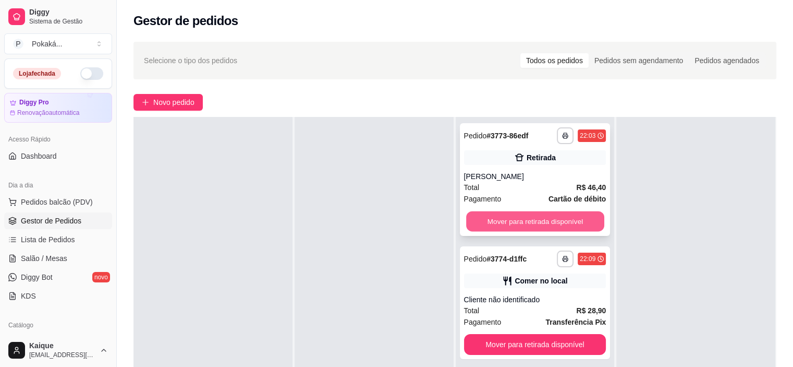
click at [529, 219] on button "Mover para retirada disponível" at bounding box center [535, 221] width 138 height 20
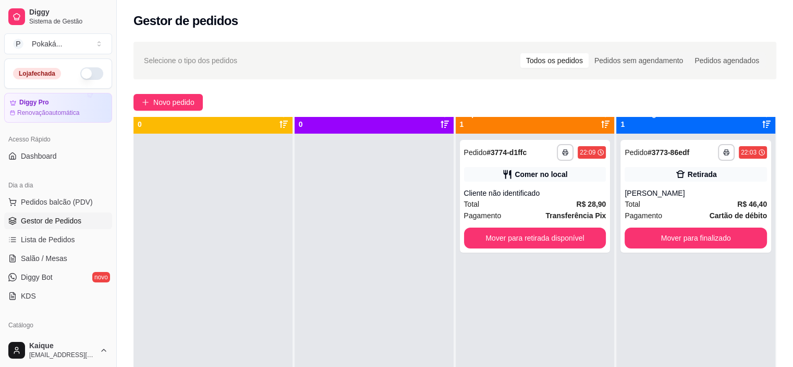
scroll to position [0, 0]
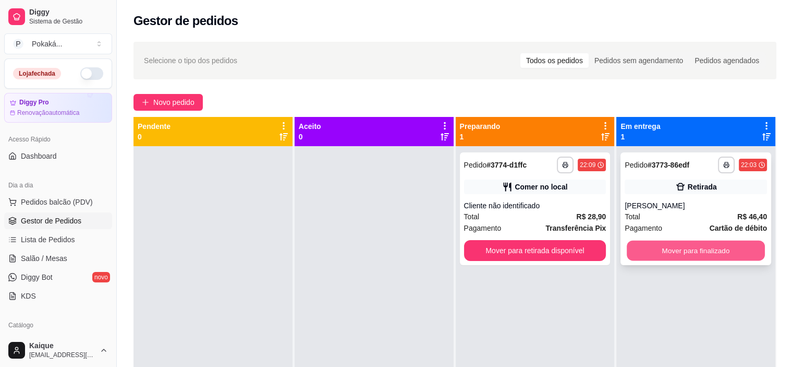
click at [719, 252] on button "Mover para finalizado" at bounding box center [696, 250] width 138 height 20
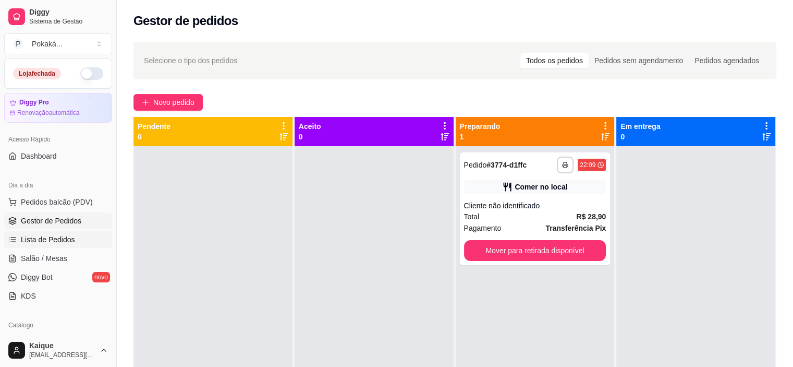
click at [67, 242] on span "Lista de Pedidos" at bounding box center [48, 239] width 54 height 10
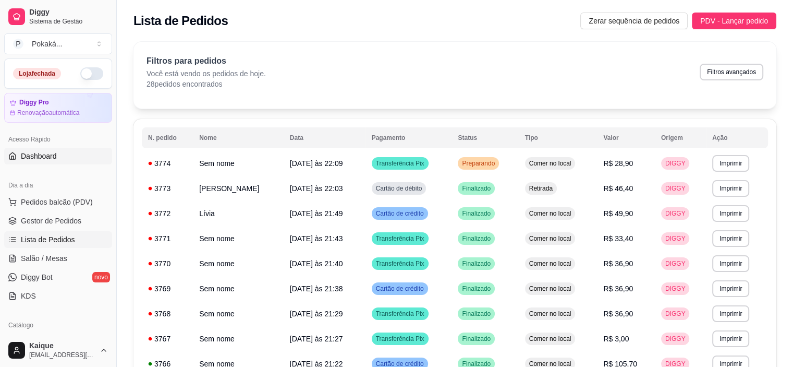
click at [56, 156] on span "Dashboard" at bounding box center [39, 156] width 36 height 10
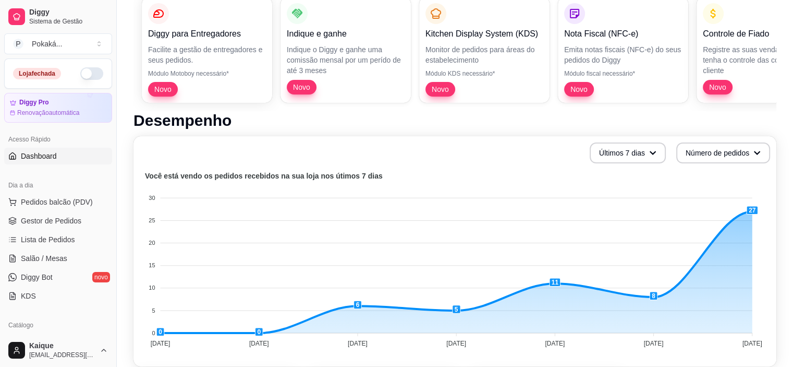
scroll to position [156, 0]
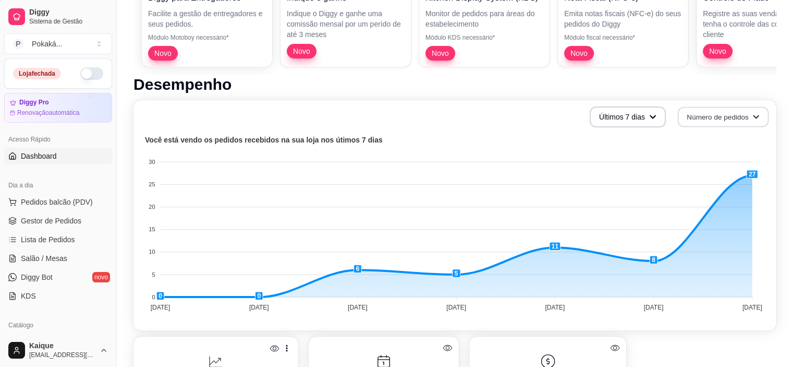
click at [730, 107] on button "Número de pedidos" at bounding box center [723, 117] width 91 height 20
click at [760, 167] on li "Total em reais de pedidos" at bounding box center [724, 159] width 96 height 17
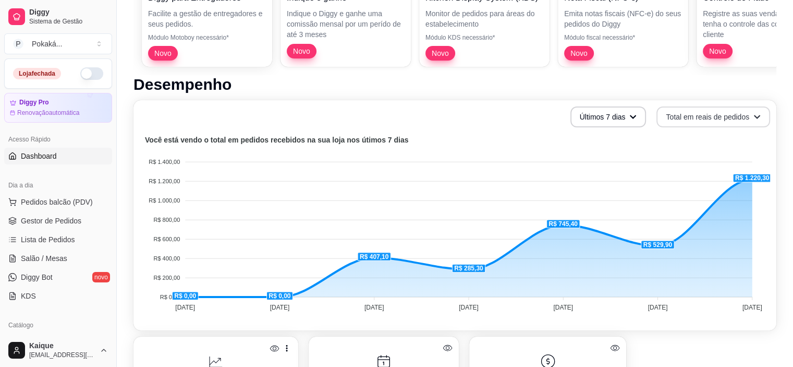
click at [740, 121] on button "Total em reais de pedidos" at bounding box center [714, 116] width 114 height 21
click at [610, 138] on foreignobject at bounding box center [455, 225] width 631 height 183
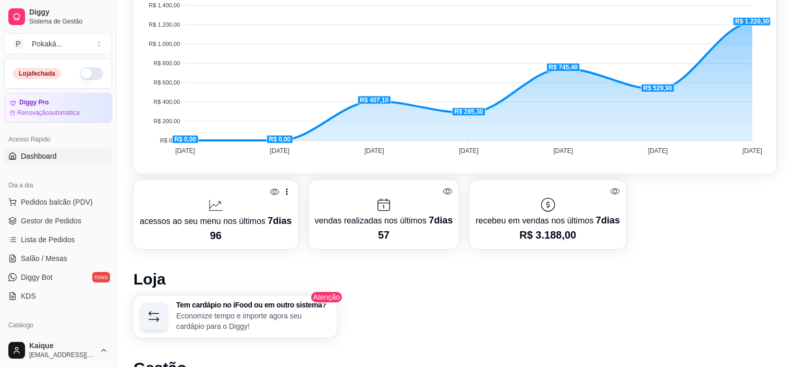
scroll to position [104, 0]
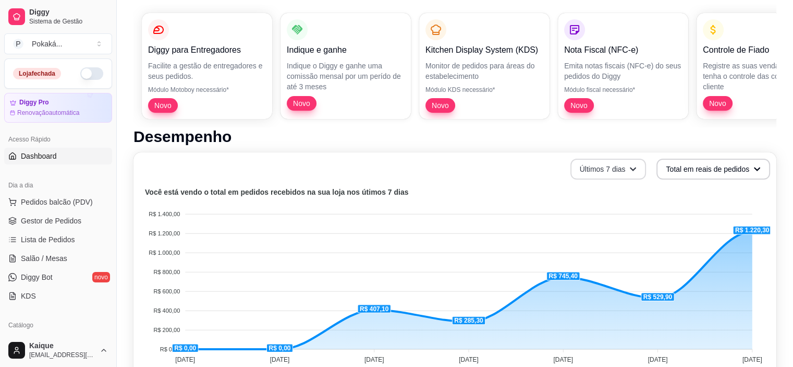
click at [616, 173] on button "Últimos 7 dias" at bounding box center [609, 169] width 76 height 21
click at [618, 219] on li "Últimos 15 dias" at bounding box center [610, 211] width 96 height 17
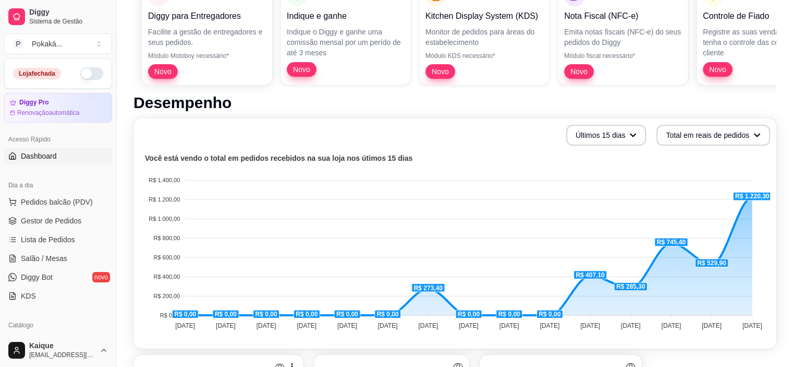
scroll to position [156, 0]
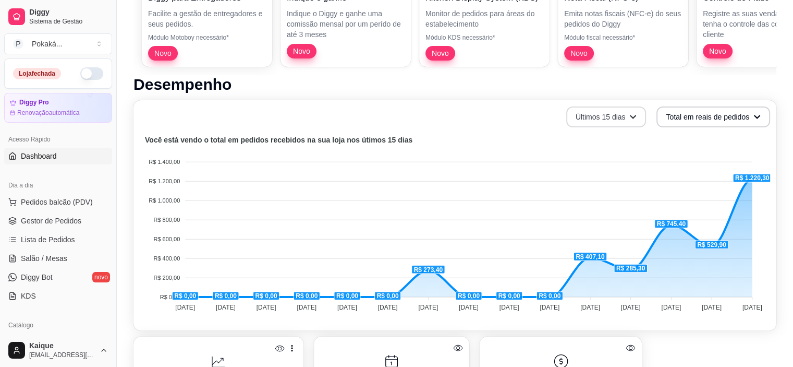
click at [620, 121] on button "Últimos 15 dias" at bounding box center [607, 116] width 80 height 21
click at [625, 137] on span "Últimos 7 dias" at bounding box center [608, 142] width 88 height 10
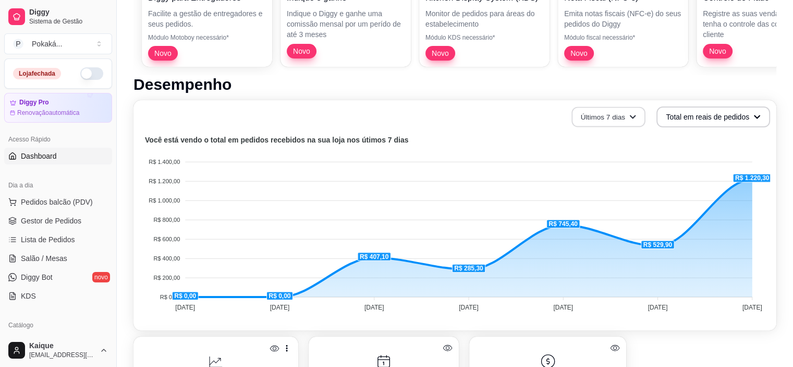
click at [617, 121] on button "Últimos 7 dias" at bounding box center [609, 117] width 74 height 20
click at [628, 179] on span "Últimos 30 dias" at bounding box center [611, 177] width 88 height 10
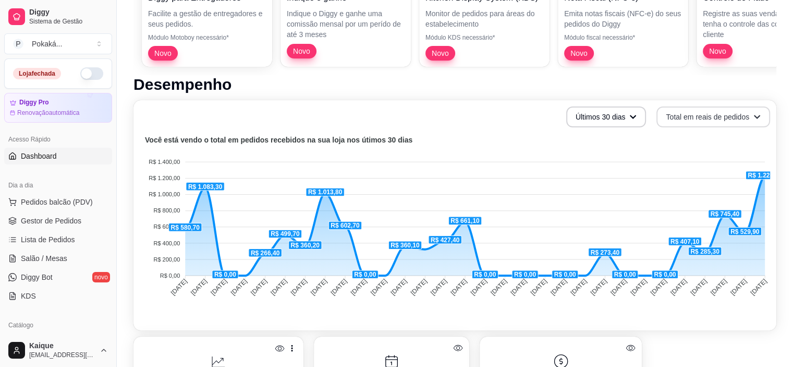
click at [666, 117] on button "Total em reais de pedidos" at bounding box center [714, 116] width 114 height 21
click at [685, 139] on span "Número de pedidos" at bounding box center [714, 142] width 88 height 10
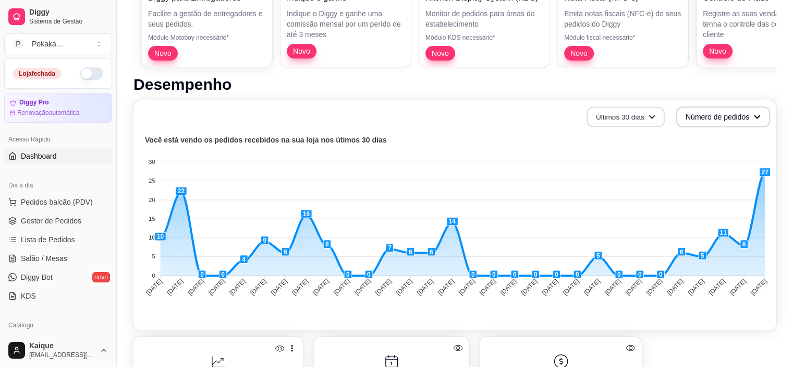
click at [635, 111] on button "Últimos 30 dias" at bounding box center [626, 117] width 78 height 20
click at [643, 137] on span "Últimos 7 dias" at bounding box center [626, 142] width 88 height 10
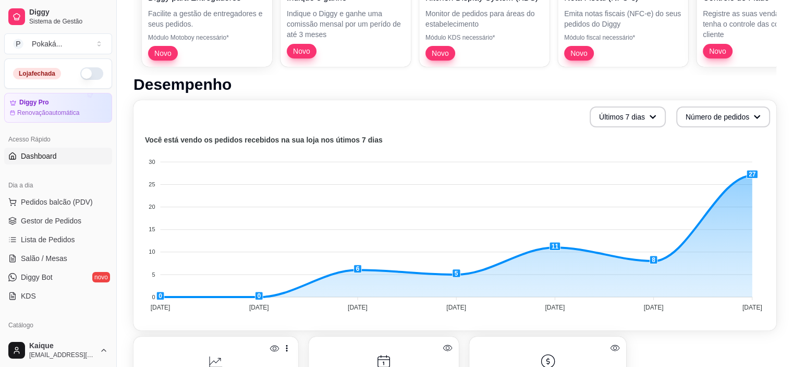
click at [506, 123] on div "Últimos 7 dias Número de pedidos" at bounding box center [455, 116] width 631 height 21
click at [77, 223] on span "Gestor de Pedidos" at bounding box center [51, 220] width 61 height 10
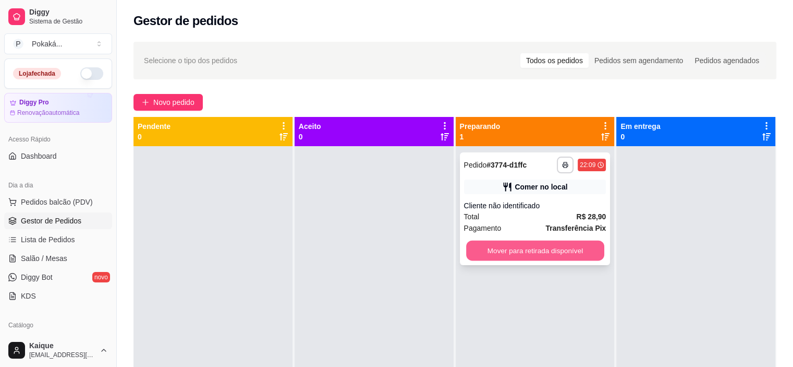
click at [552, 245] on button "Mover para retirada disponível" at bounding box center [535, 250] width 138 height 20
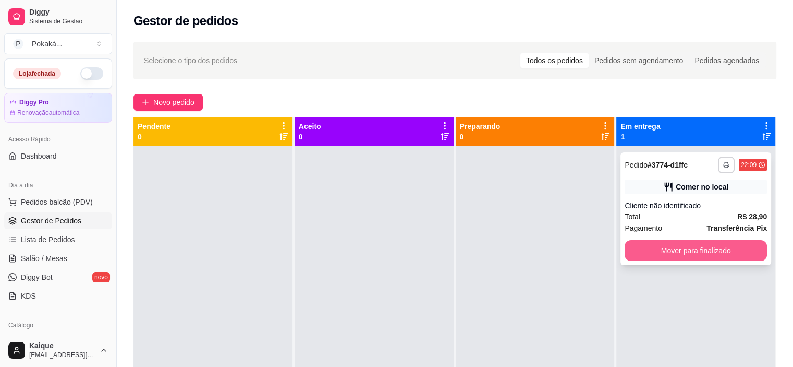
click at [721, 248] on button "Mover para finalizado" at bounding box center [696, 250] width 142 height 21
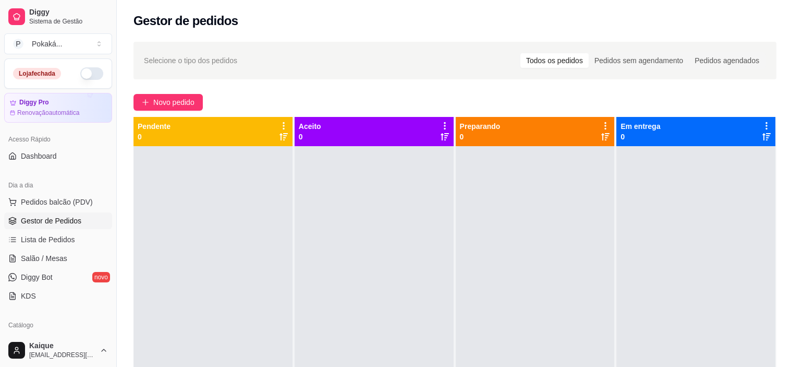
click at [471, 89] on div "Selecione o tipo dos pedidos Todos os pedidos Pedidos sem agendamento Pedidos a…" at bounding box center [455, 265] width 677 height 461
